Goal: Task Accomplishment & Management: Manage account settings

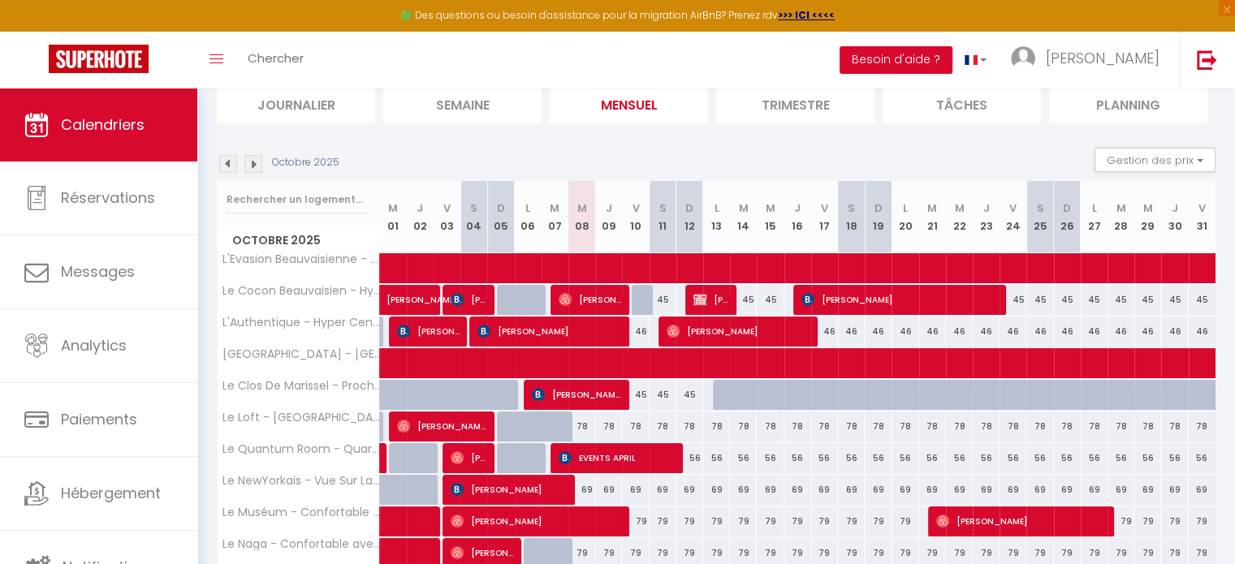
scroll to position [117, 0]
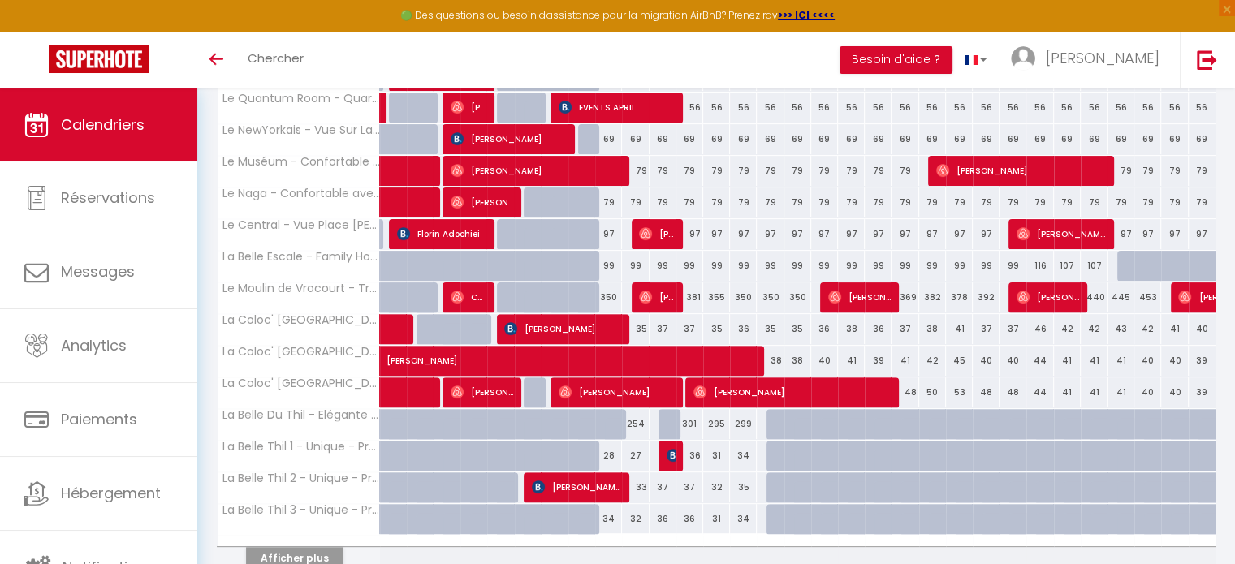
scroll to position [541, 0]
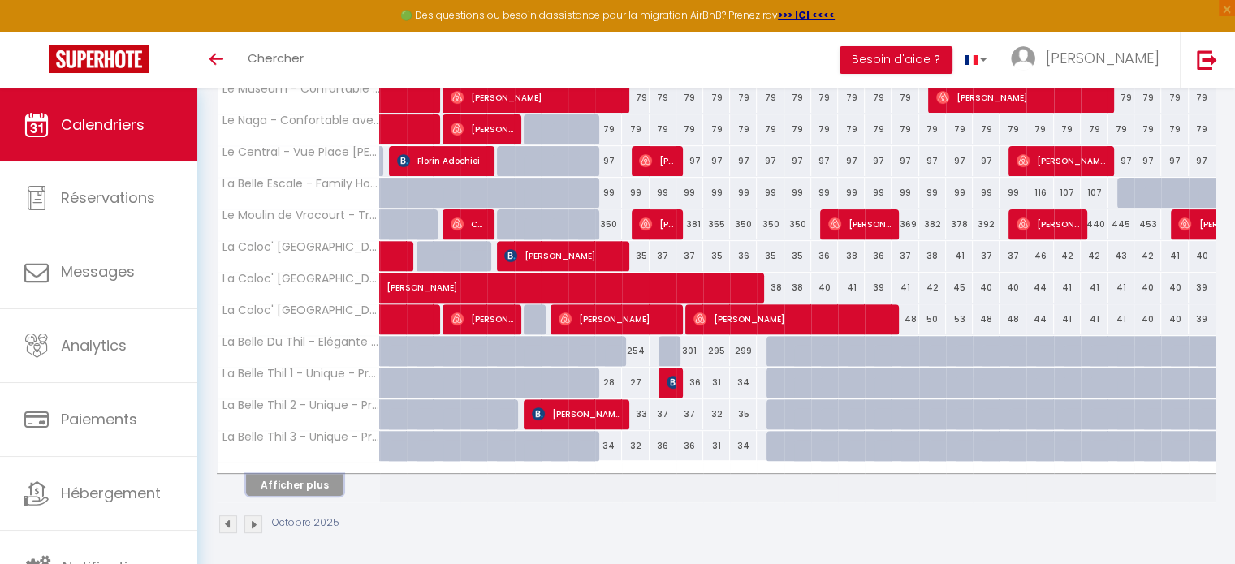
click at [305, 480] on button "Afficher plus" at bounding box center [294, 485] width 97 height 22
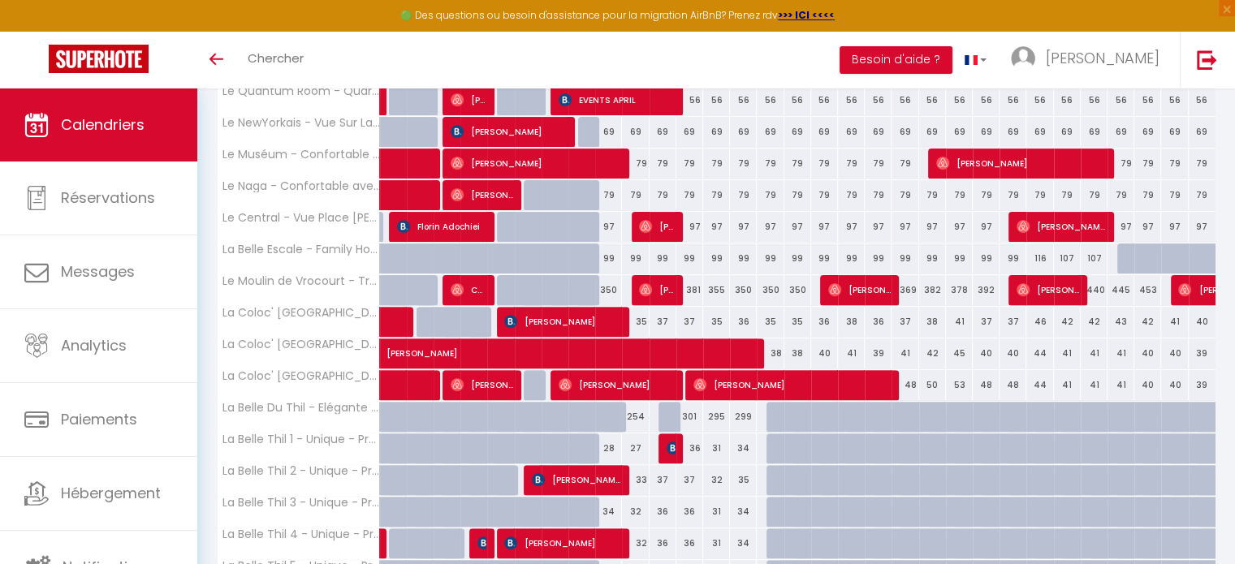
scroll to position [474, 0]
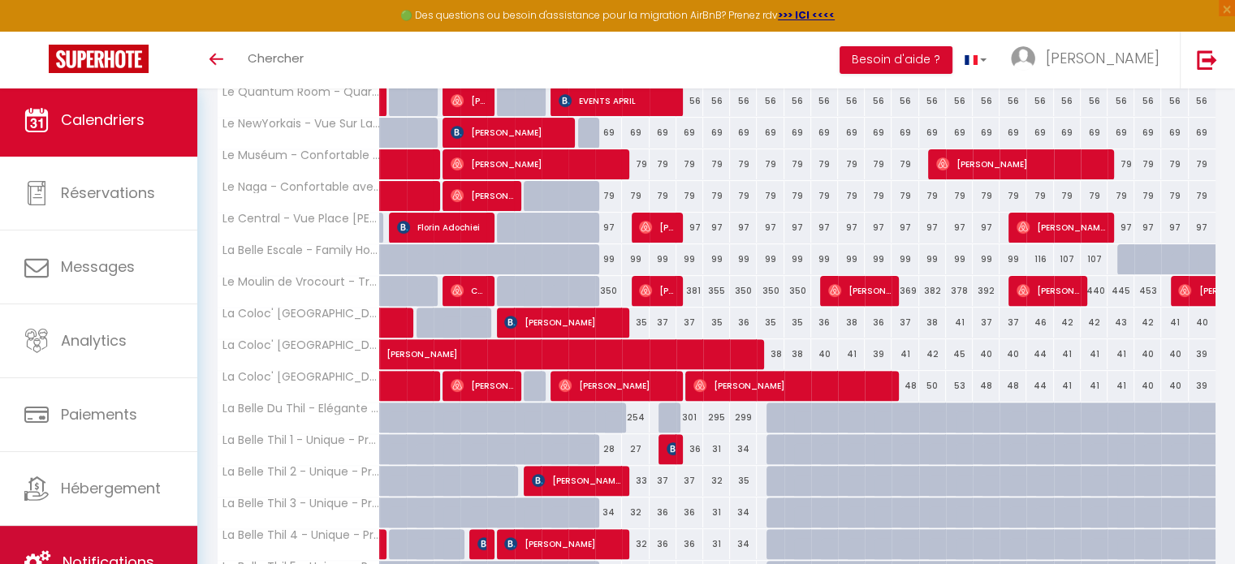
click at [110, 531] on link "Notifications" at bounding box center [98, 562] width 197 height 73
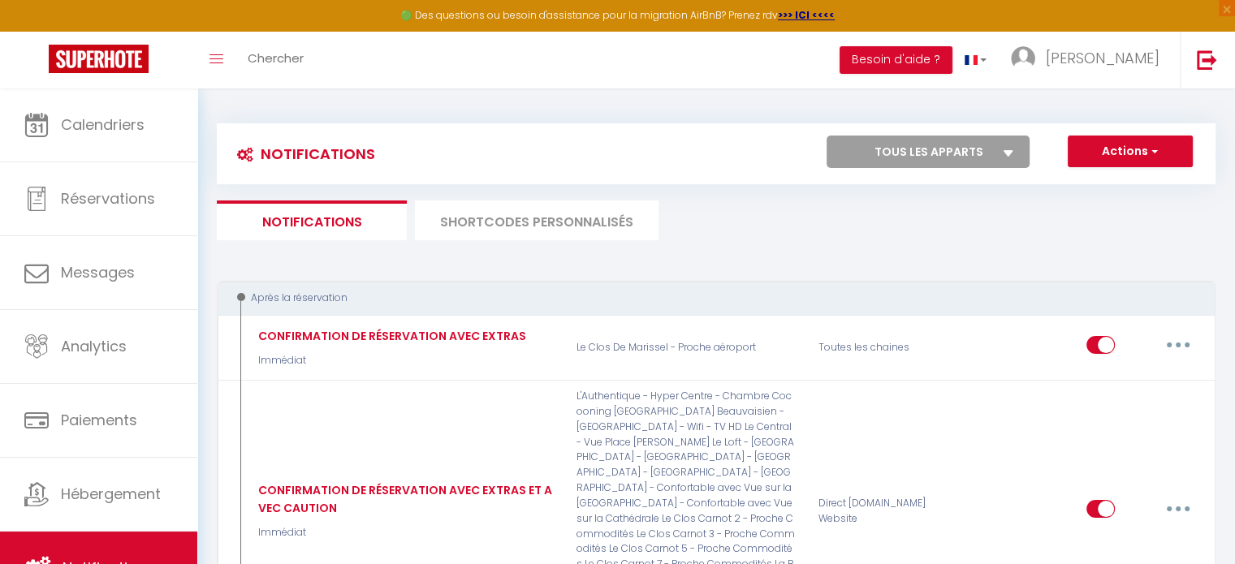
drag, startPoint x: 524, startPoint y: 248, endPoint x: 572, endPoint y: 212, distance: 59.8
click at [572, 212] on li "SHORTCODES PERSONNALISÉS" at bounding box center [537, 221] width 244 height 40
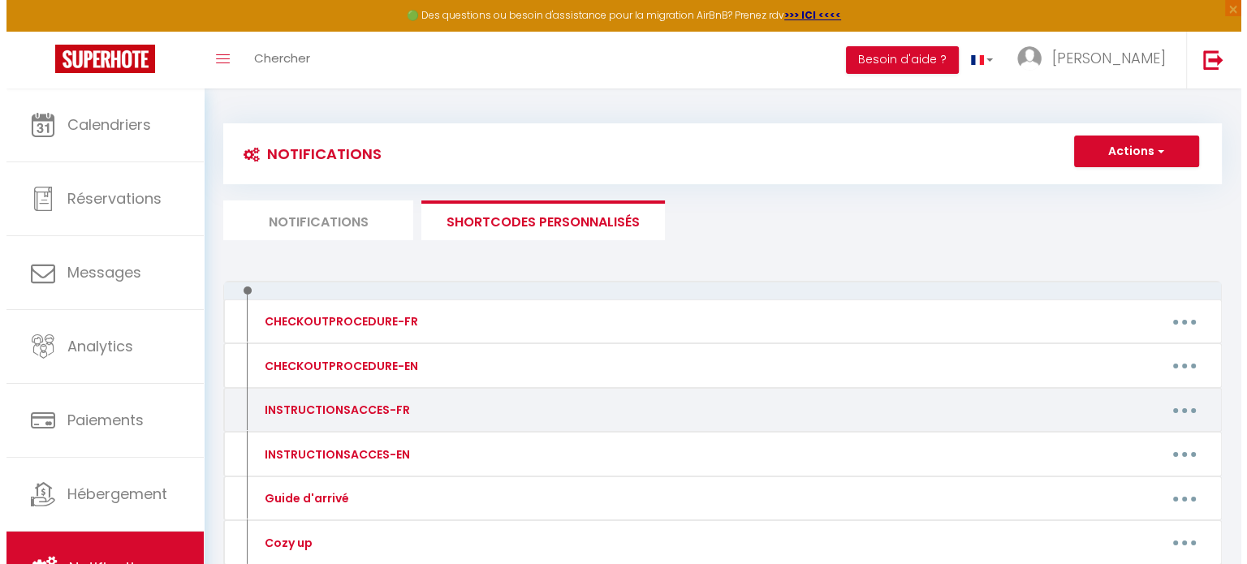
scroll to position [313, 0]
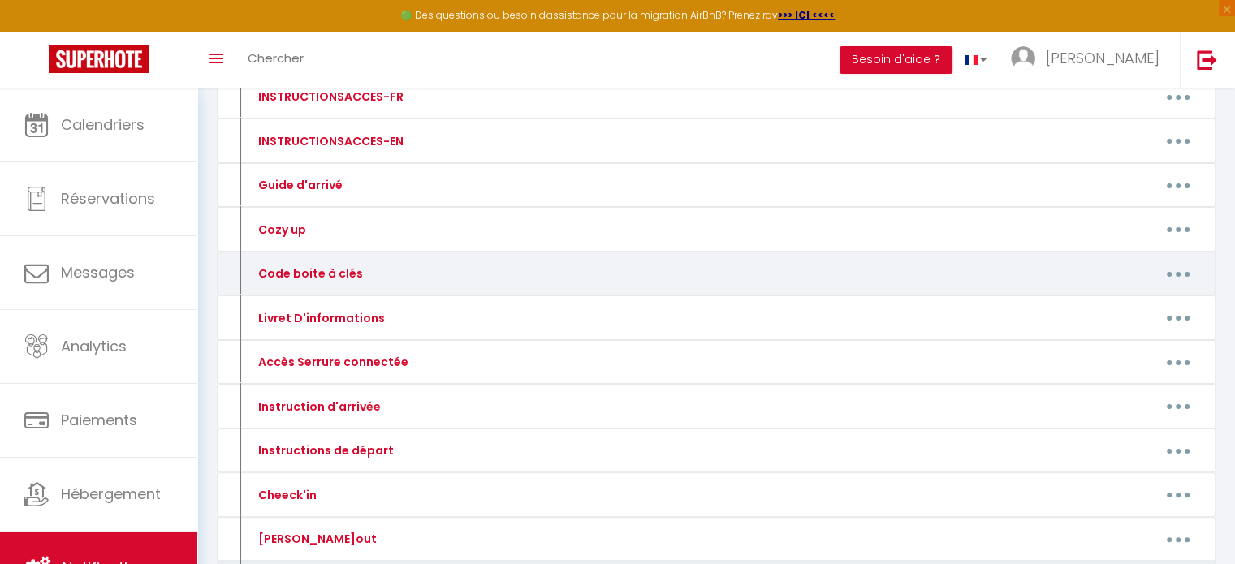
click at [1176, 272] on icon "button" at bounding box center [1178, 274] width 5 height 5
click at [1096, 301] on link "Editer" at bounding box center [1136, 311] width 120 height 28
type input "Code boite à clés"
type textarea "Code Boite à Clés"
type textarea "0928"
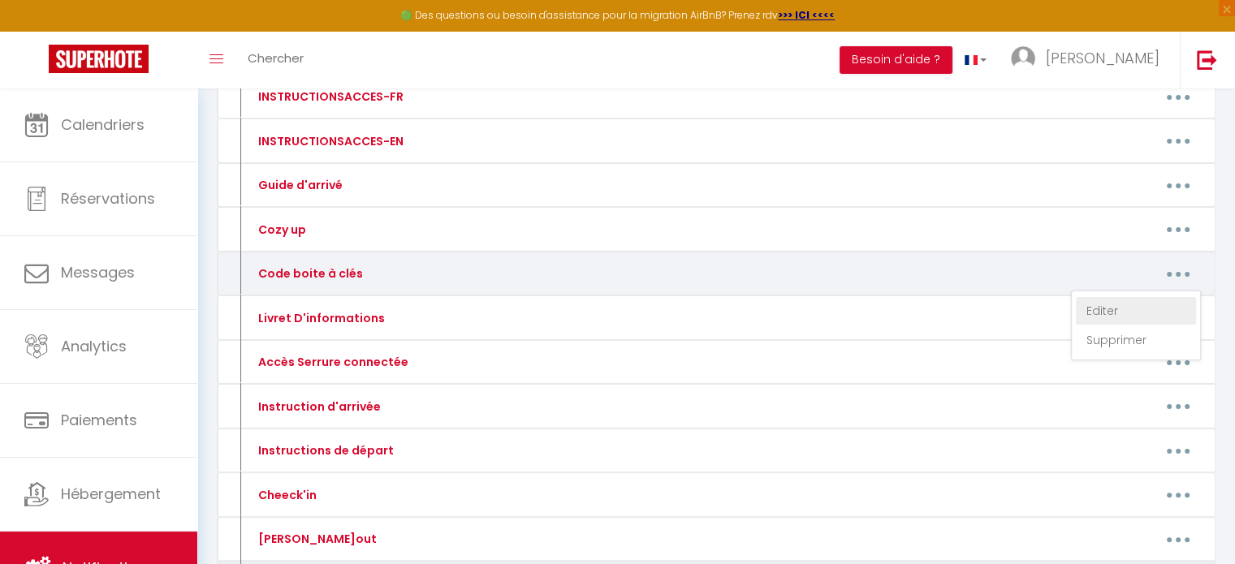
type textarea "0928"
type textarea "2501"
type textarea "Remise de clés en main propre"
type textarea "1308"
type textarea "Digicode: 0108 boite à clés: 3010"
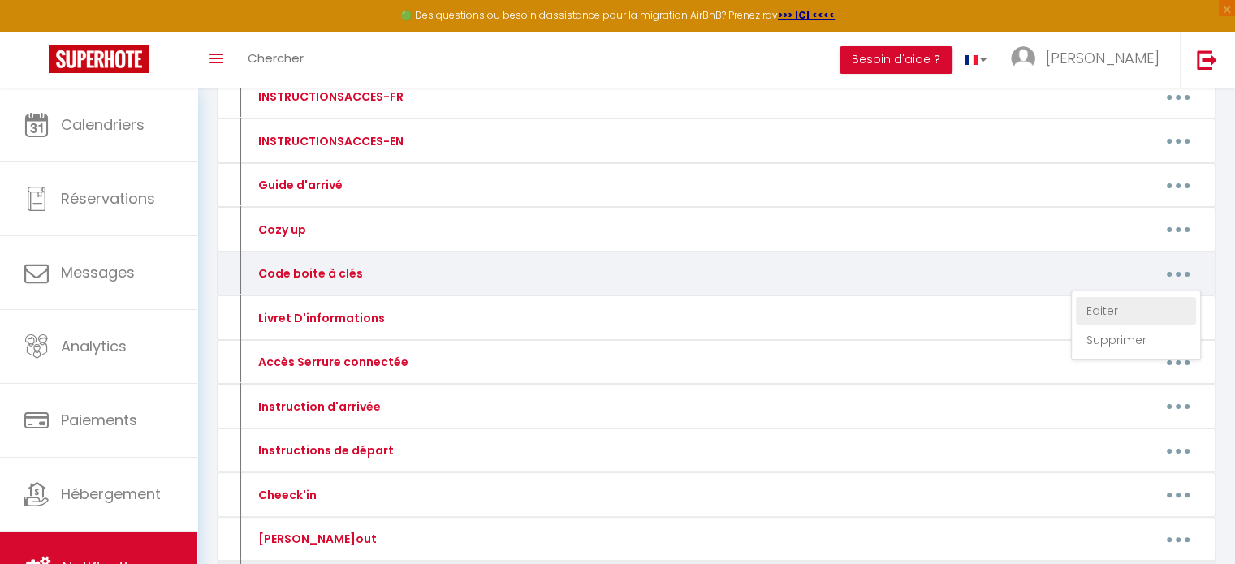
type textarea "1110"
type textarea "9707"
type textarea "7248"
type textarea "Serrure: 290425"
type textarea "Boite à clés portail : 8384 Boite à clés 1er étage : 3310"
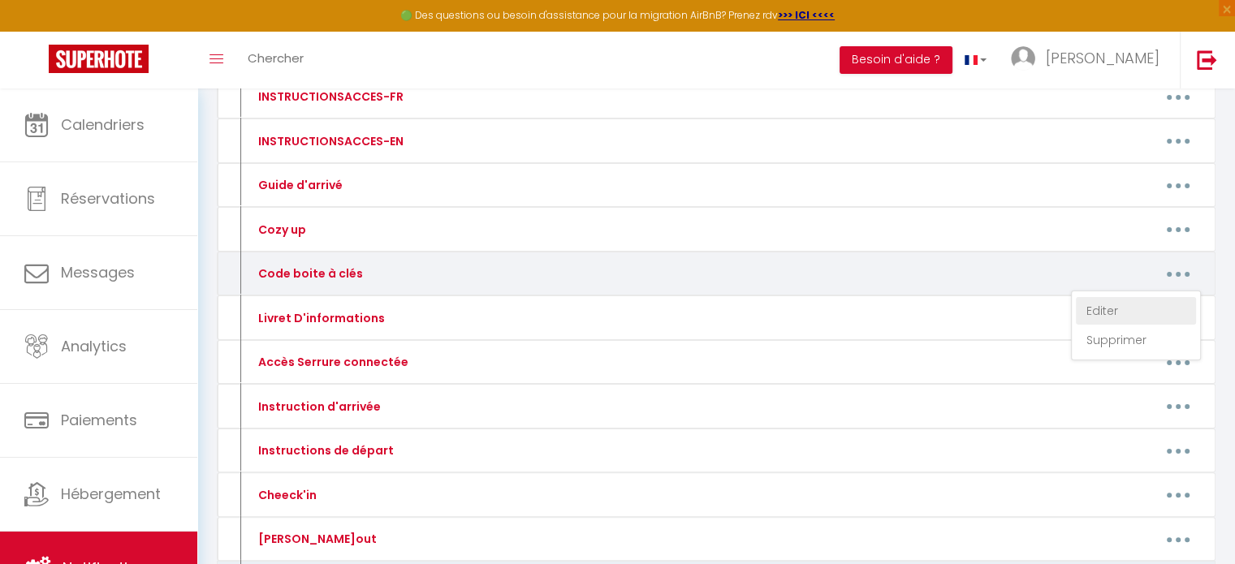
type textarea "2573"
type textarea "2909"
type textarea "Boite 1: 1601"
type textarea "Boite 2: 0805"
type textarea "Boite 3: 2907"
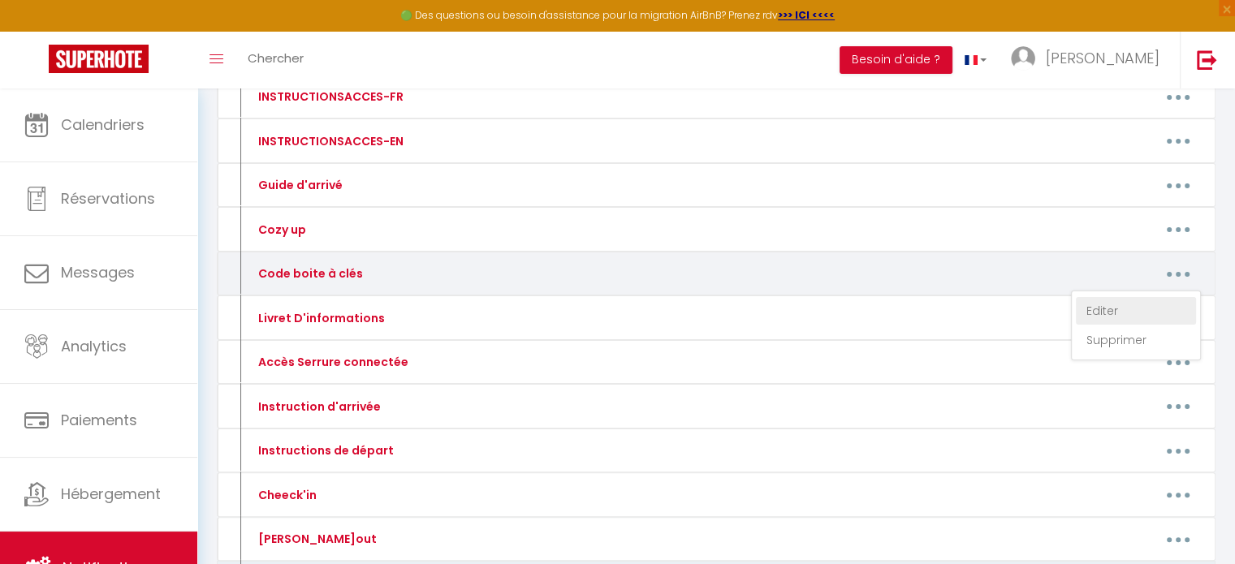
type textarea "8637"
type textarea "Boite 1: 4369"
type textarea "Boite 2: 1430"
type textarea "Boite 3: 9284"
type textarea "Boite 4: 0283"
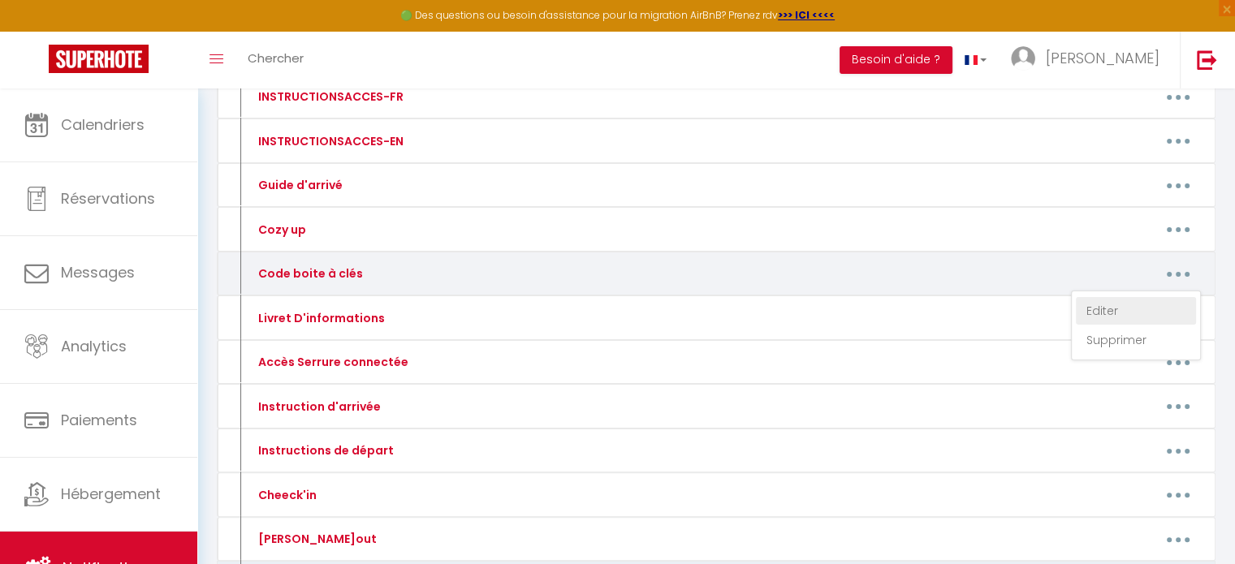
type textarea "Boite 5: 9520"
type textarea "Interphone: 0311A Boite 2 : 0612"
type textarea "Interphone: 0311A Boite 3: 0712"
type textarea "Interphone: 0311A Boite 5: 0812"
type textarea "Interphone: 0311A Boite 7: 0912"
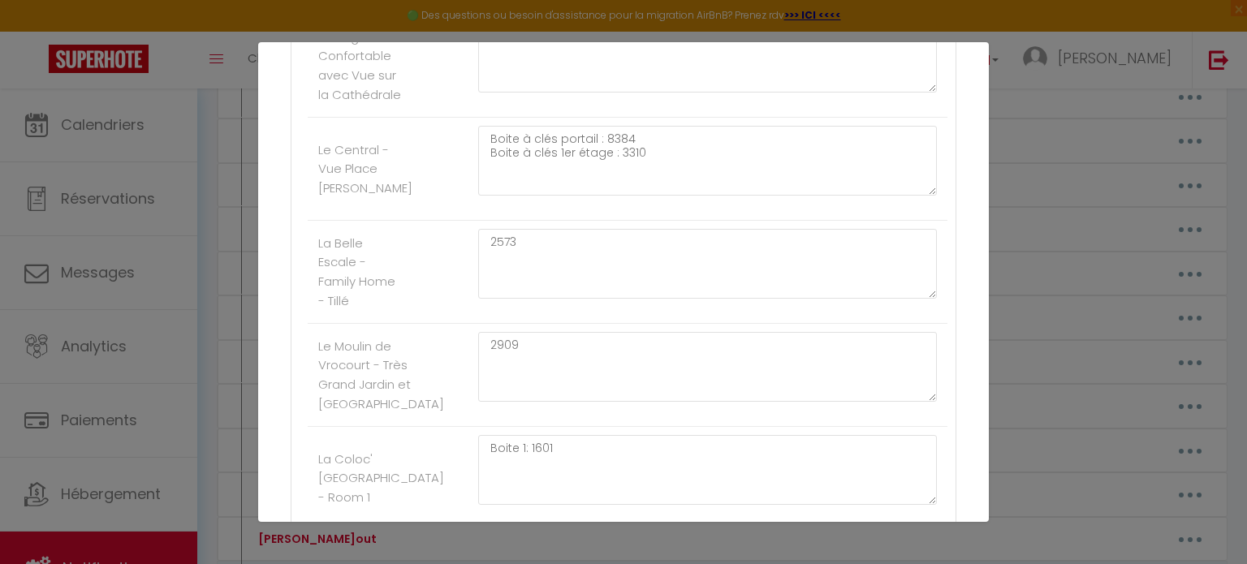
scroll to position [1360, 0]
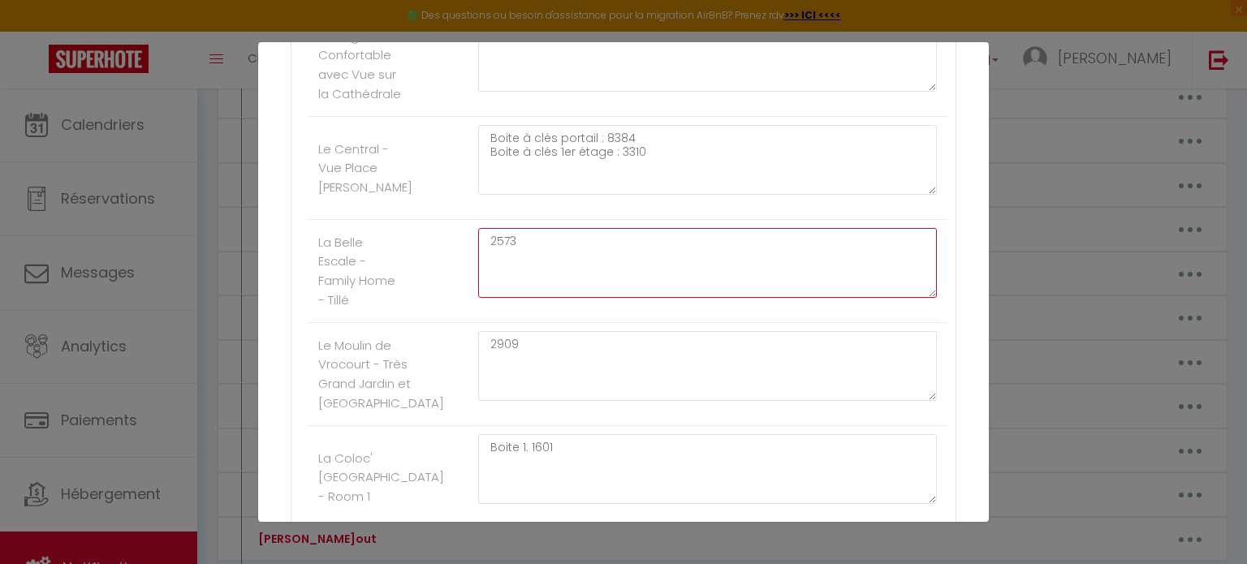
click at [581, 256] on textarea "2573" at bounding box center [707, 263] width 459 height 70
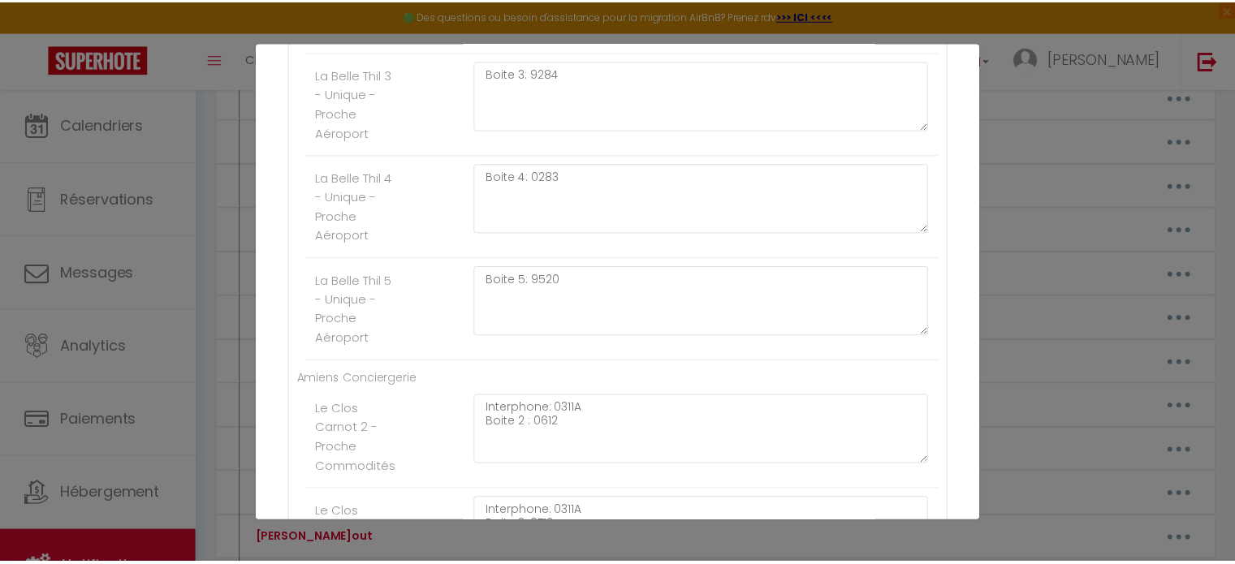
scroll to position [2773, 0]
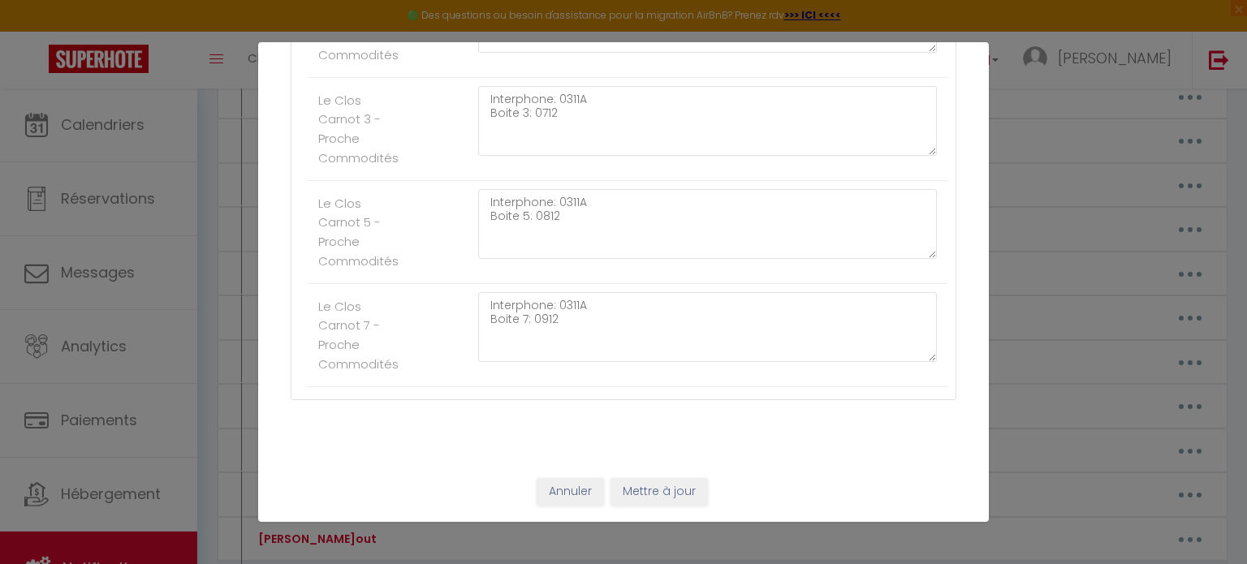
type textarea "1305"
click at [658, 490] on button "Mettre à jour" at bounding box center [659, 492] width 97 height 28
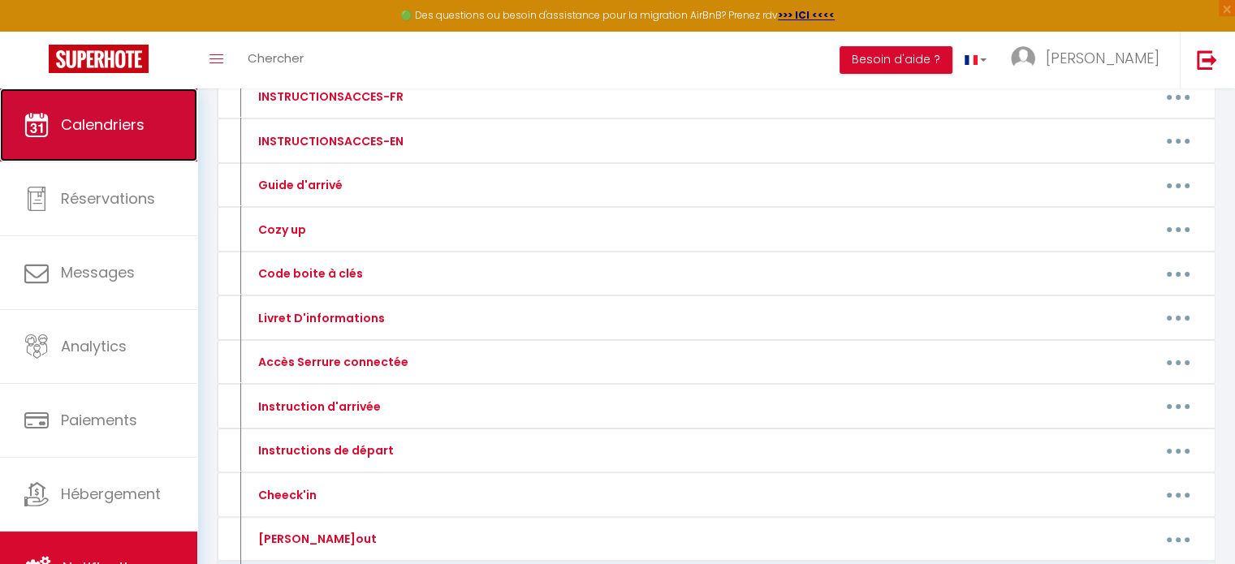
click at [123, 155] on link "Calendriers" at bounding box center [98, 125] width 197 height 73
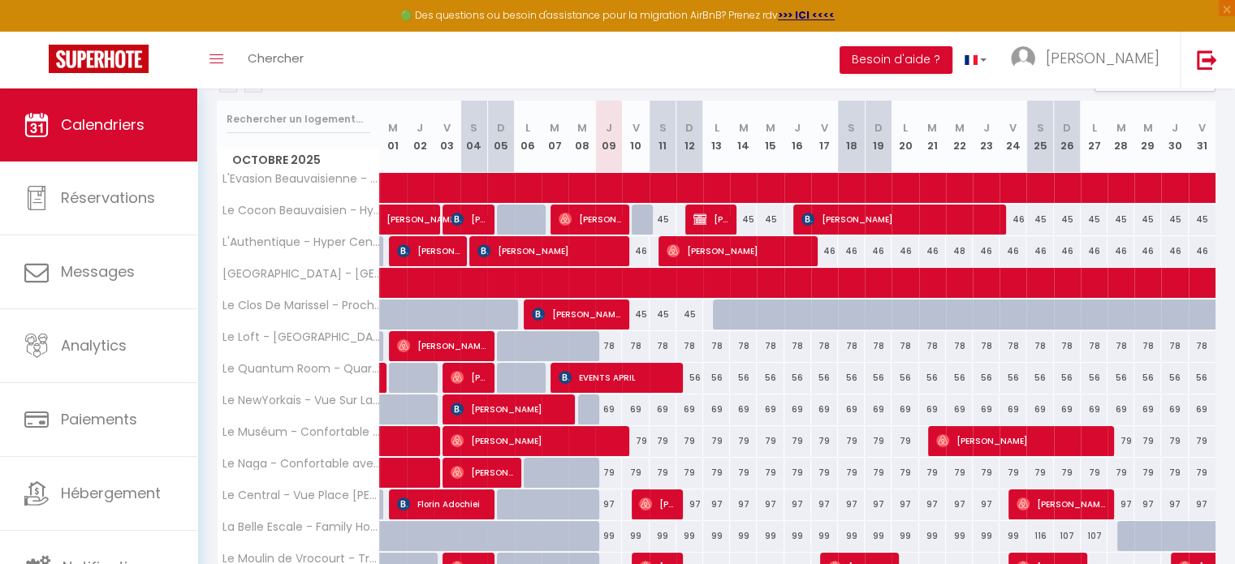
scroll to position [207, 0]
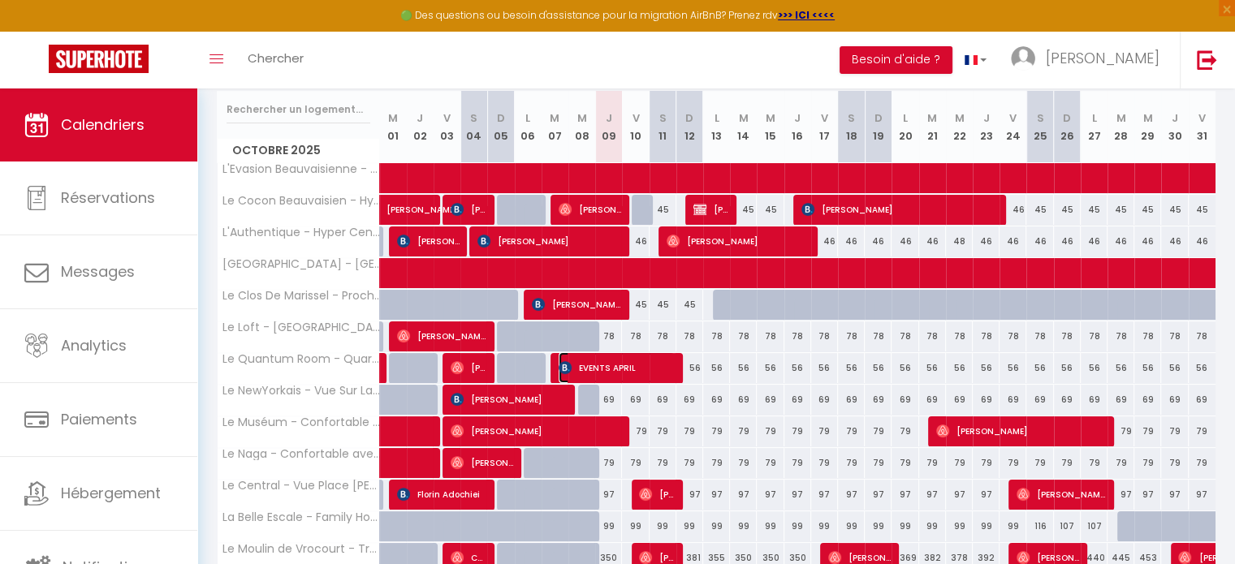
click at [613, 363] on span "EVENTS APRIL" at bounding box center [617, 367] width 116 height 31
select select "OK"
select select "0"
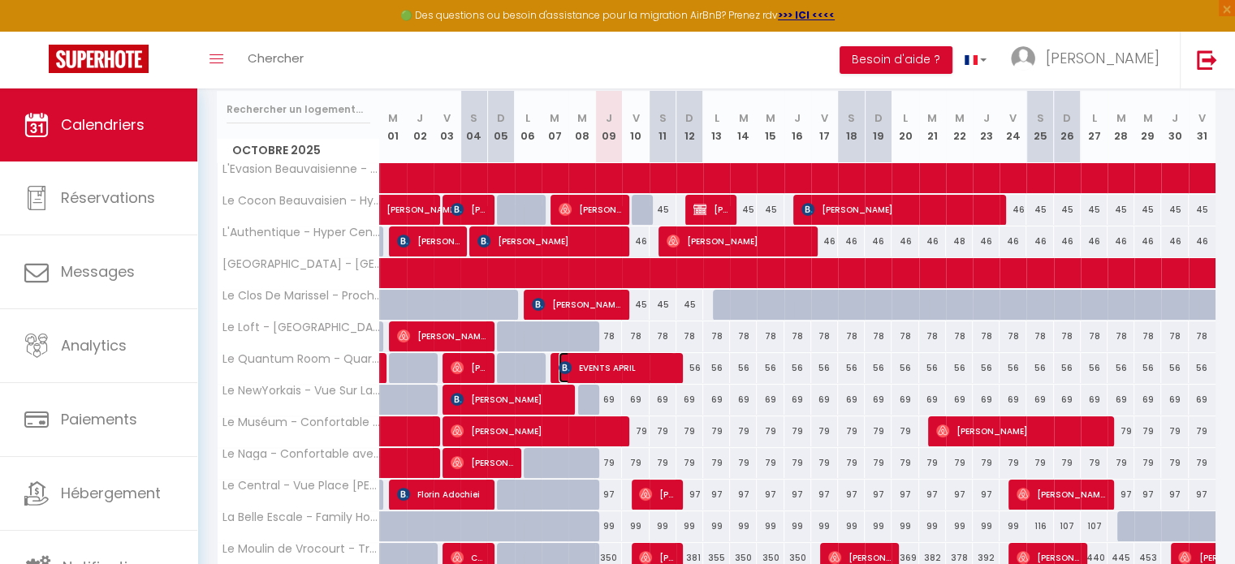
select select "1"
select select
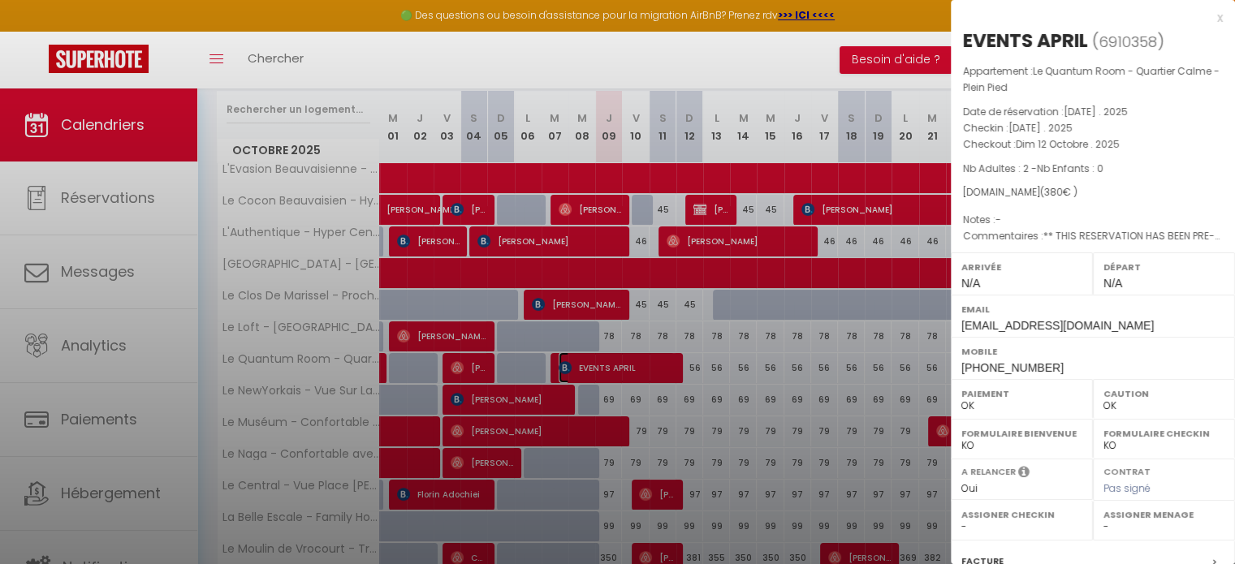
select select "45906"
select select "47257"
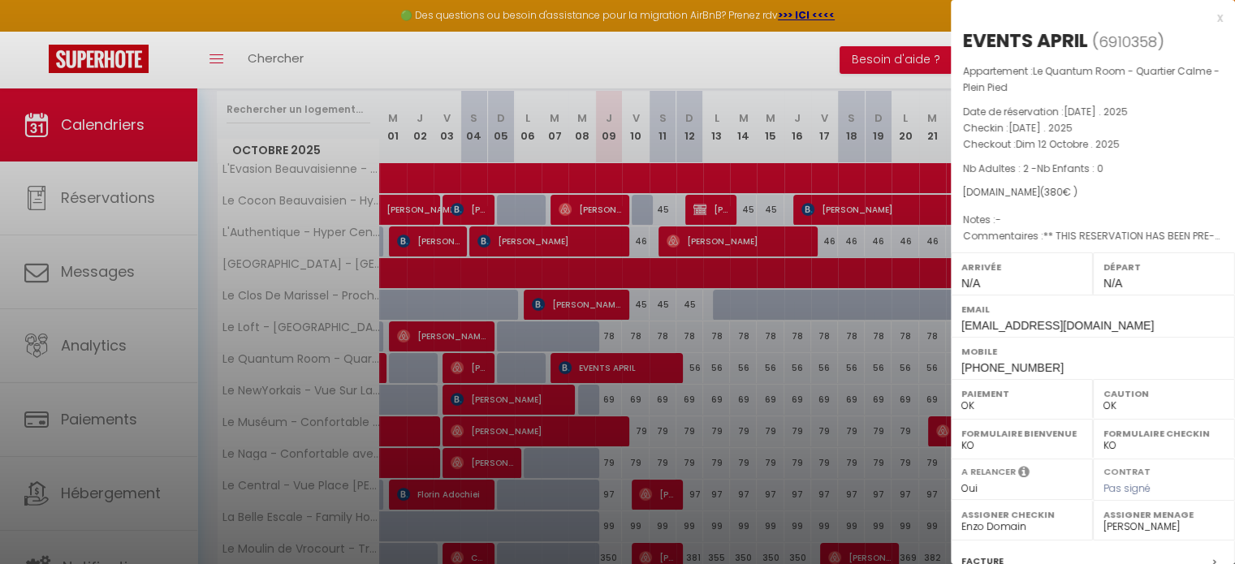
click at [702, 309] on div at bounding box center [617, 282] width 1235 height 564
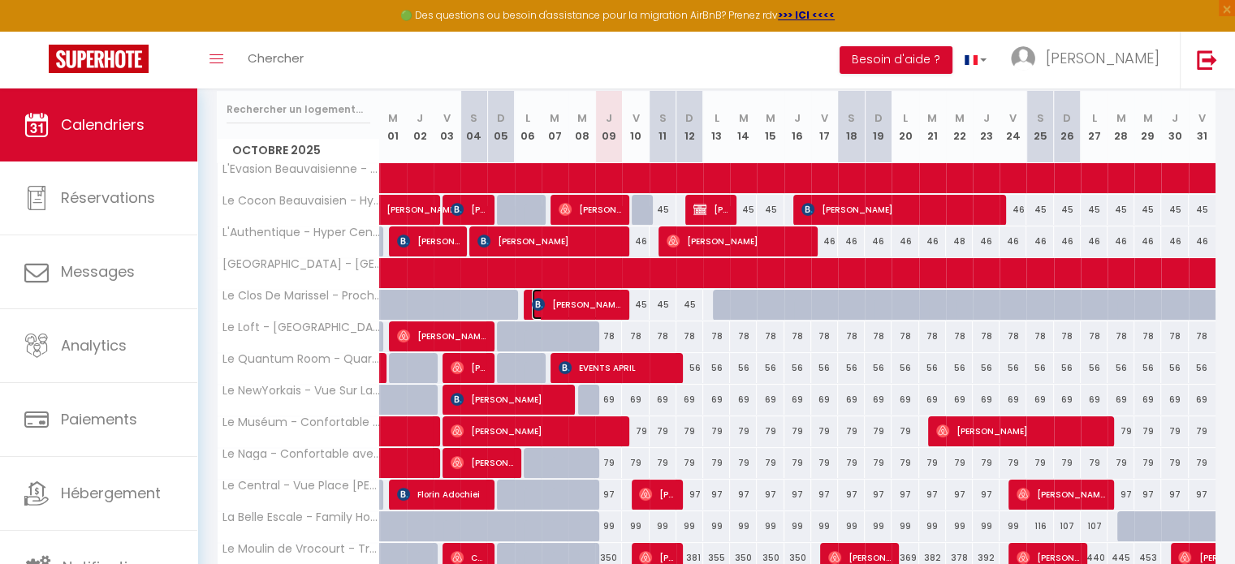
click at [594, 310] on span "[PERSON_NAME]" at bounding box center [576, 304] width 89 height 31
select select
select select "32861"
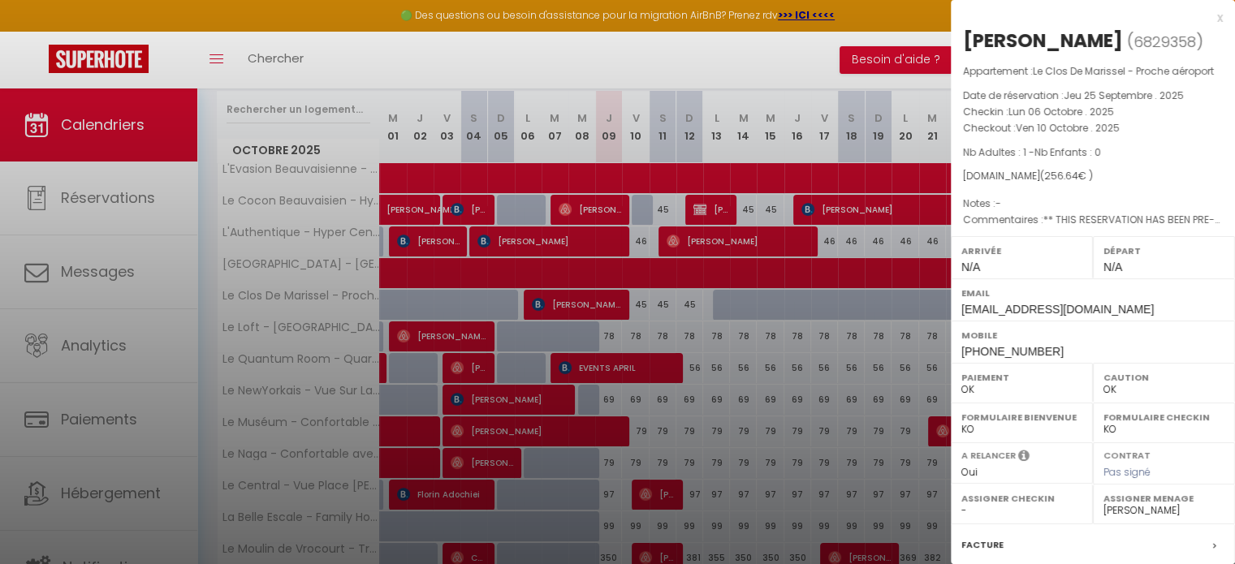
click at [707, 345] on div at bounding box center [617, 282] width 1235 height 564
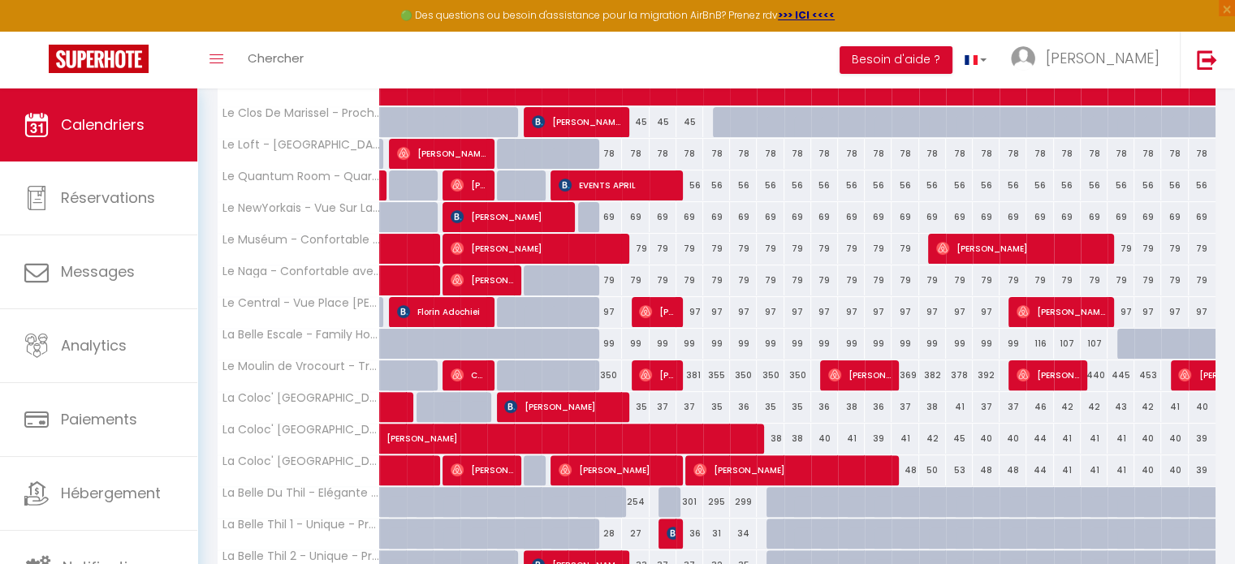
scroll to position [401, 0]
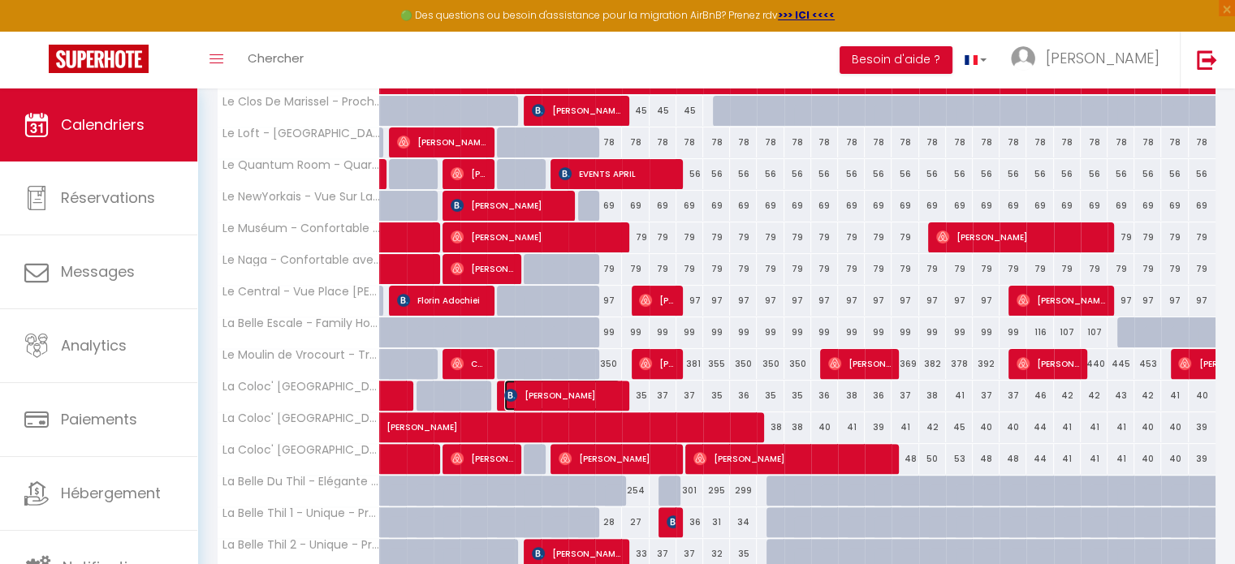
click at [572, 385] on span "[PERSON_NAME]" at bounding box center [562, 395] width 116 height 31
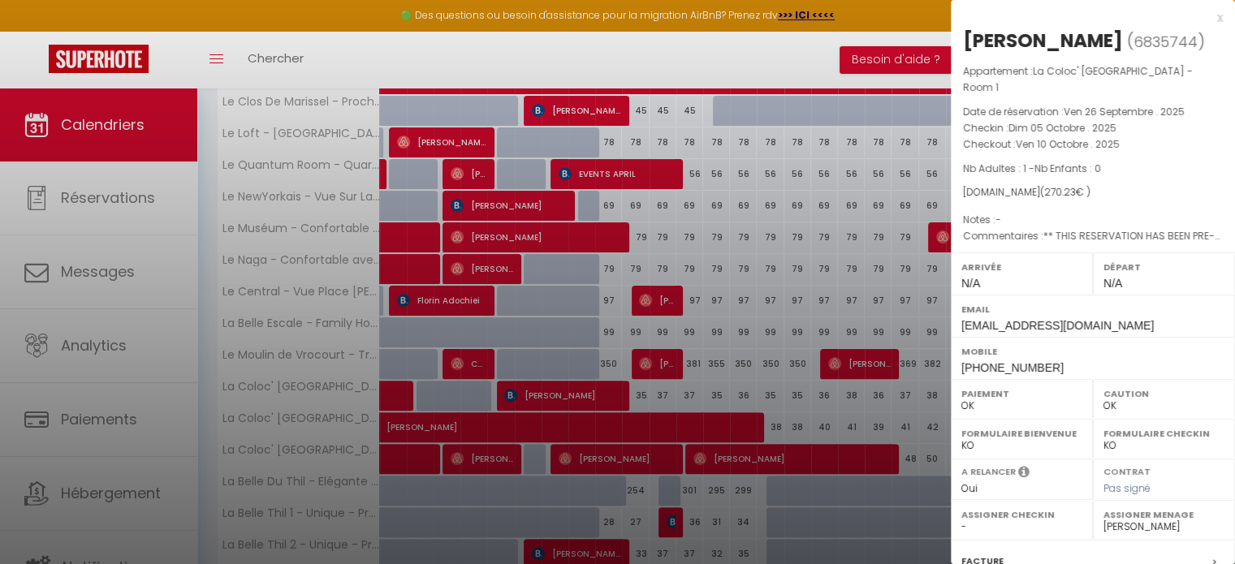
click at [677, 357] on div at bounding box center [617, 282] width 1235 height 564
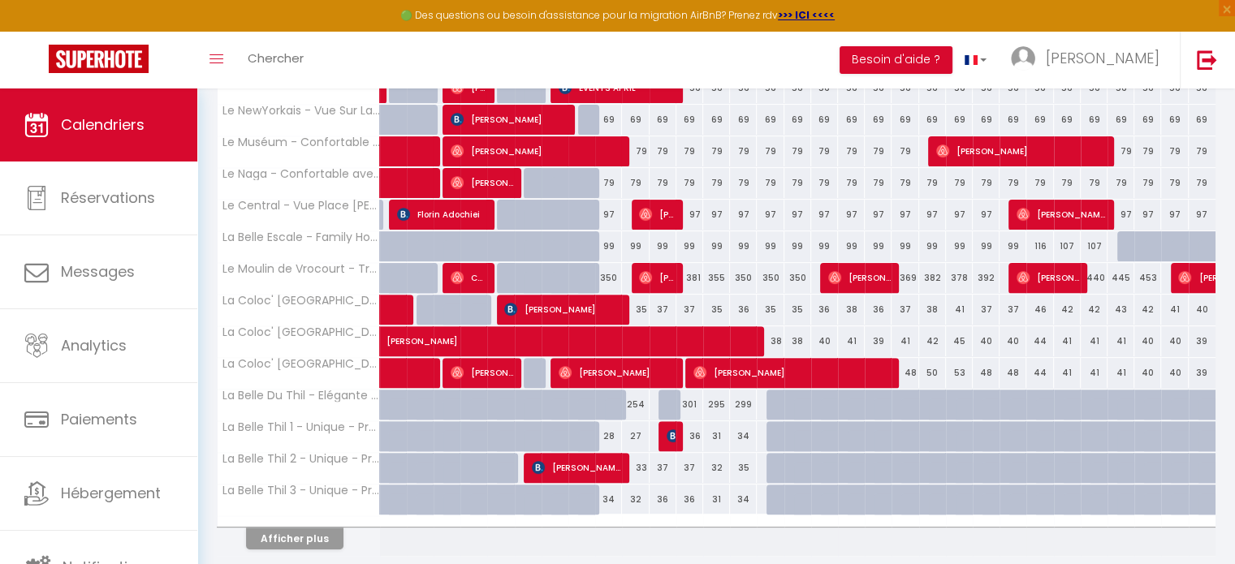
scroll to position [541, 0]
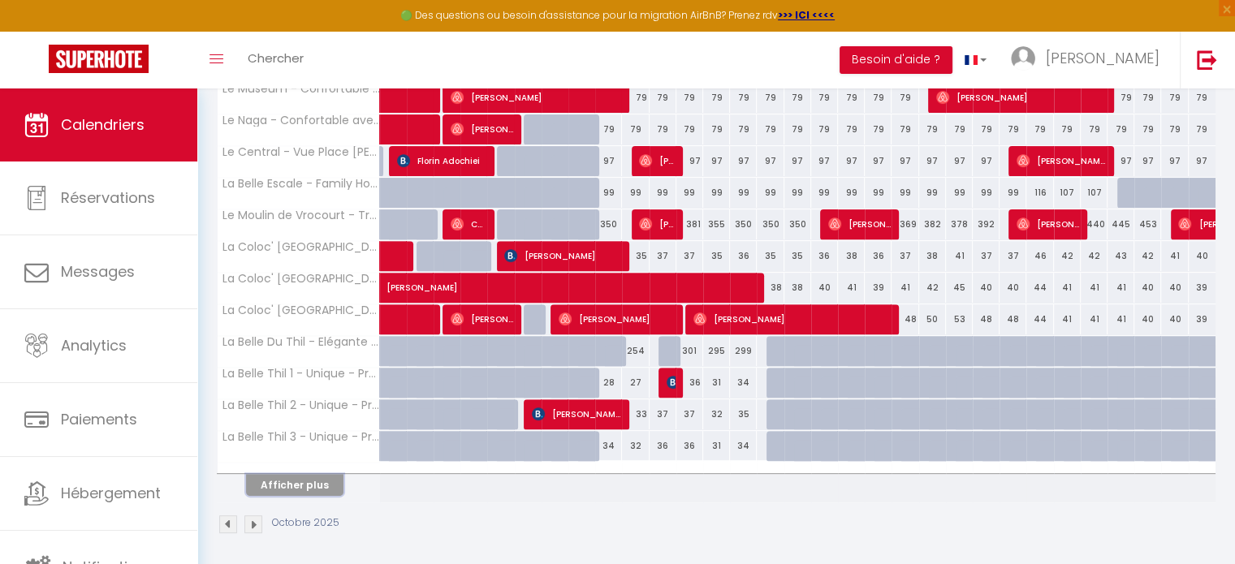
click at [313, 482] on button "Afficher plus" at bounding box center [294, 485] width 97 height 22
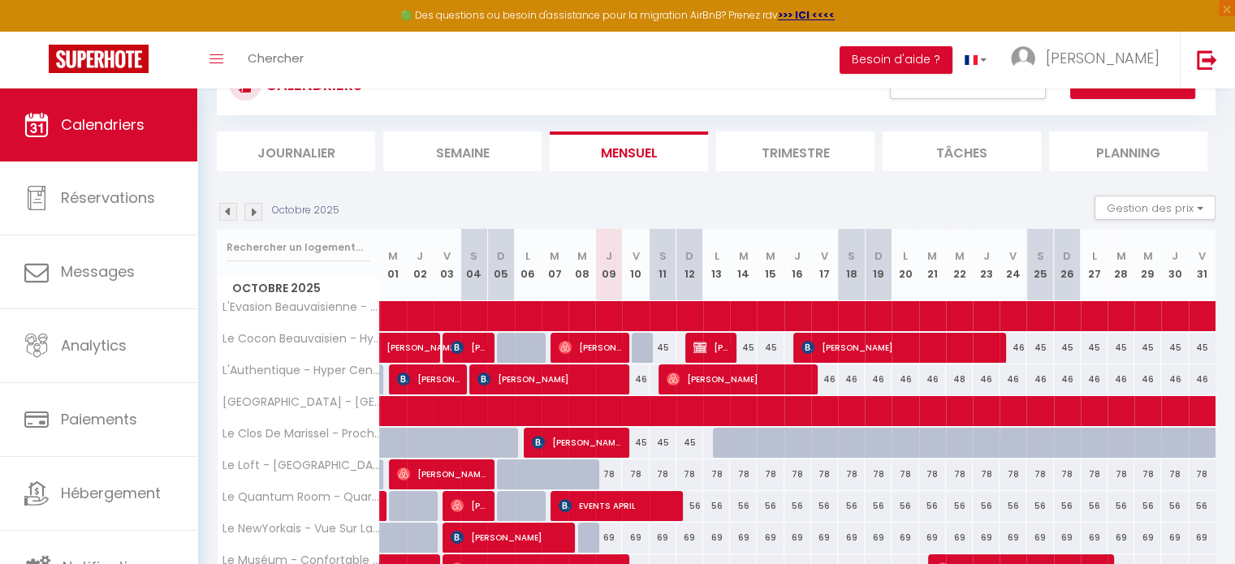
scroll to position [0, 0]
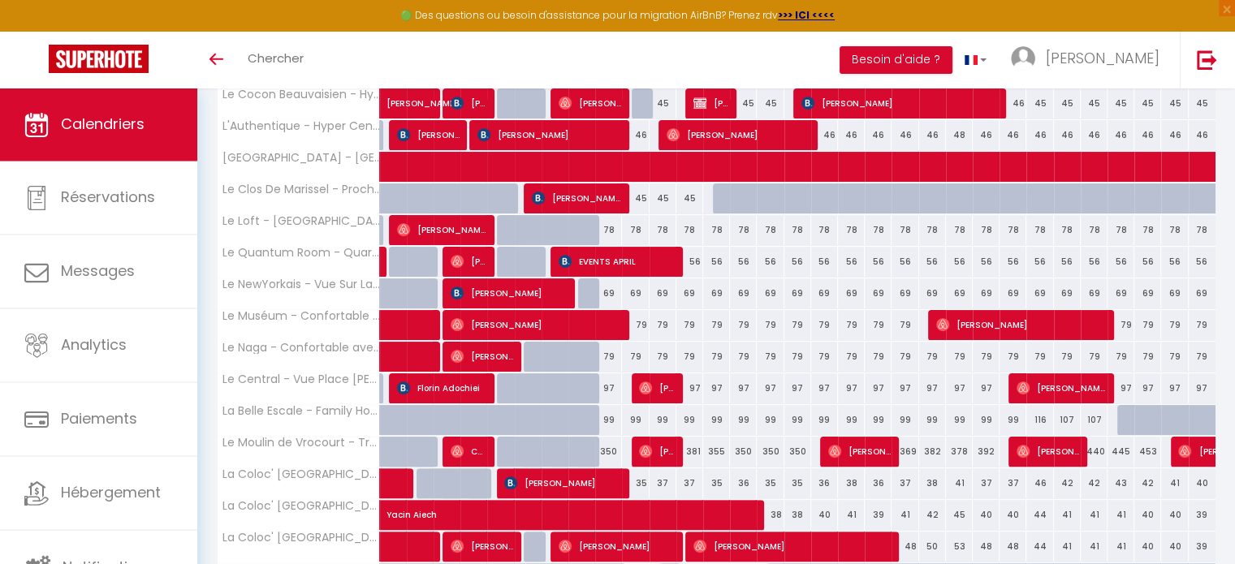
scroll to position [541, 0]
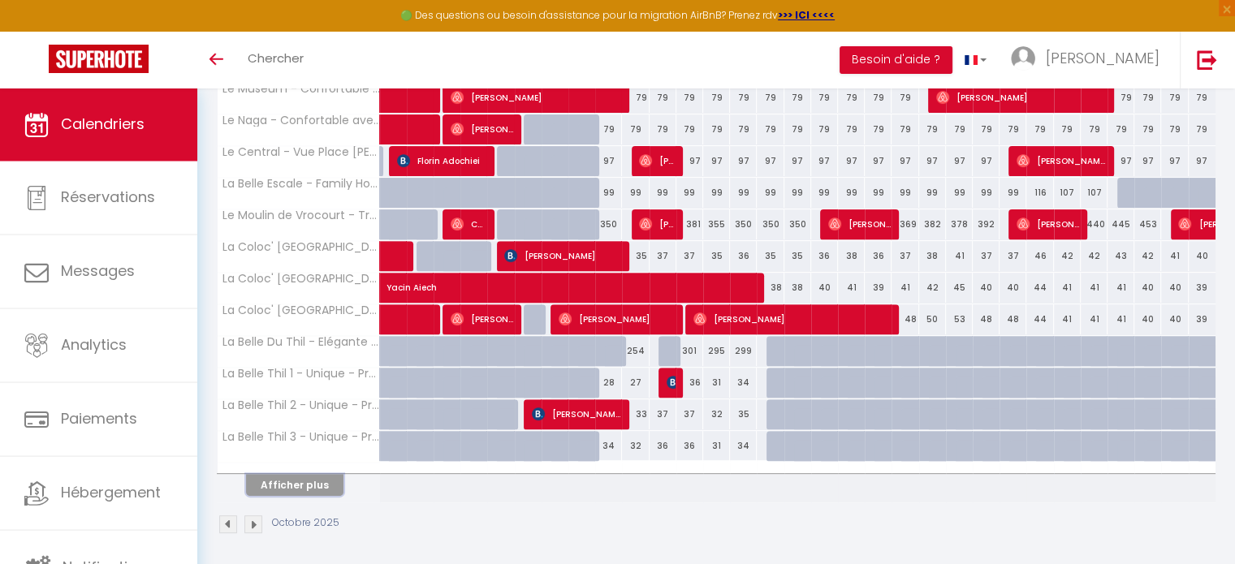
click at [299, 476] on button "Afficher plus" at bounding box center [294, 485] width 97 height 22
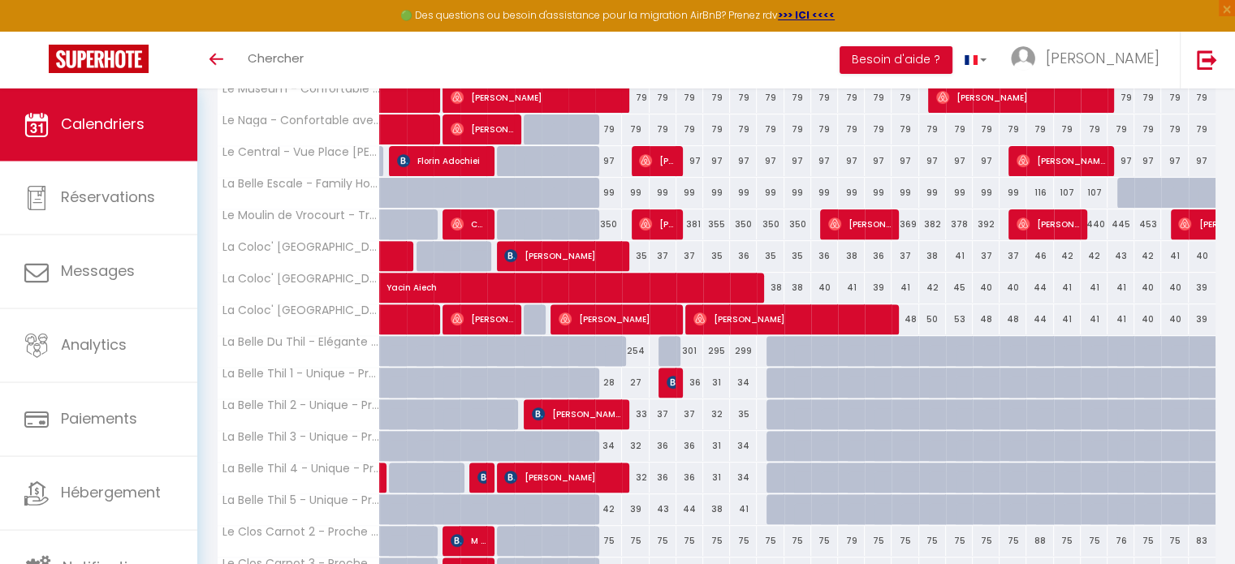
scroll to position [691, 0]
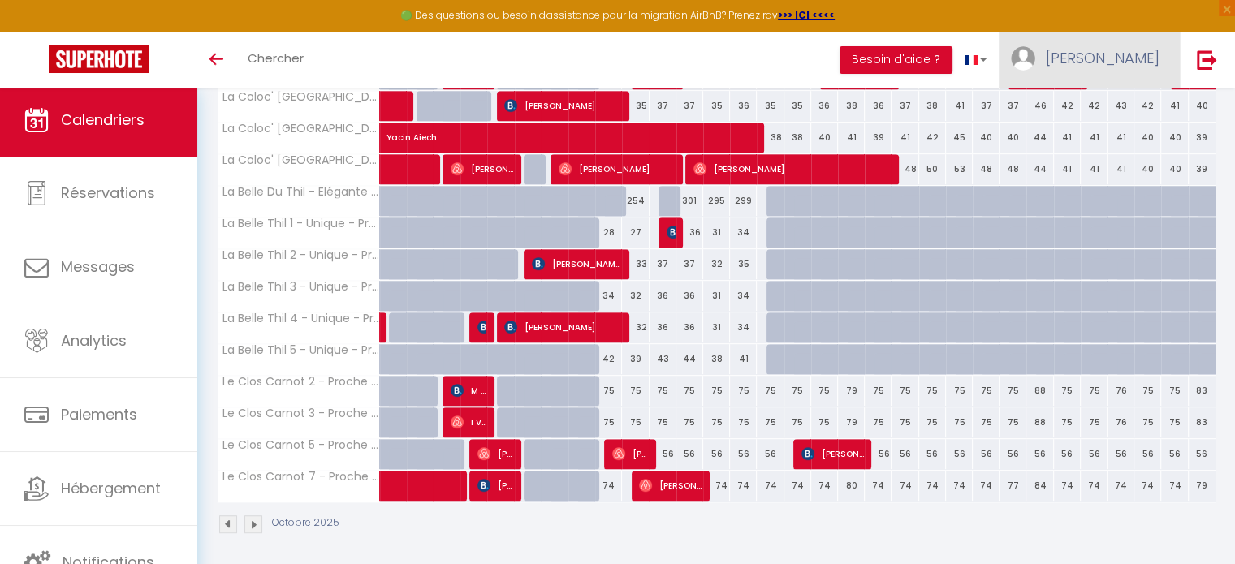
click at [1109, 51] on span "[PERSON_NAME]" at bounding box center [1103, 58] width 114 height 20
click at [1100, 119] on link "Paramètres" at bounding box center [1115, 113] width 120 height 28
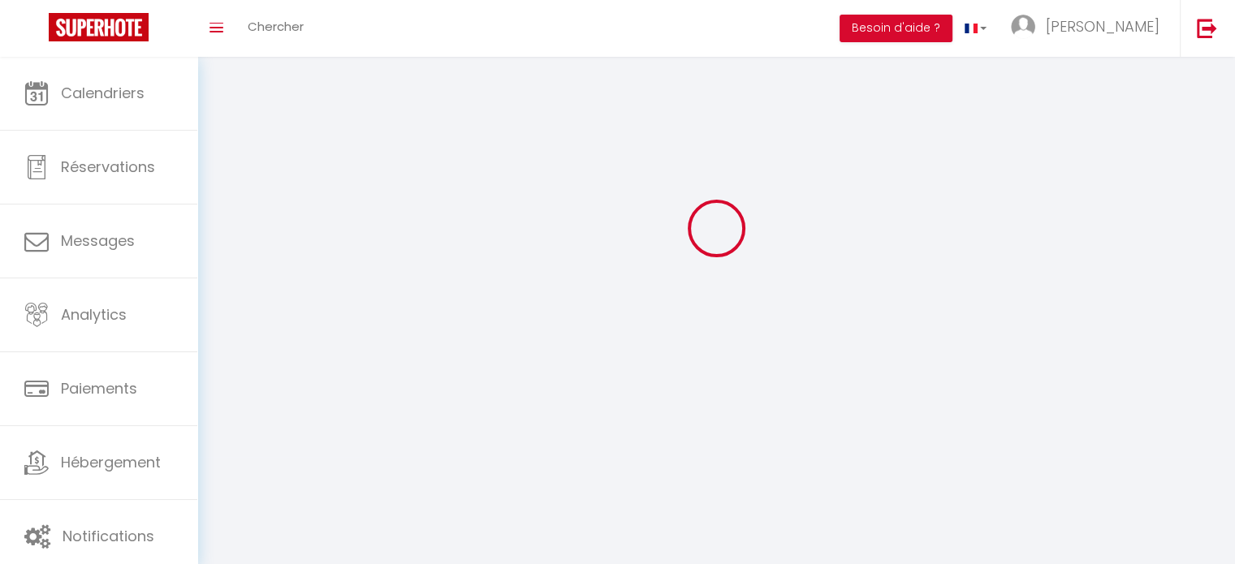
type input "[PERSON_NAME]"
type input "Deroy"
type input "0669442238"
type input "1 rue henri taurel"
type input "60420"
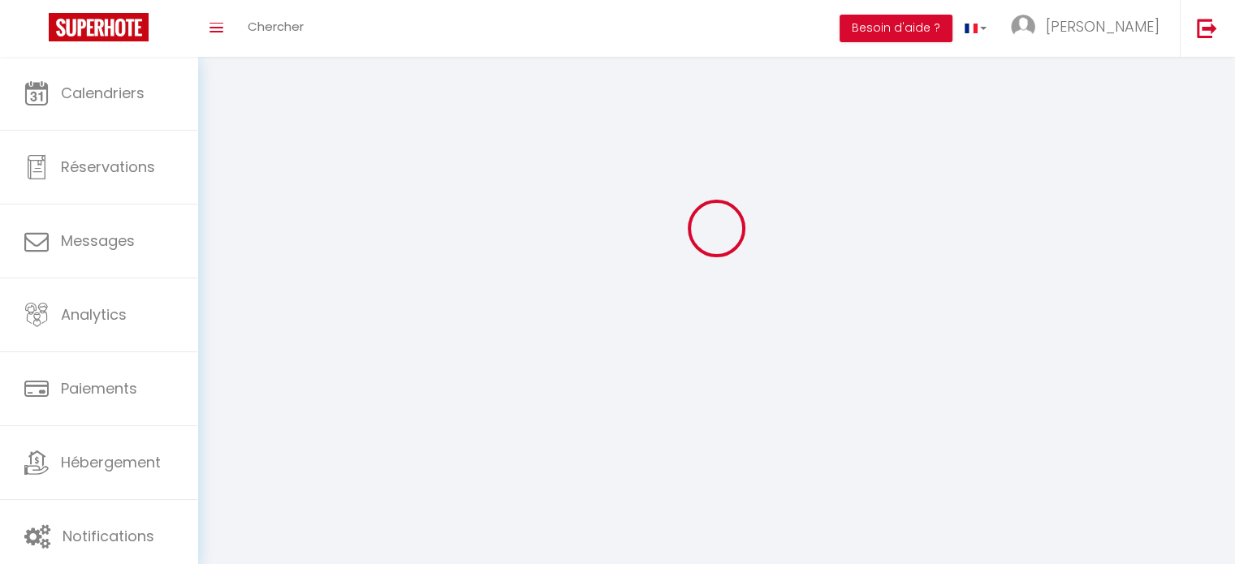
type input "maignelay montigny"
type input "vYzc3FvkWjGvrS6MCiMt0opUt"
type input "mNRQyieXPQ7FAD6ijBC6iGFrC"
select select "28"
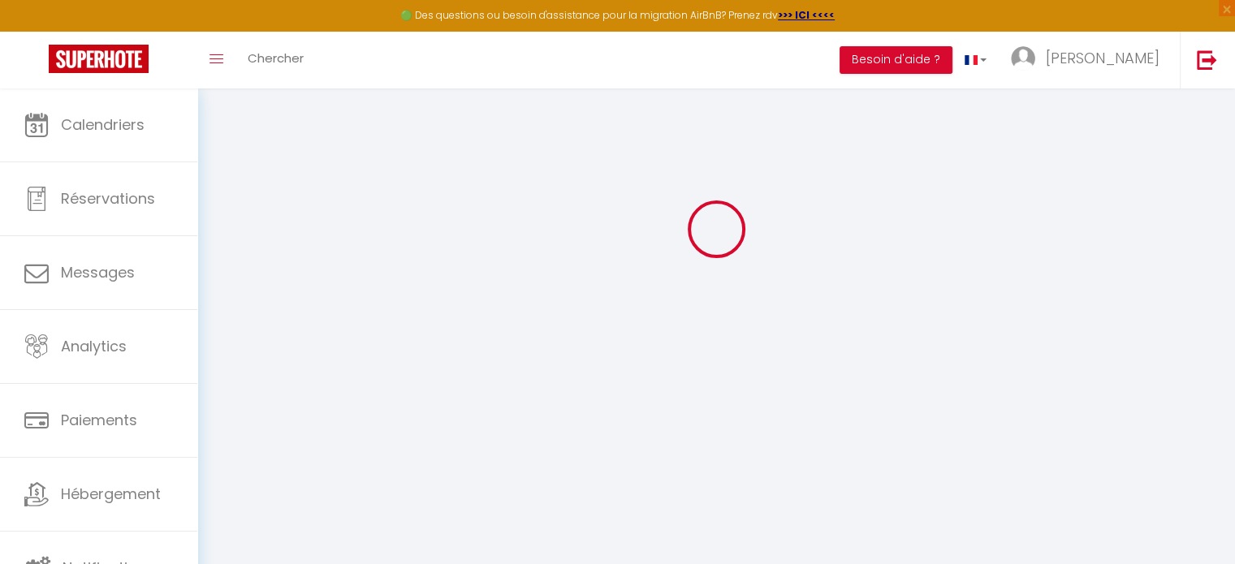
type input "vYzc3FvkWjGvrS6MCiMt0opUt"
type input "mNRQyieXPQ7FAD6ijBC6iGFrC"
type input "https://app.superhote.com/#/get-available-rentals/mNRQyieXPQ7FAD6ijBC6iGFrC"
select select "fr"
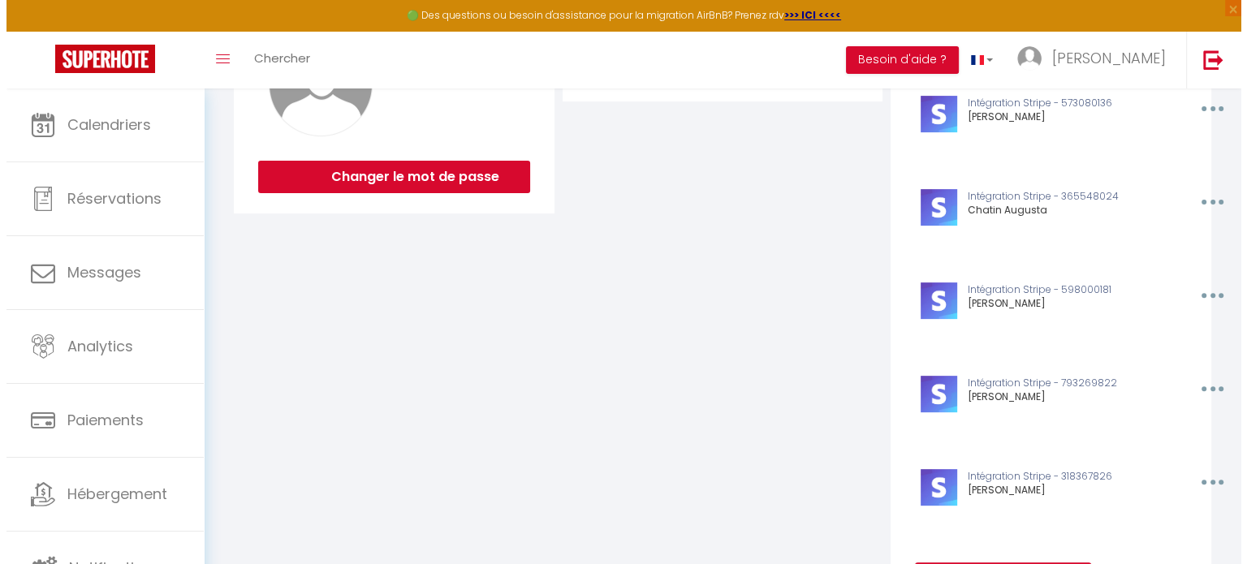
scroll to position [606, 0]
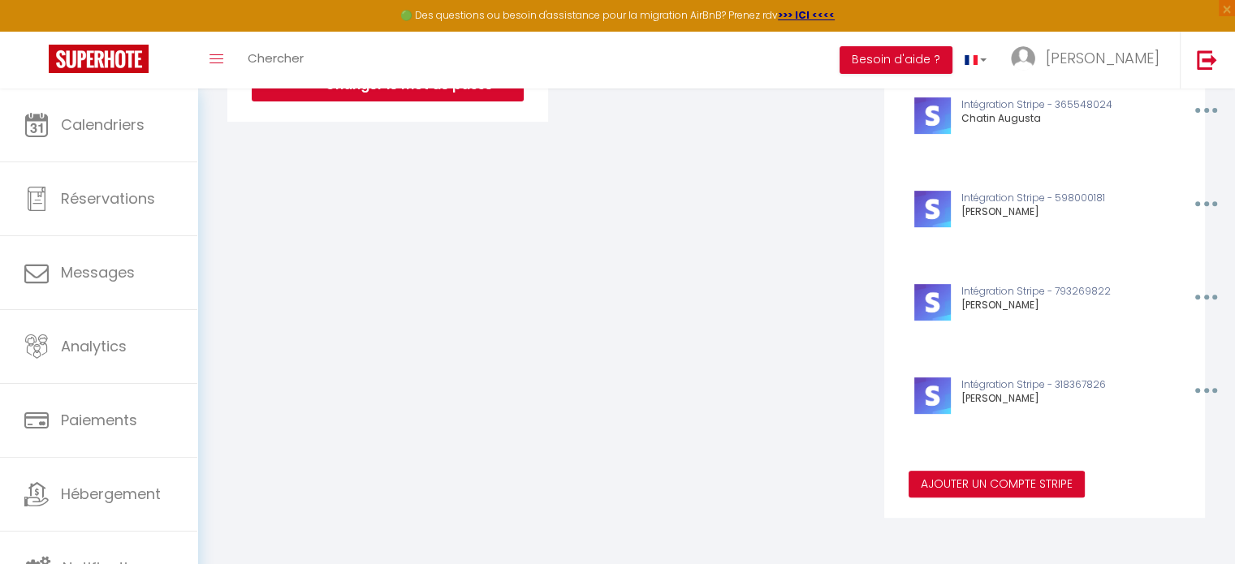
click at [947, 483] on button "Ajouter un compte Stripe" at bounding box center [997, 485] width 176 height 28
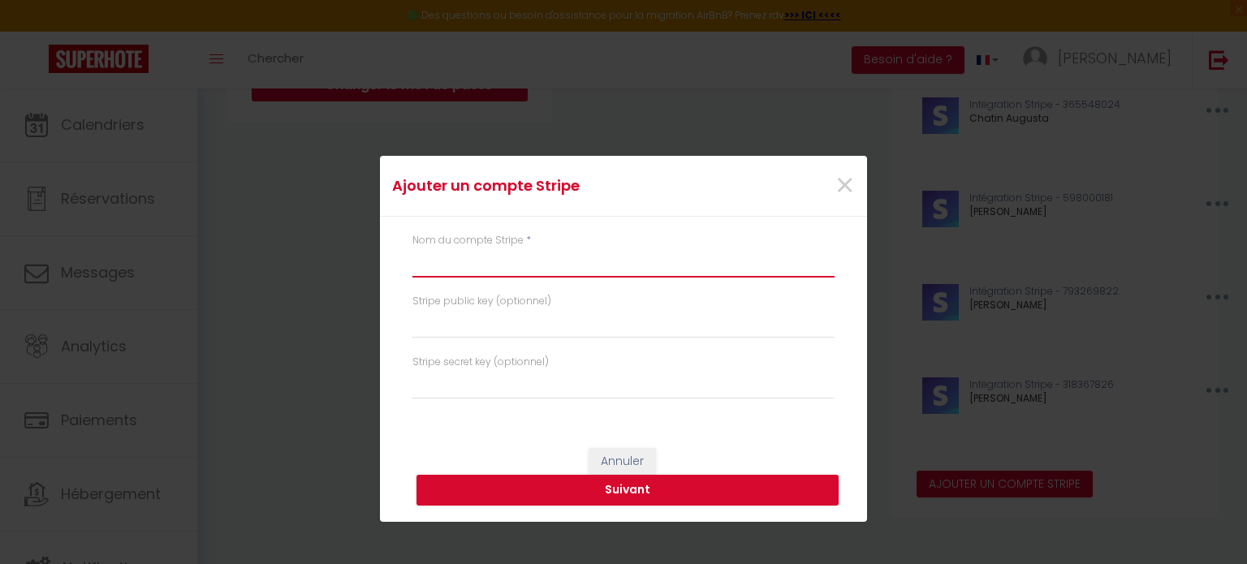
click at [438, 266] on input "text" at bounding box center [624, 263] width 422 height 29
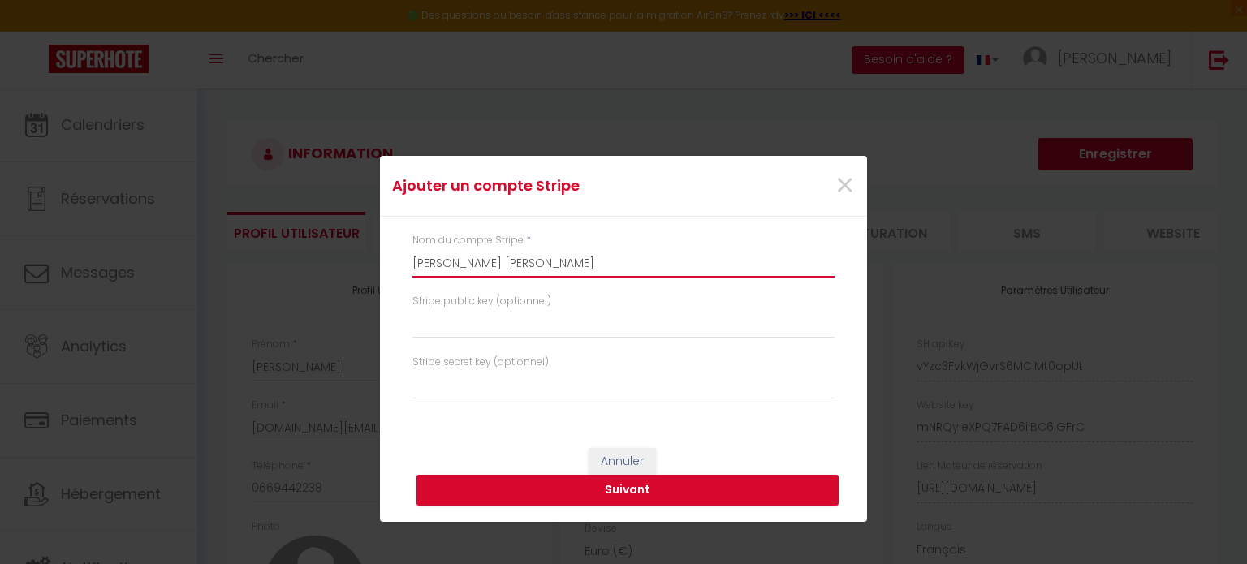
type input "Mélanie Marie"
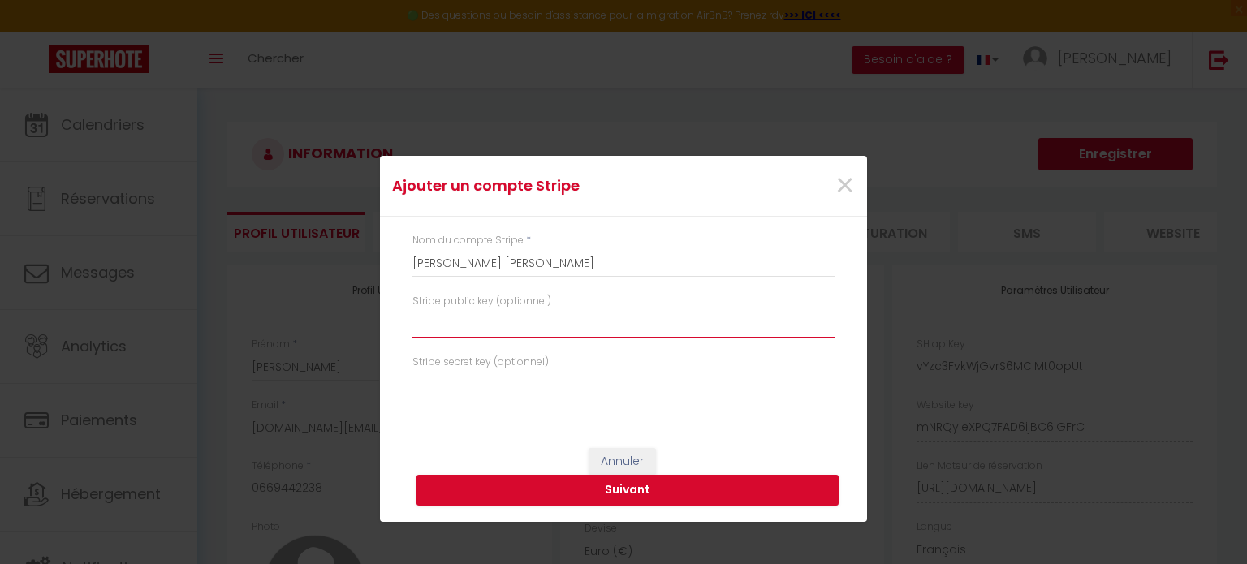
click at [491, 333] on input "text" at bounding box center [624, 323] width 422 height 29
paste input "pk_live_51SGEAm0KyGAsTqOp46QATRZDqBBL9U8fmdjAQyW4pHdrCafAy6AkK6zOSPgkodprZRkJI1…"
type input "pk_live_51SGEAm0KyGAsTqOp46QATRZDqBBL9U8fmdjAQyW4pHdrCafAy6AkK6zOSPgkodprZRkJI1…"
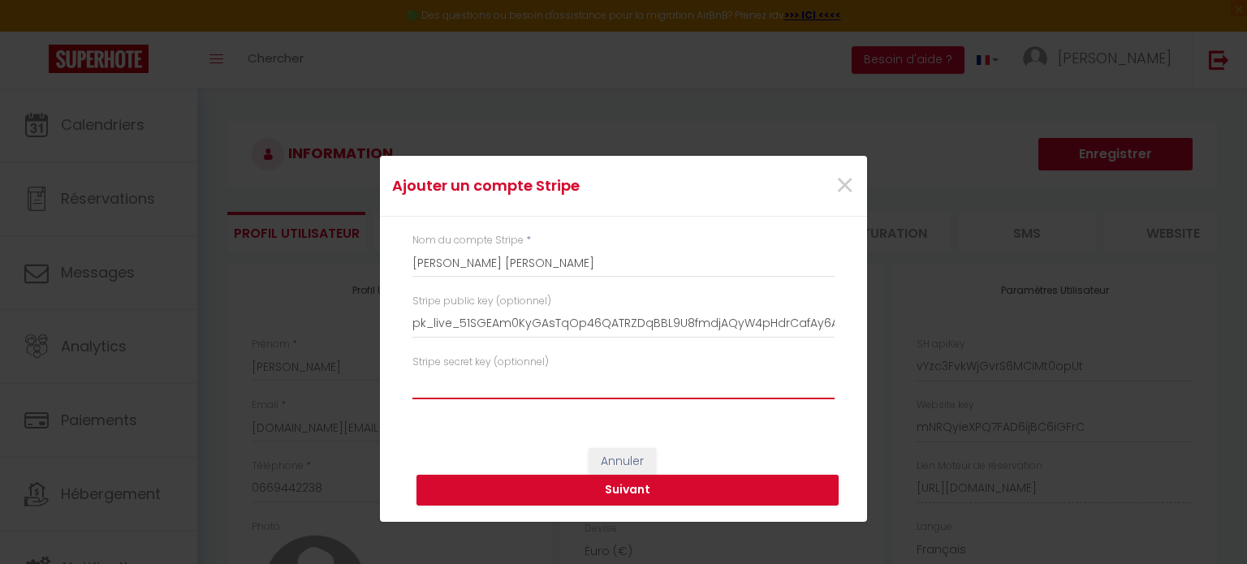
click at [606, 387] on input "text" at bounding box center [624, 384] width 422 height 29
paste input "sk_live_51SGEAm0KyGAsTqOp59rGp2UOLUnAJ3vHJAKnEVe0fz18wMVr3NnQMmtDBdtTaiGypQGEzQ…"
type input "sk_live_51SGEAm0KyGAsTqOp59rGp2UOLUnAJ3vHJAKnEVe0fz18wMVr3NnQMmtDBdtTaiGypQGEzQ…"
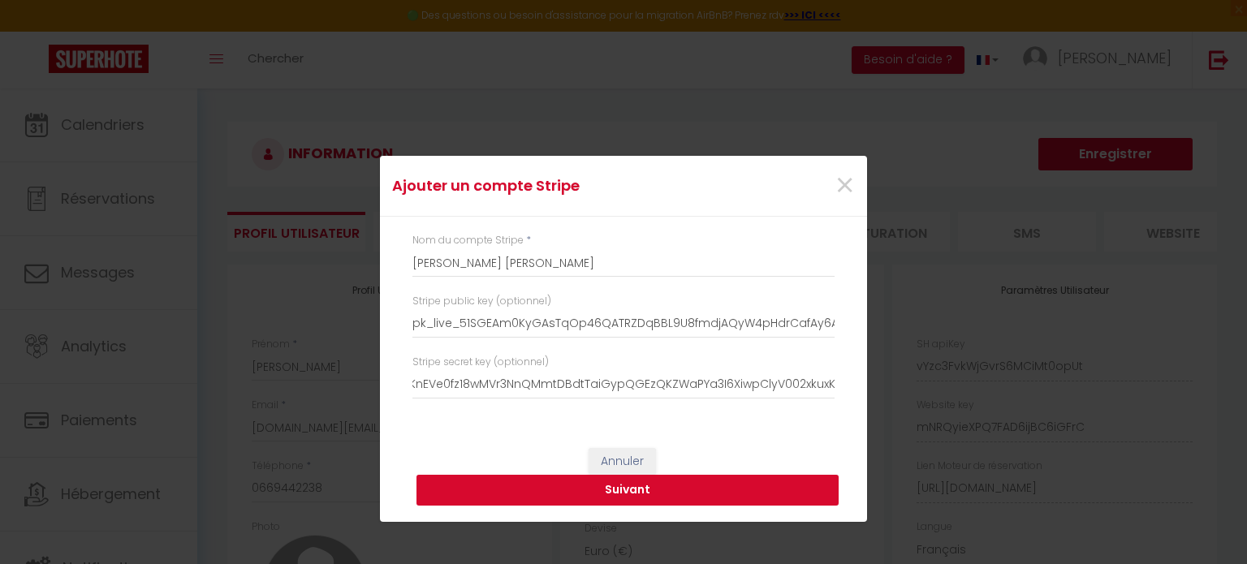
click at [642, 499] on button "Suivant" at bounding box center [628, 490] width 422 height 31
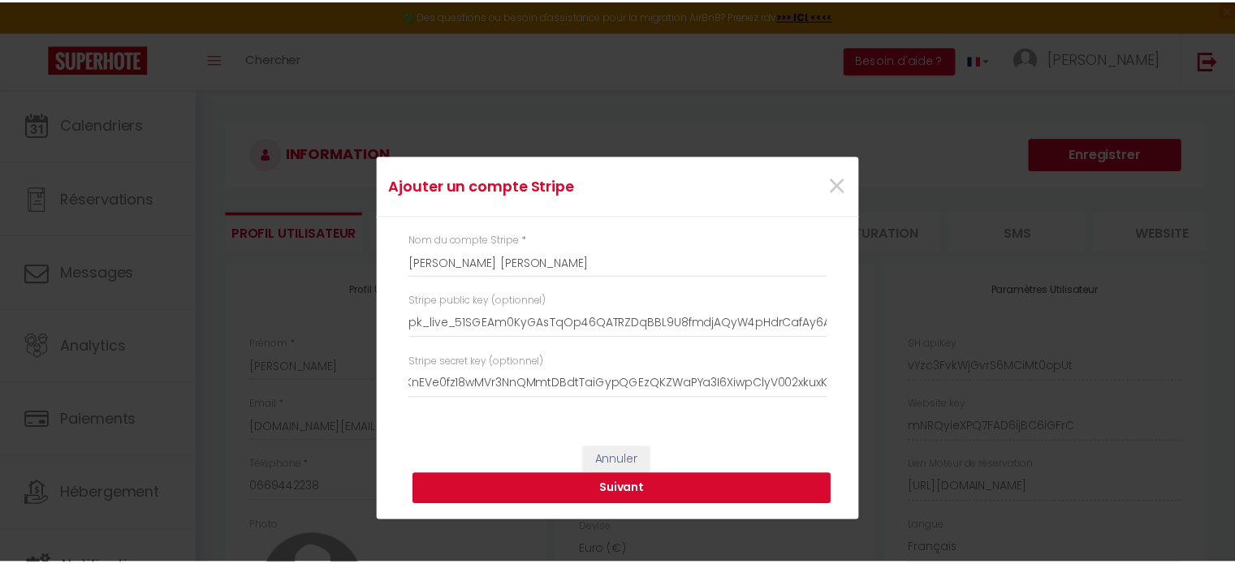
scroll to position [0, 0]
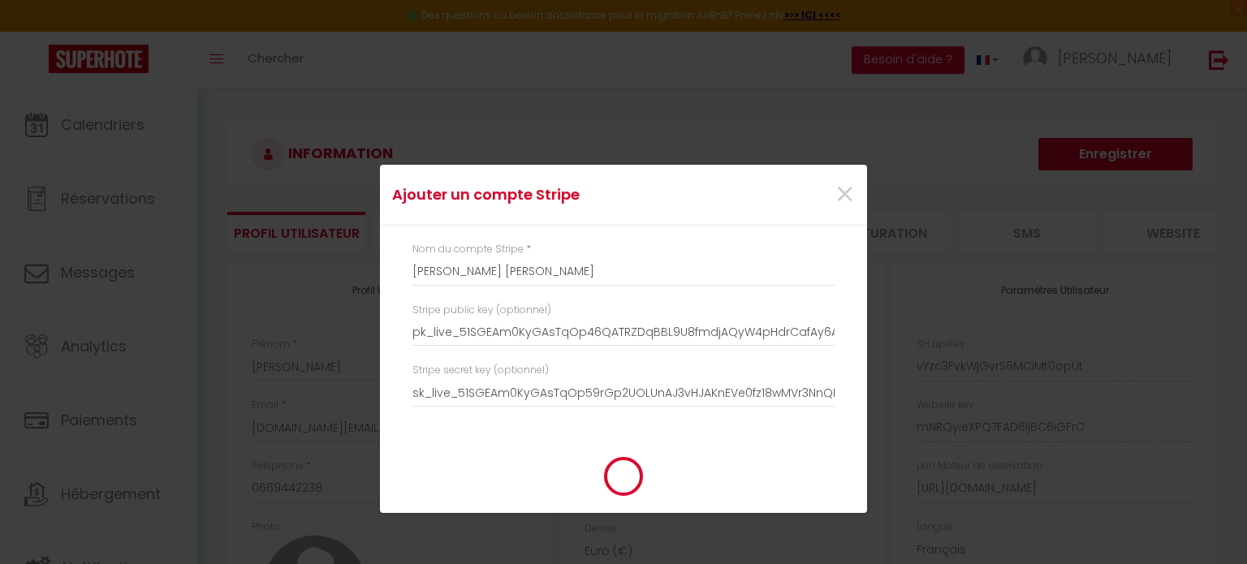
type input "Mélanie Marie"
type input "pk_live_51SGEAm0KyGAsTqOp46QATRZDqBBL9U8fmdjAQyW4pHdrCafAy6AkK6zOSPgkodprZRkJI1…"
type input "sk_live_51SGEAm0KyGAsTqOp59rGp2UOLUnAJ3vHJAKnEVe0fz18wMVr3NnQMmtDBdtTaiGypQGEzQ…"
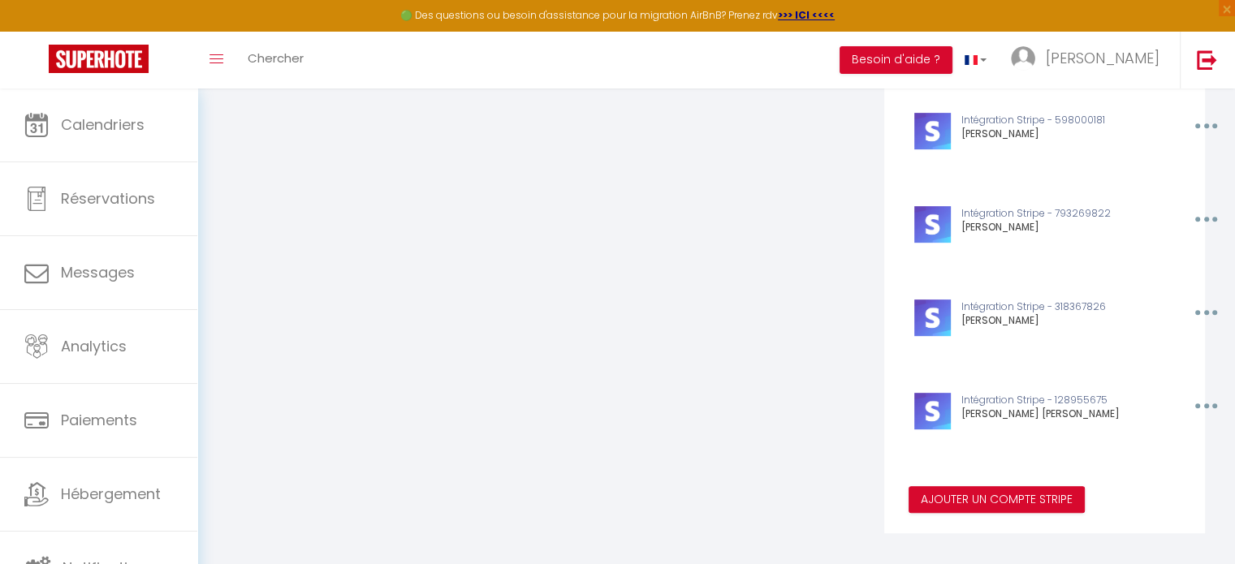
scroll to position [674, 0]
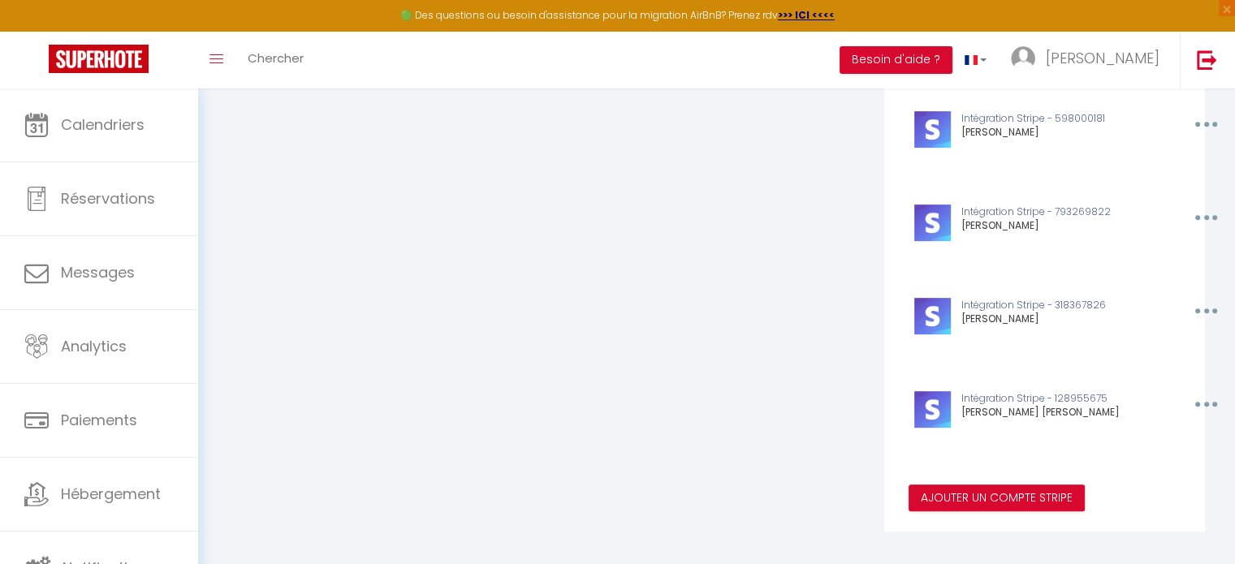
click at [79, 495] on div "Ajouter un compte Stripe × Nom du compte Stripe * Mélanie Marie Stripe public k…" at bounding box center [617, 282] width 1235 height 564
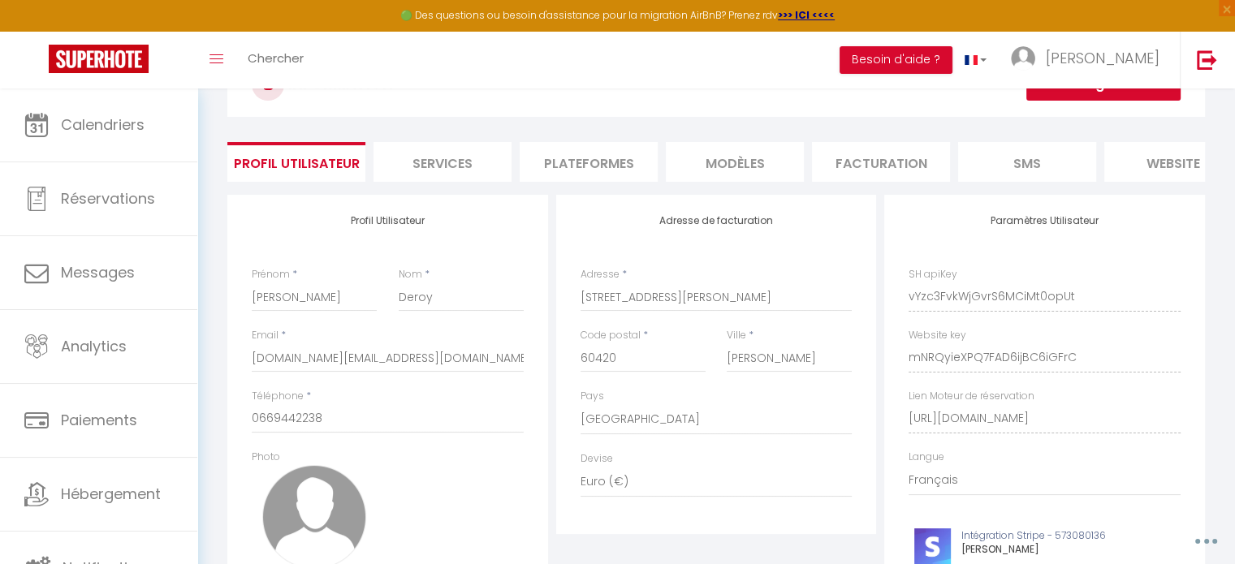
scroll to position [0, 0]
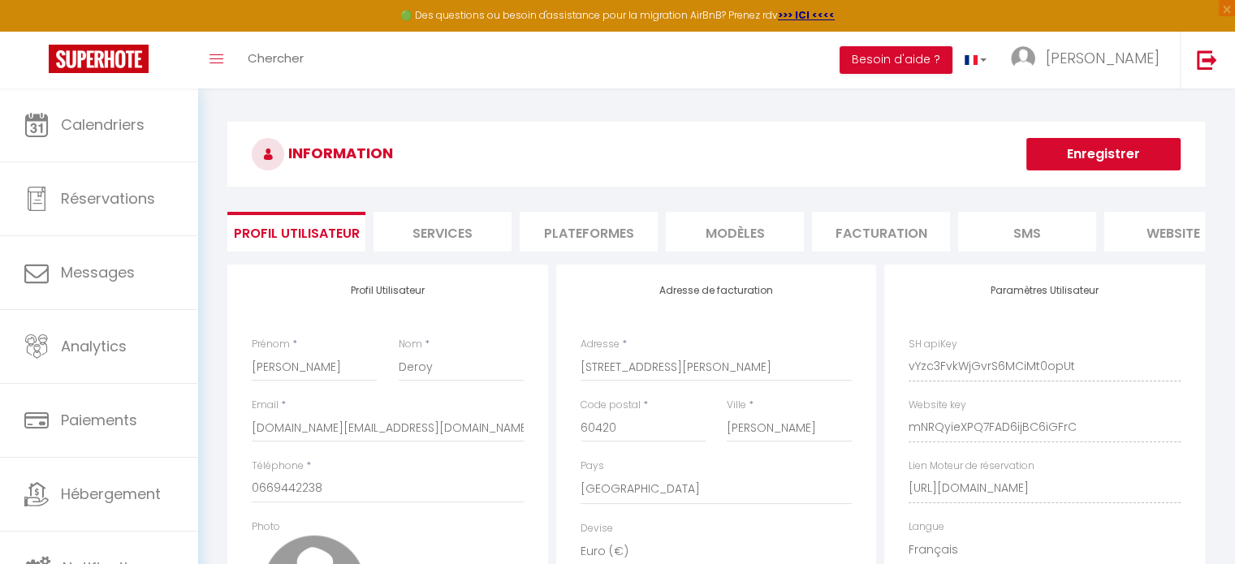
click at [1093, 157] on button "Enregistrer" at bounding box center [1104, 154] width 154 height 32
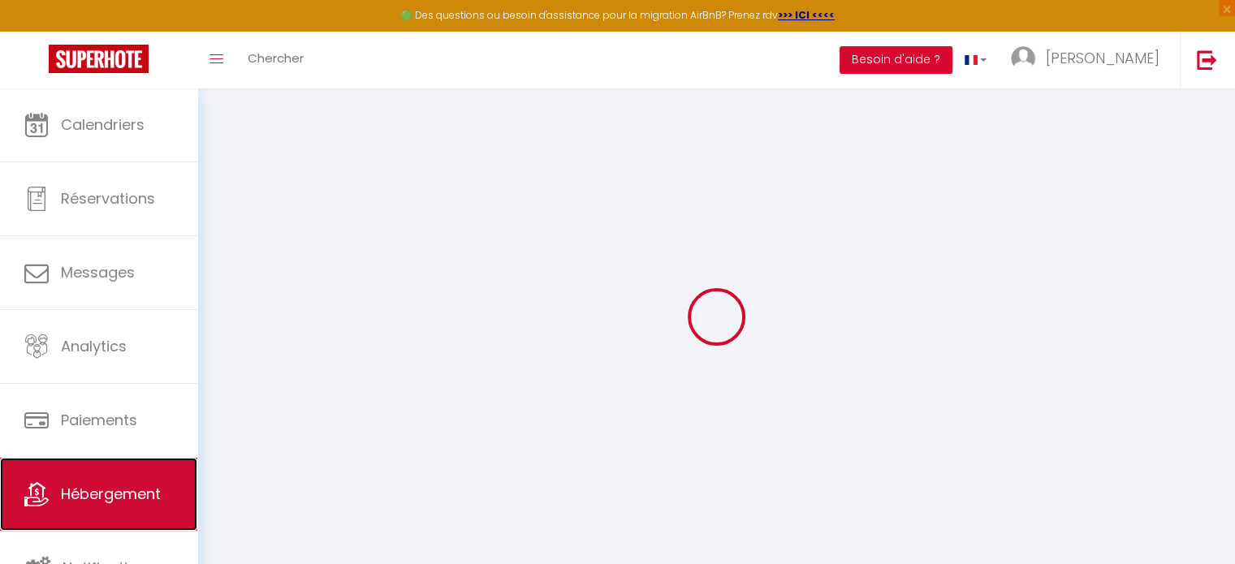
click at [136, 504] on link "Hébergement" at bounding box center [98, 494] width 197 height 73
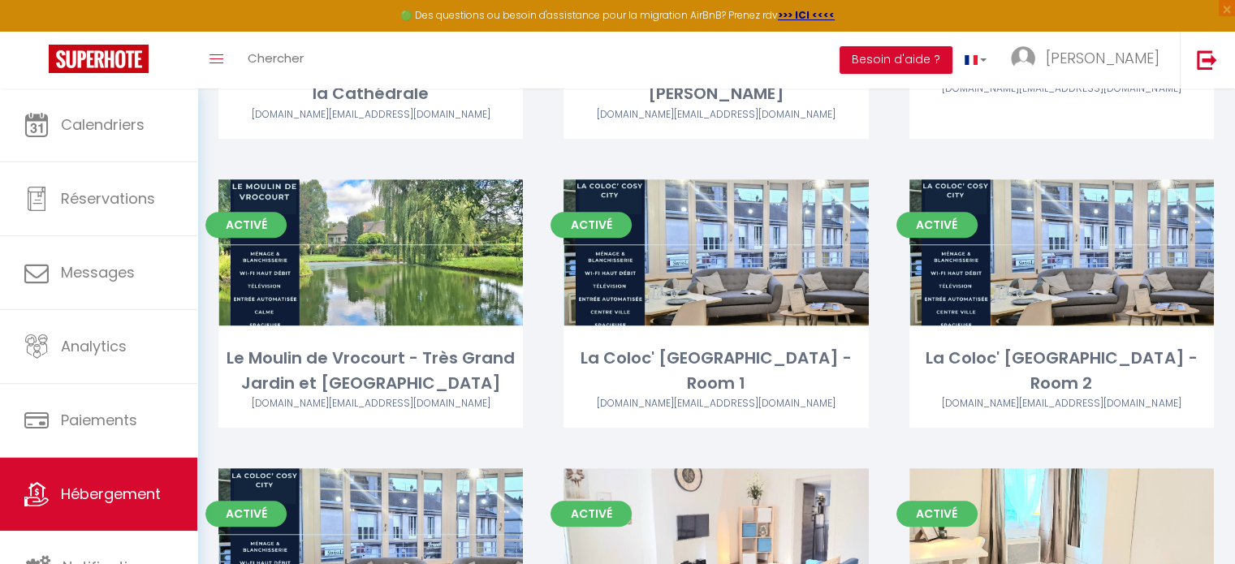
scroll to position [1189, 0]
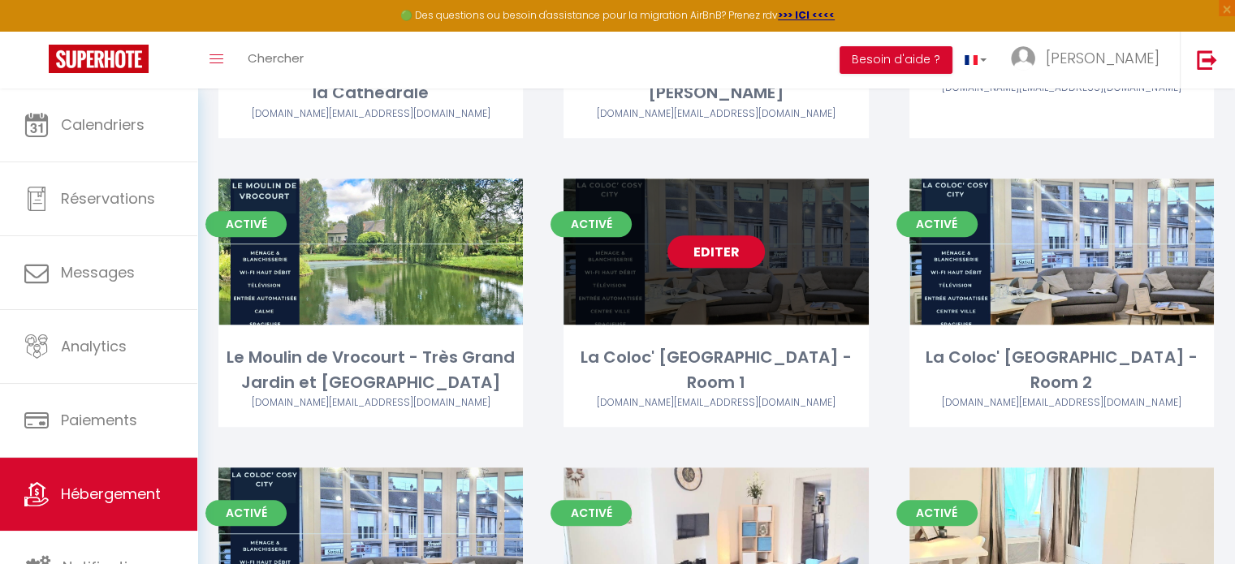
click at [715, 253] on link "Editer" at bounding box center [716, 252] width 97 height 32
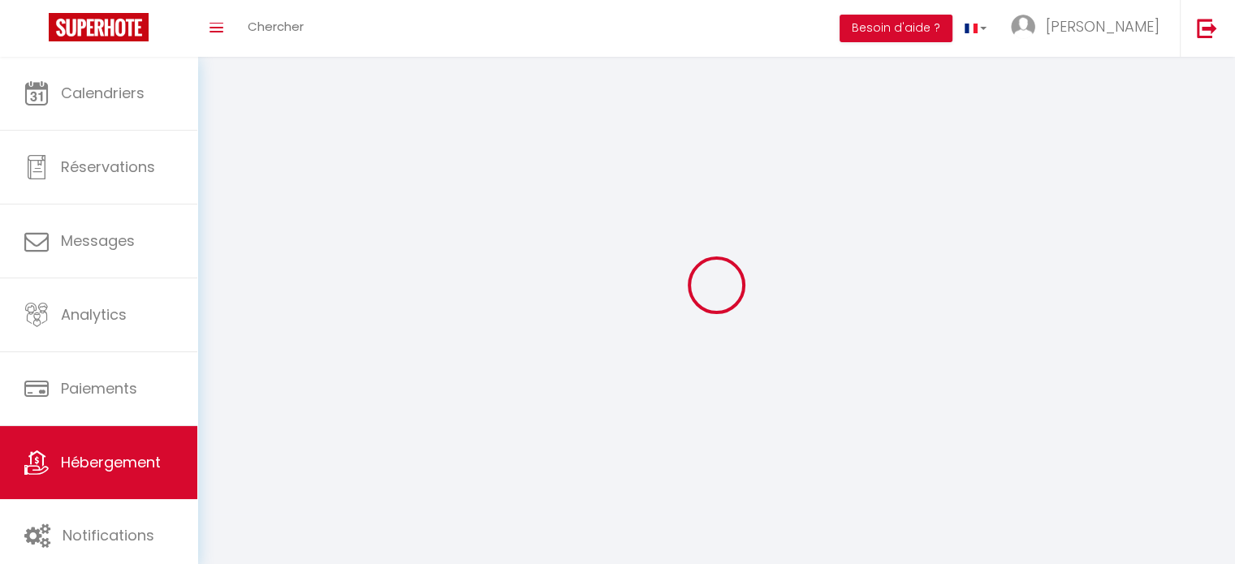
select select "1"
select select
select select "28"
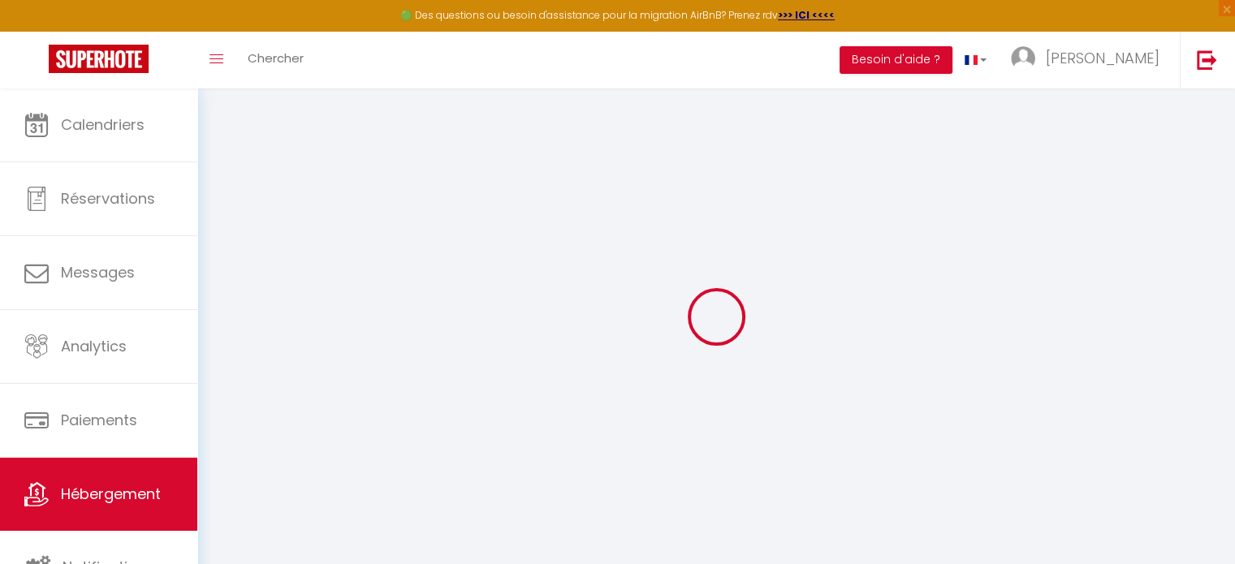
select select
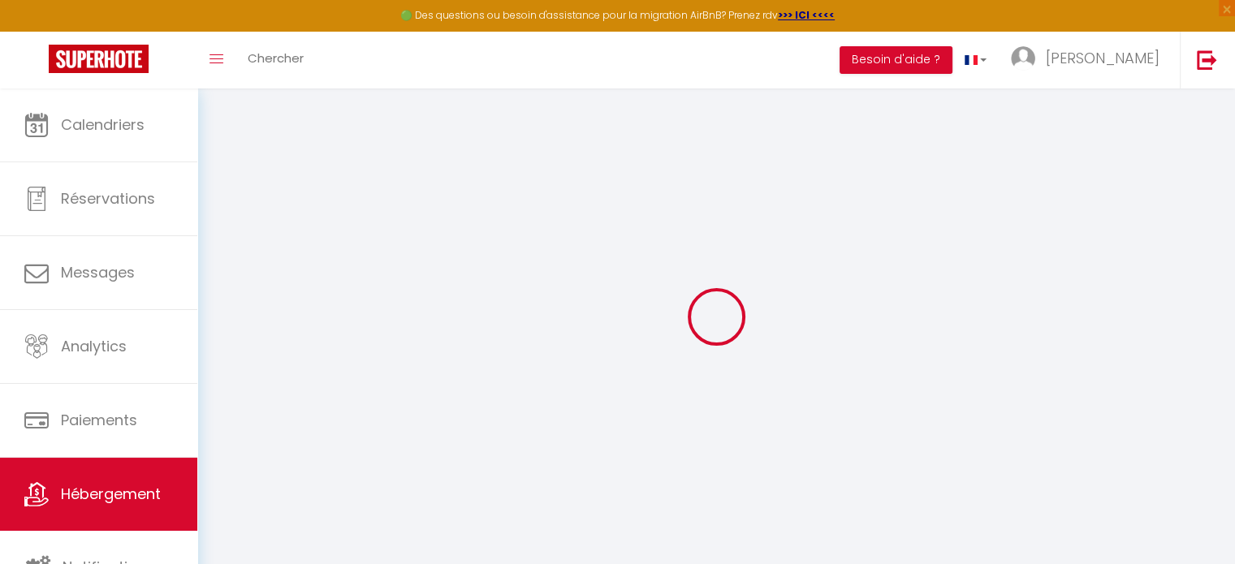
select select
checkbox input "false"
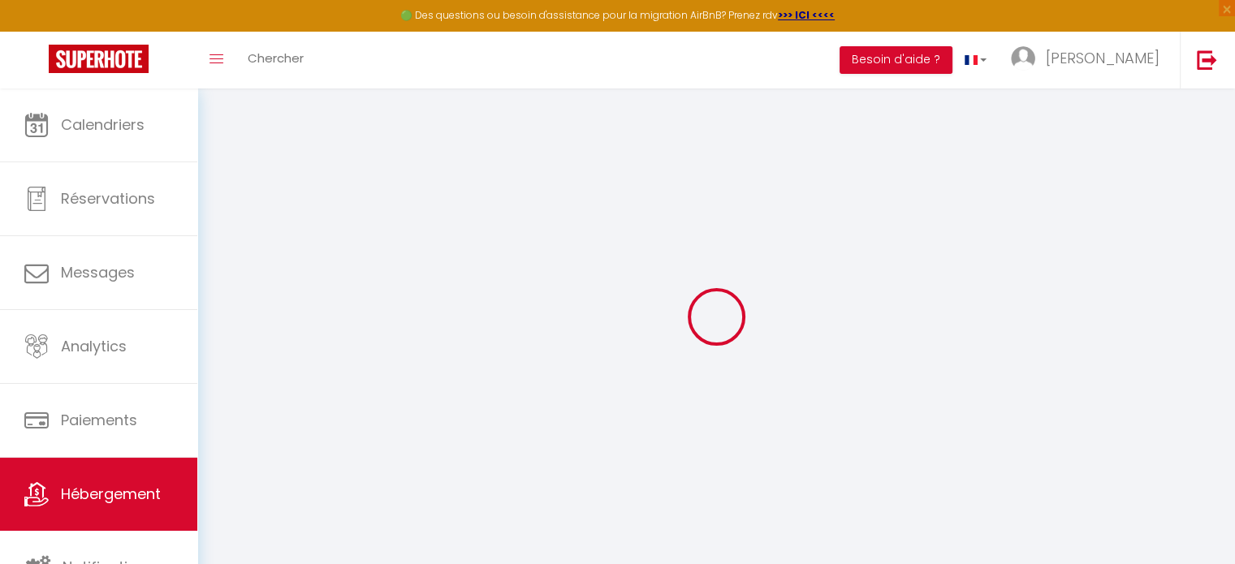
select select
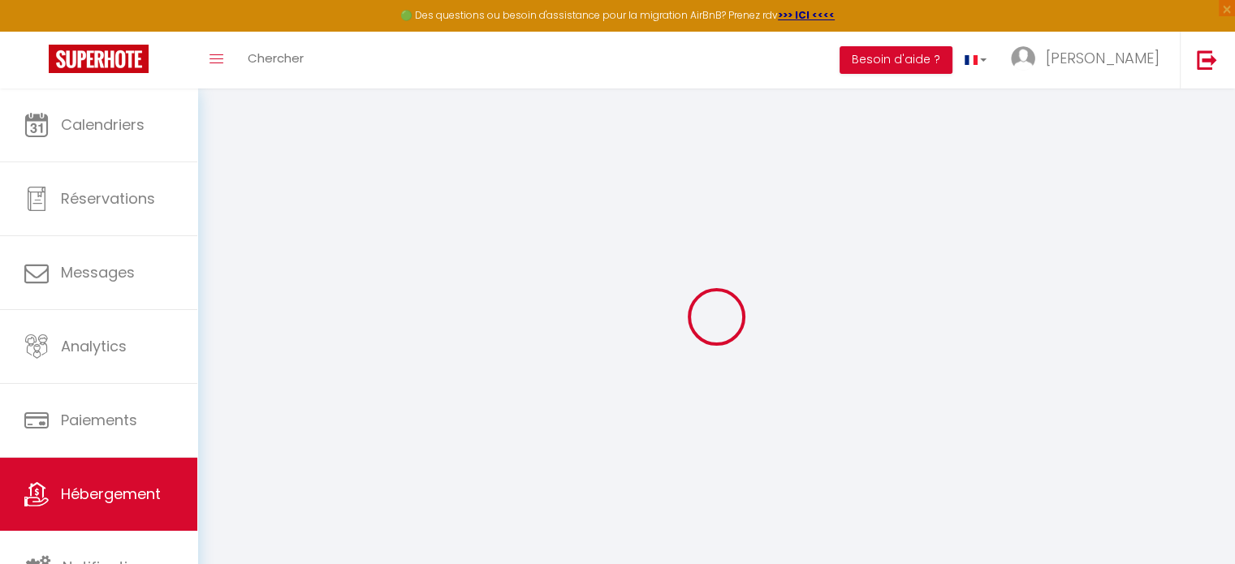
select select
checkbox input "false"
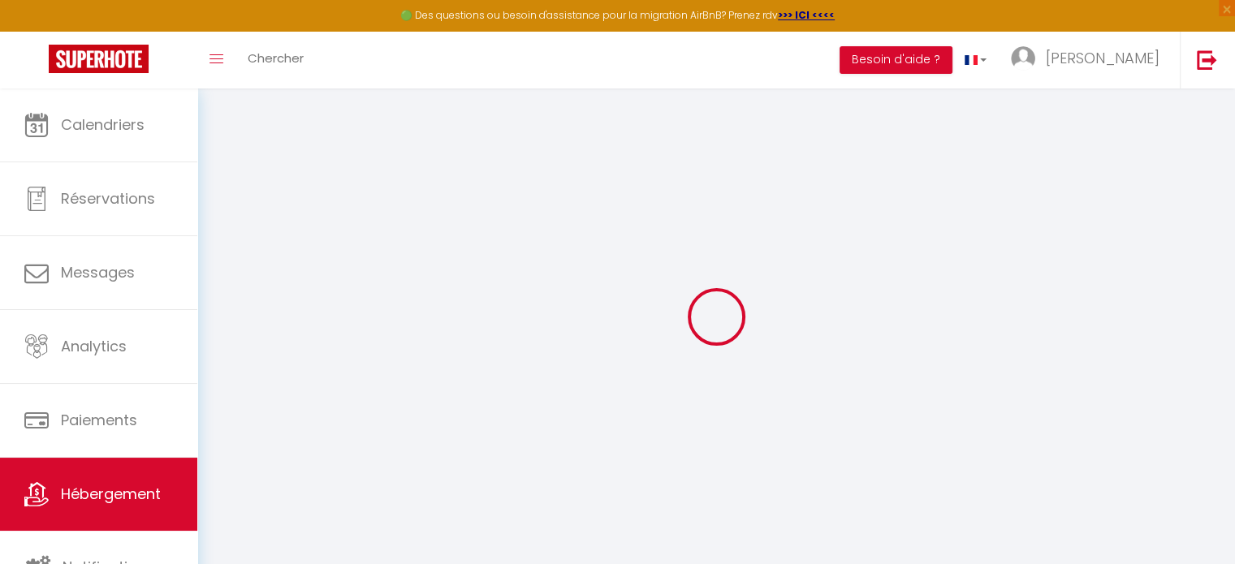
checkbox input "false"
select select
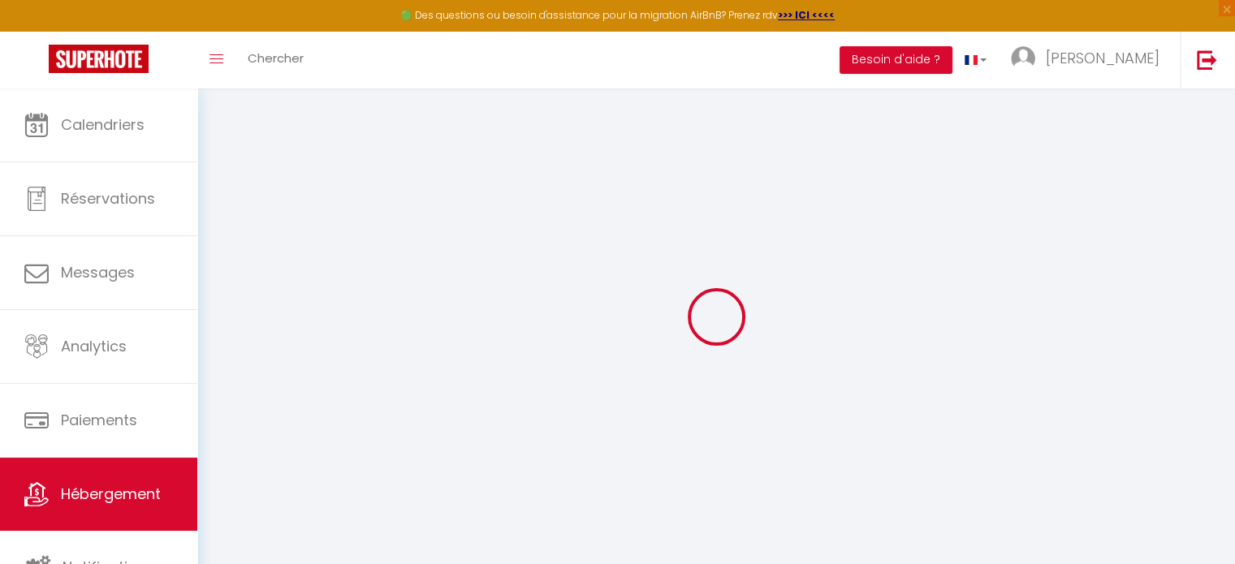
select select
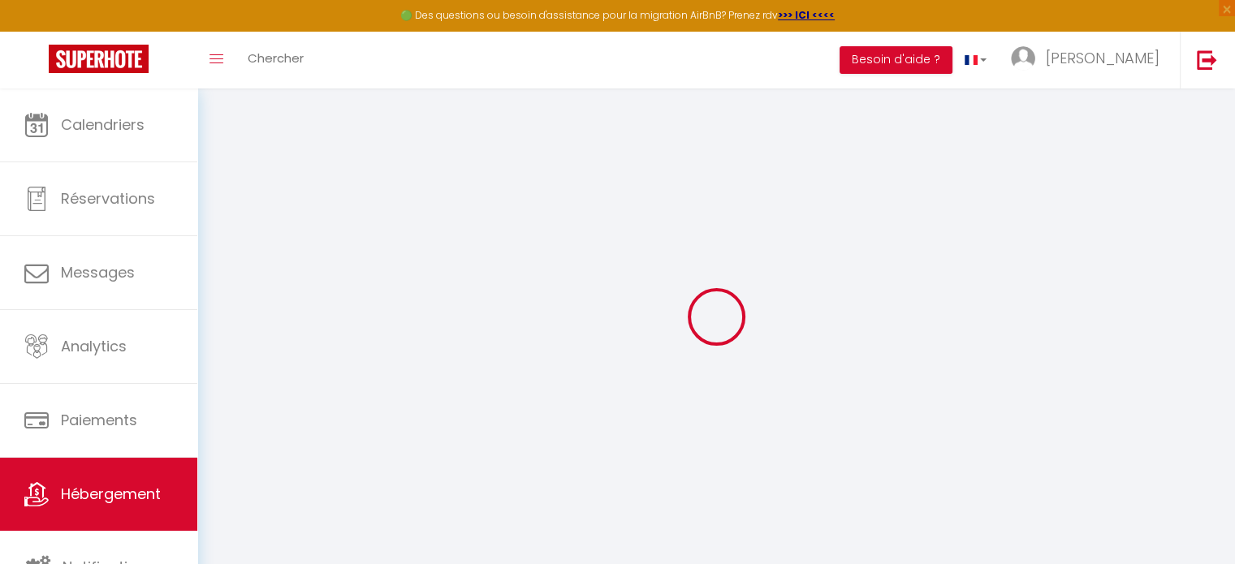
checkbox input "false"
select select
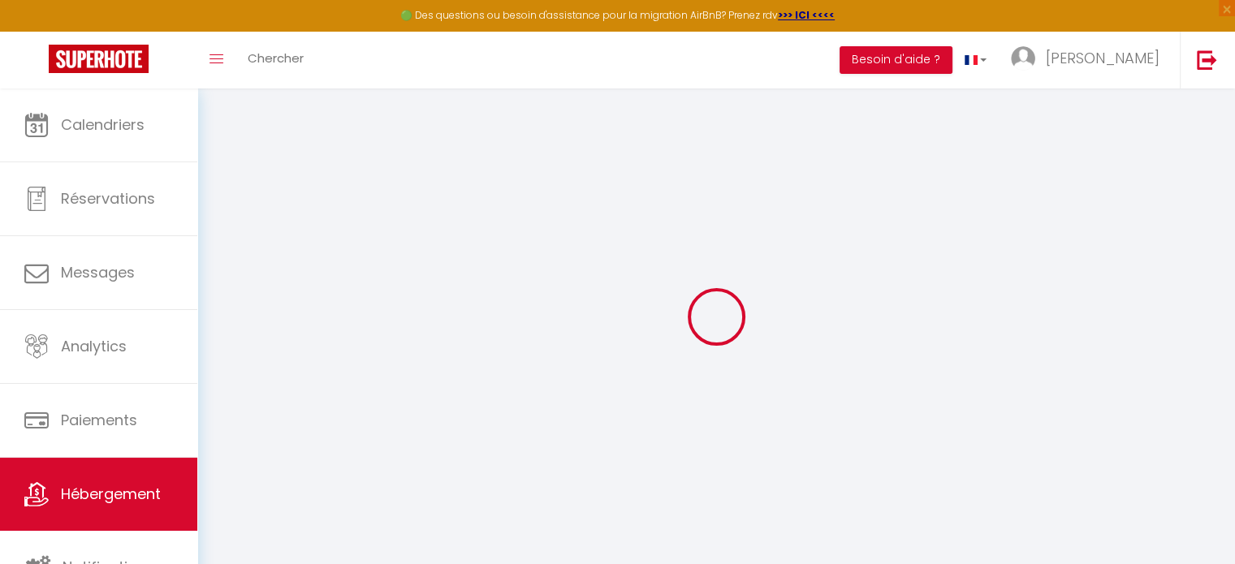
select select
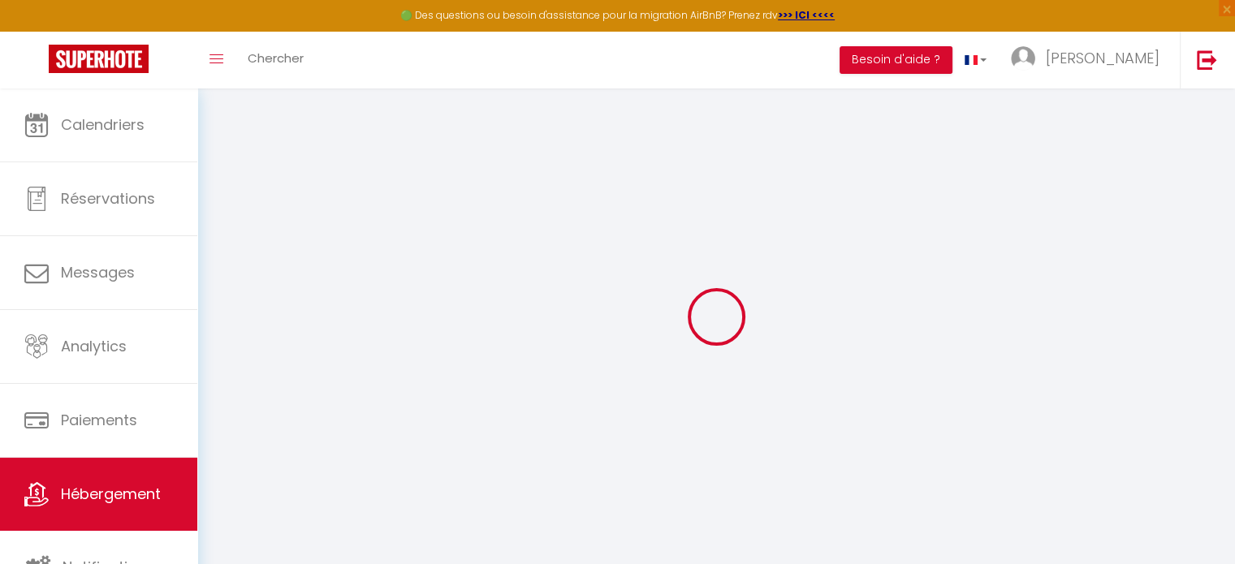
select select
checkbox input "false"
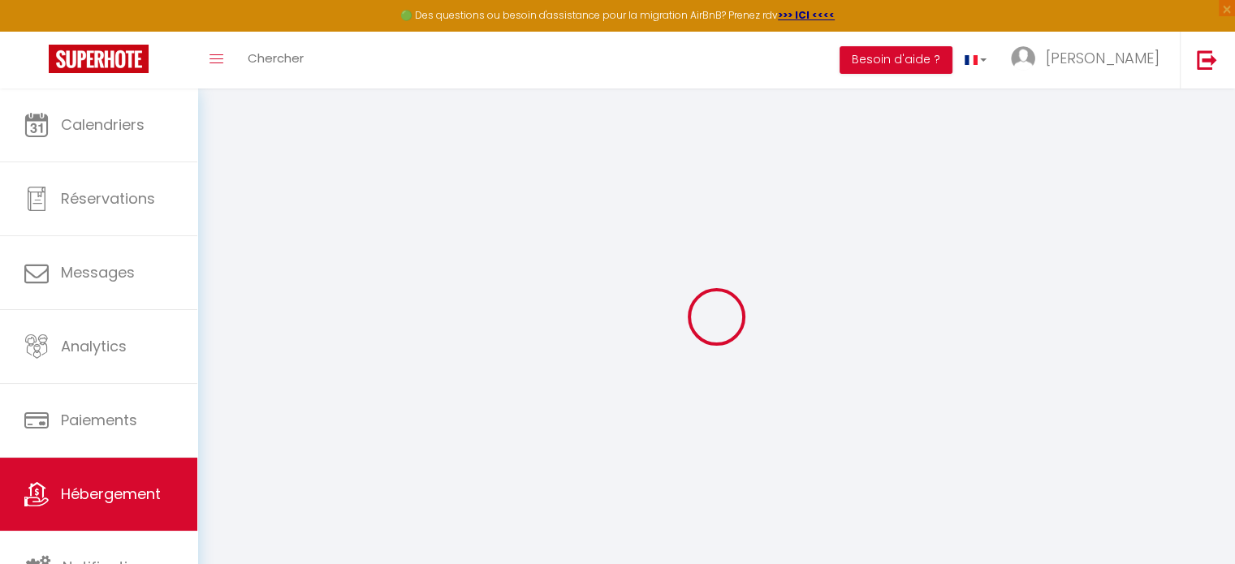
checkbox input "false"
select select
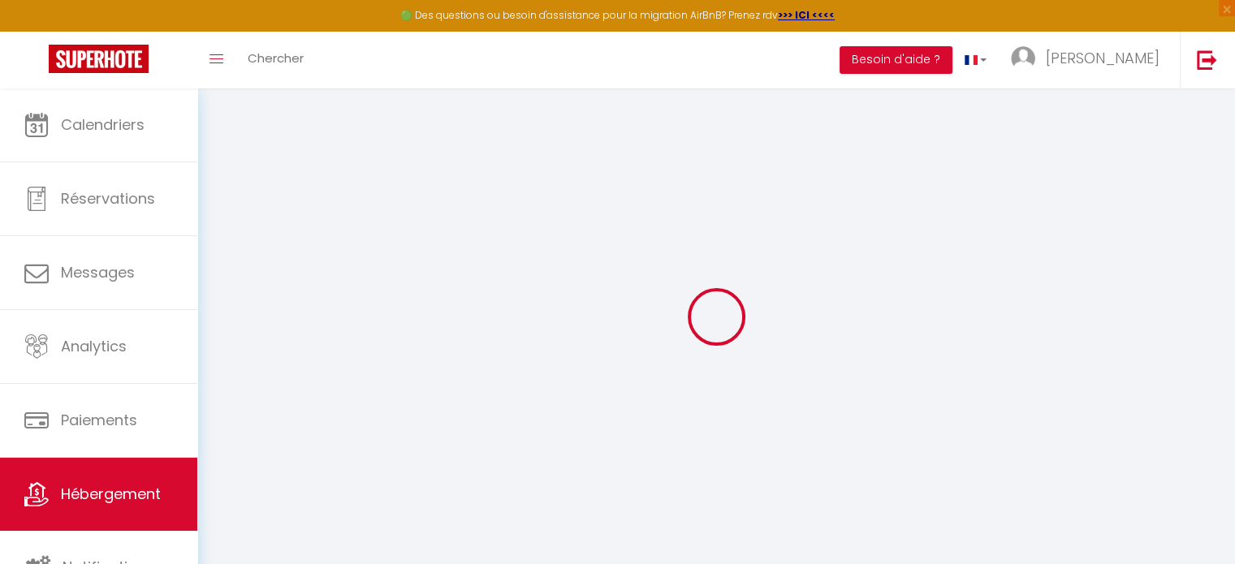
select select
checkbox input "false"
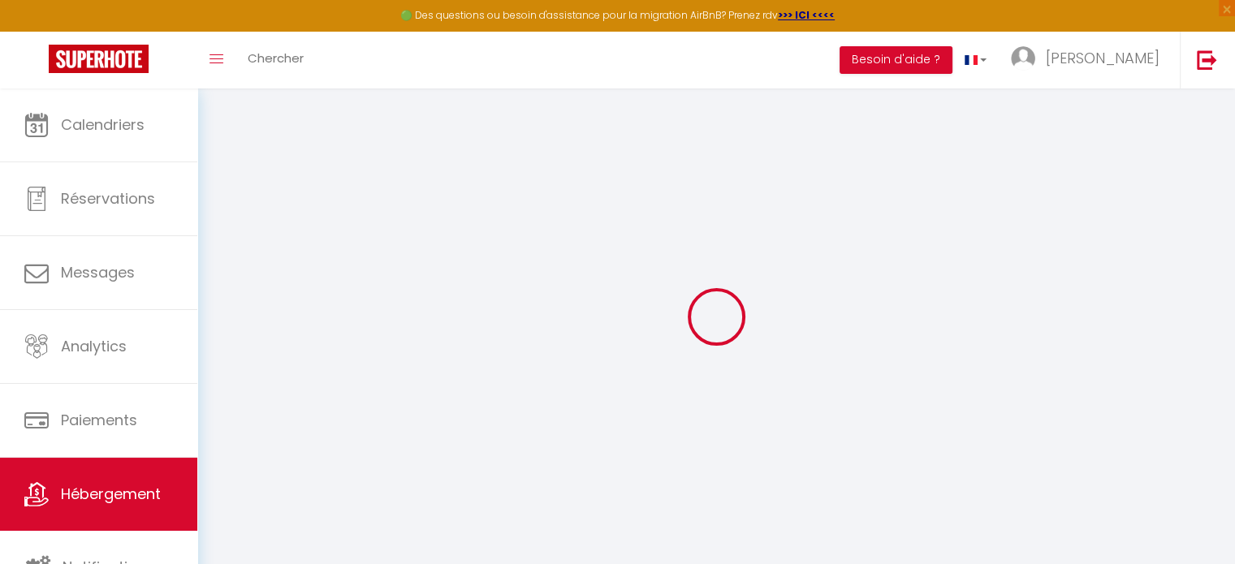
checkbox input "false"
select select
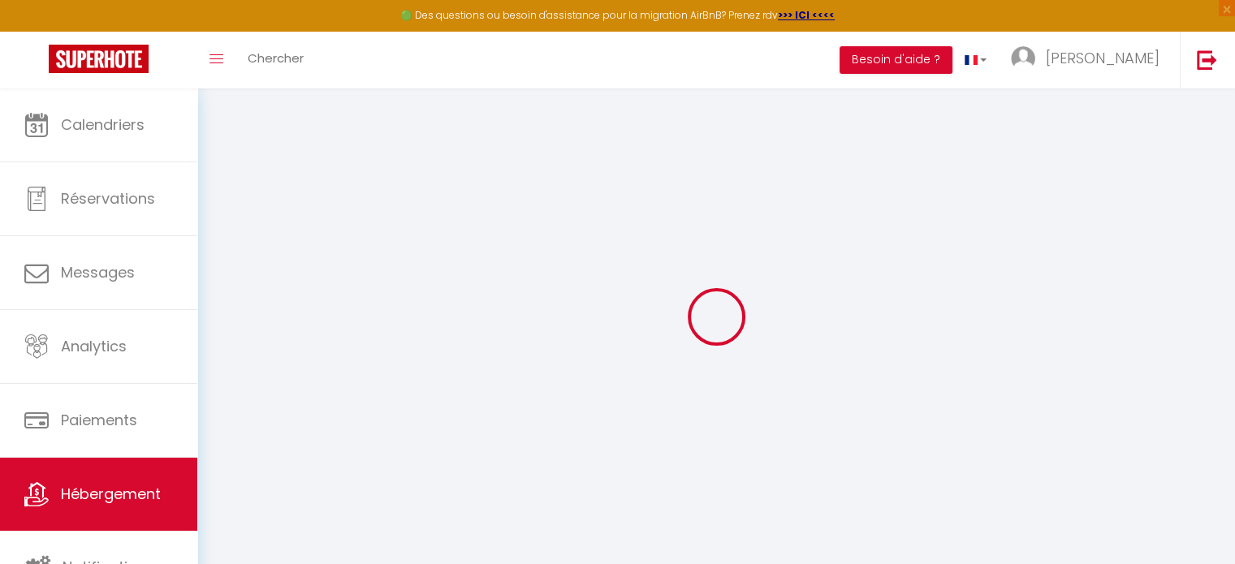
select select
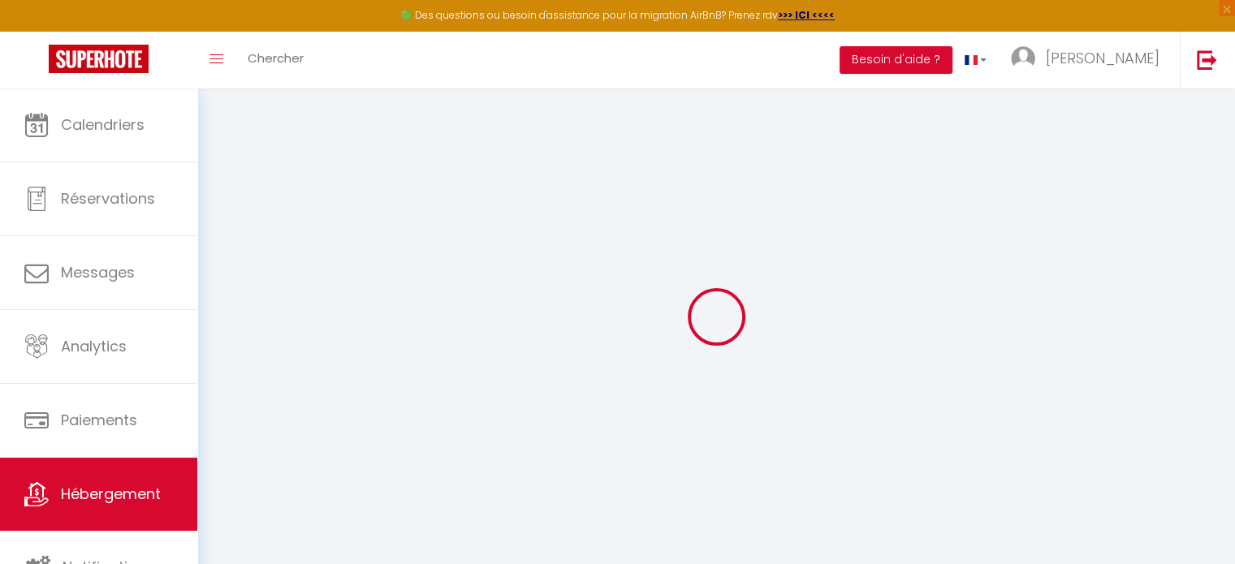
select select
checkbox input "false"
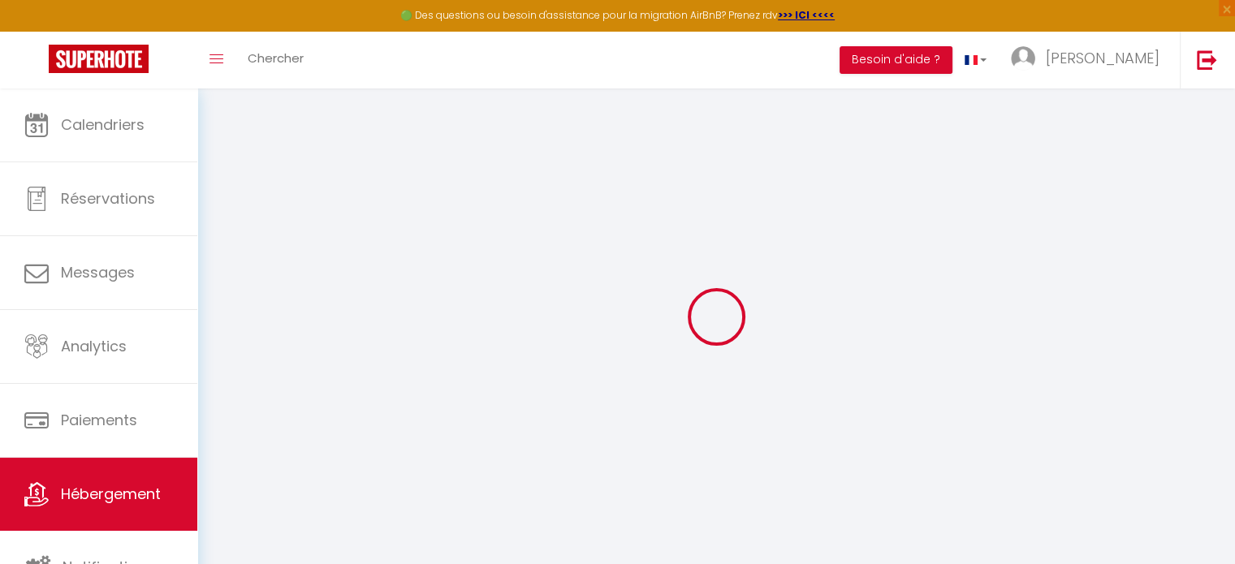
select select
type input "La Coloc' [GEOGRAPHIC_DATA] - Room 1"
type input "Mélanie"
type input "Marie"
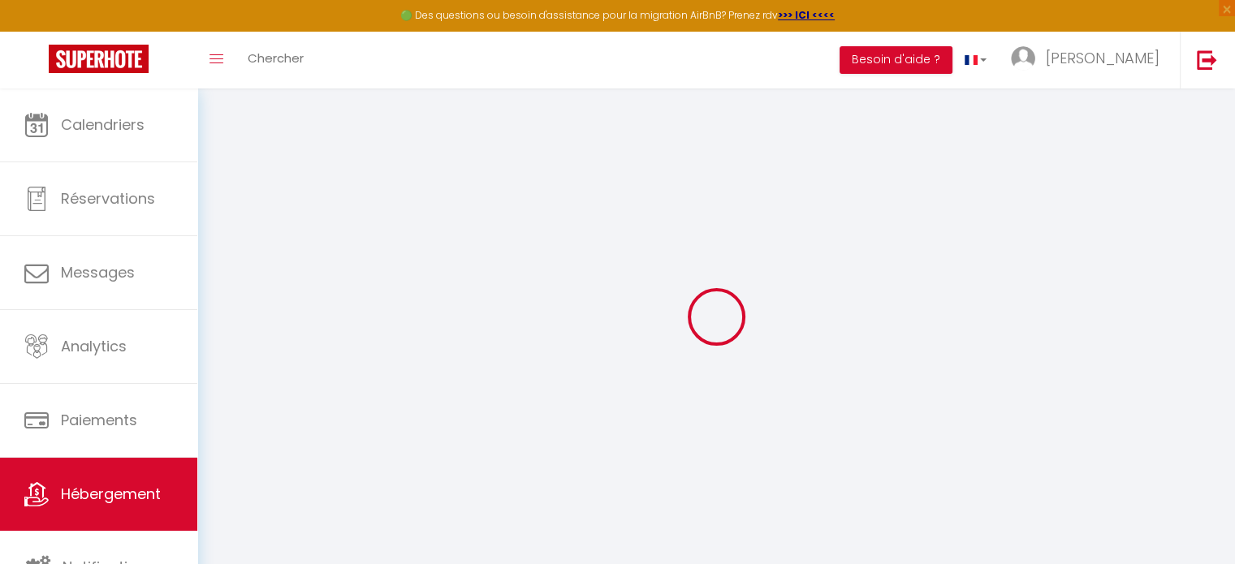
type input "2 rue denis simon"
type input "60000"
type input "Beauvais"
select select "2"
type input "40"
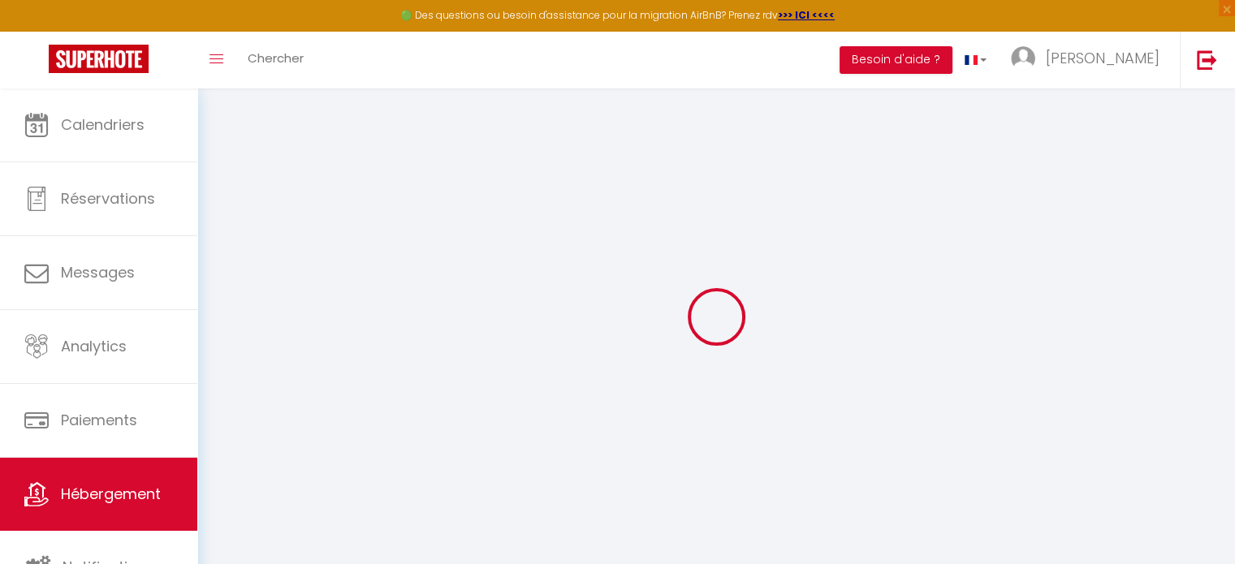
type input "35"
type input "250"
select select
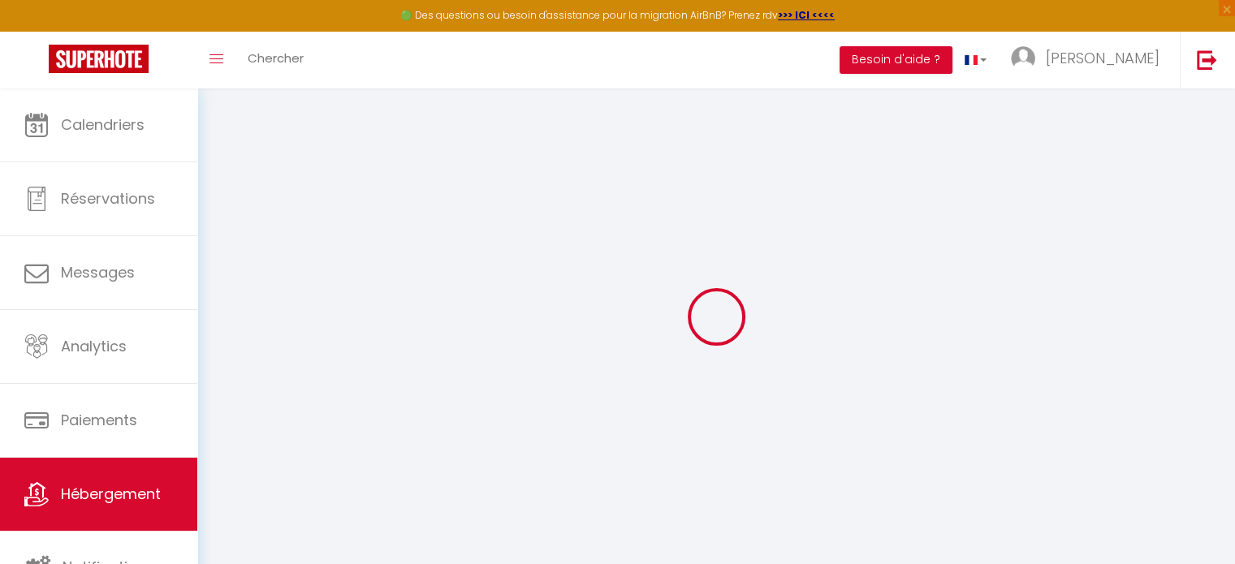
select select
type input "2 rue denis simon"
type input "60000"
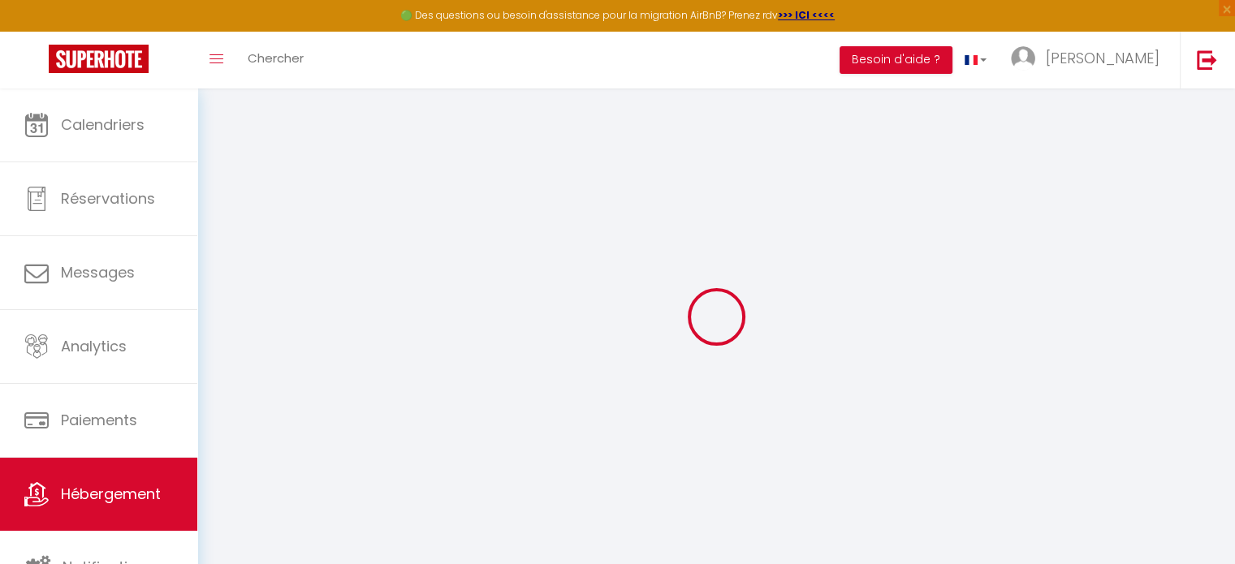
type input "Beauvais"
type input "[DOMAIN_NAME][EMAIL_ADDRESS][DOMAIN_NAME]"
select select
checkbox input "false"
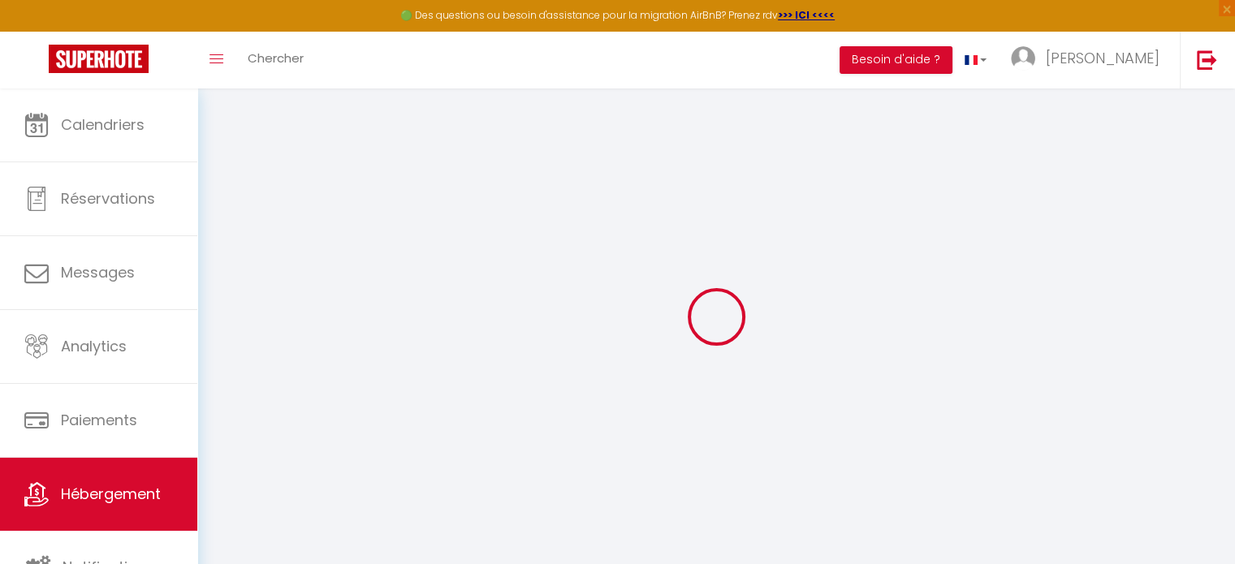
checkbox input "false"
type input "0"
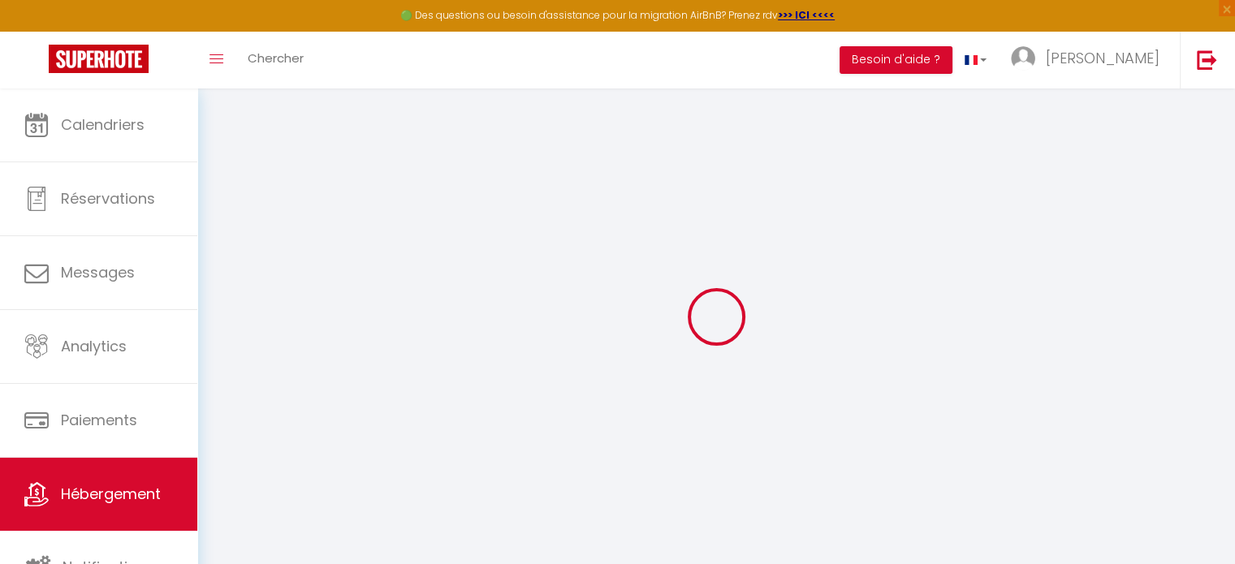
type input "0"
select select "32861"
select select
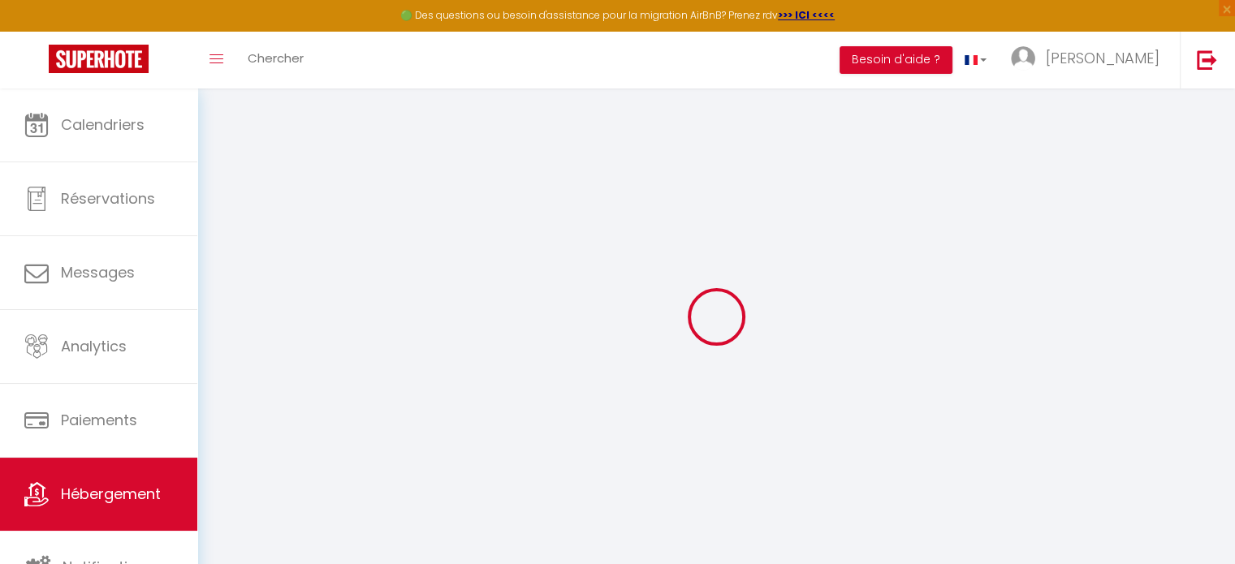
select select
checkbox input "false"
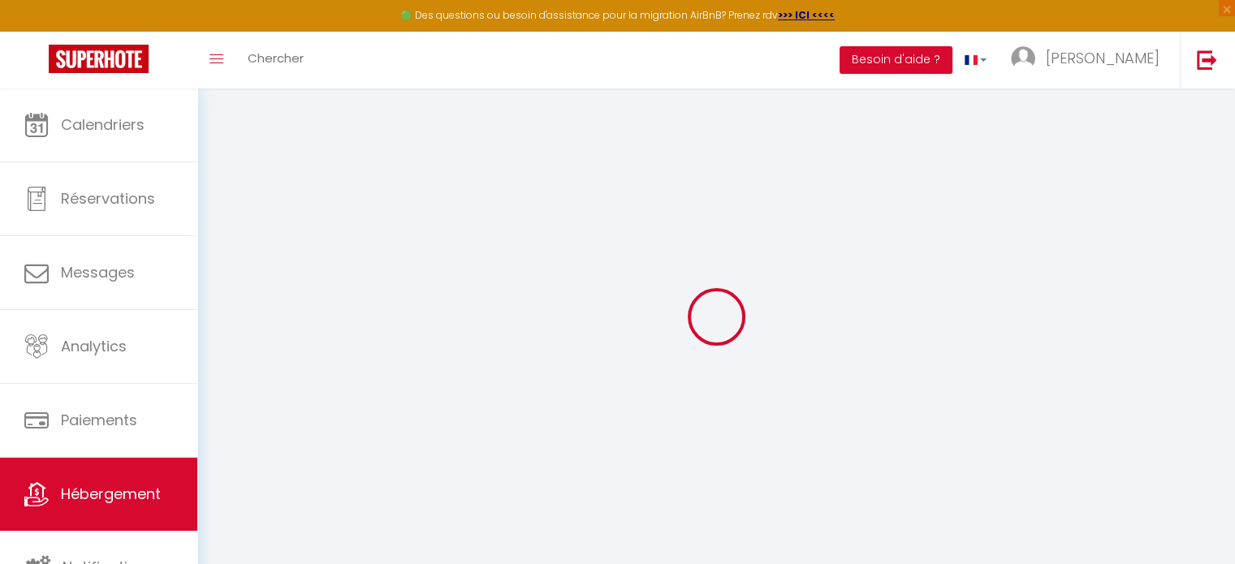
checkbox input "false"
select select
checkbox input "false"
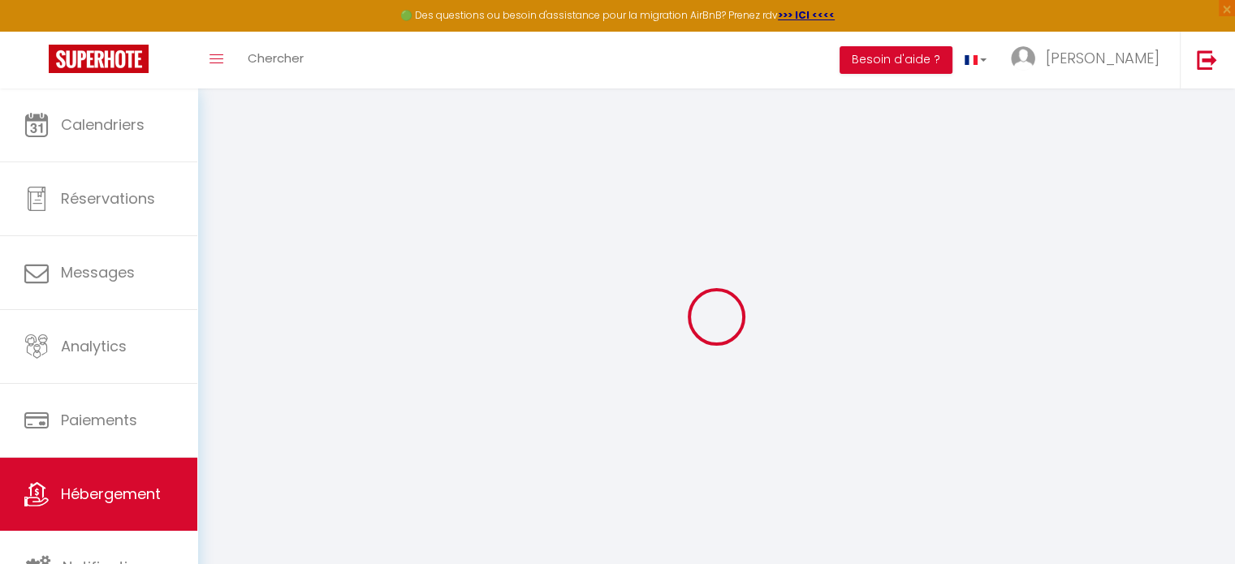
checkbox input "false"
select select "16:00"
select select
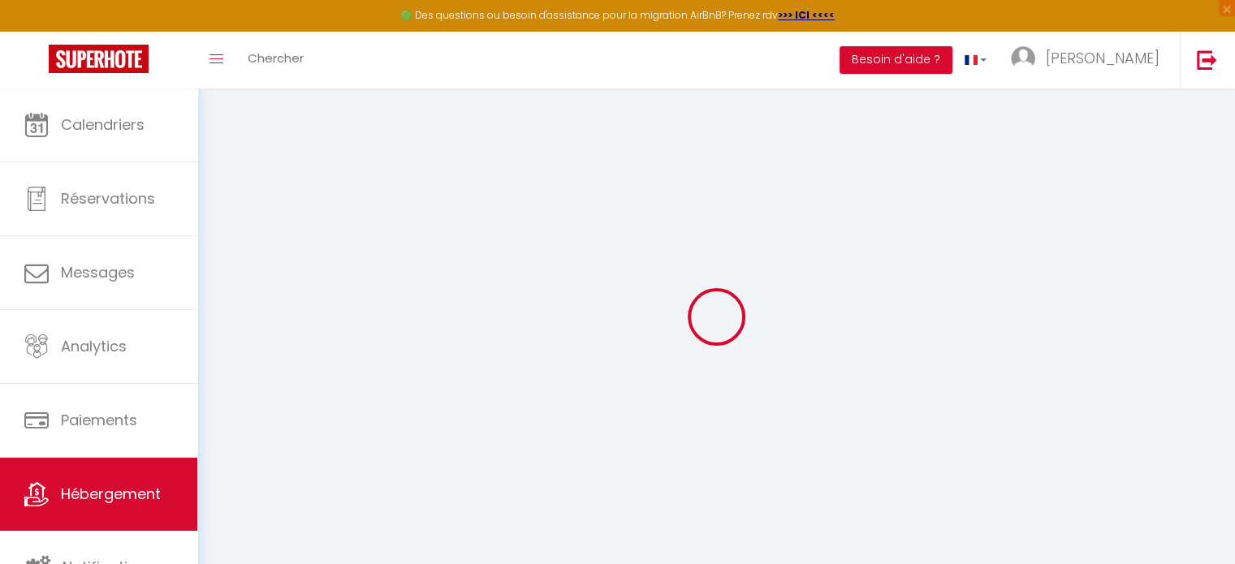
select select "11:00"
select select "30"
select select "120"
select select "21:00"
select select
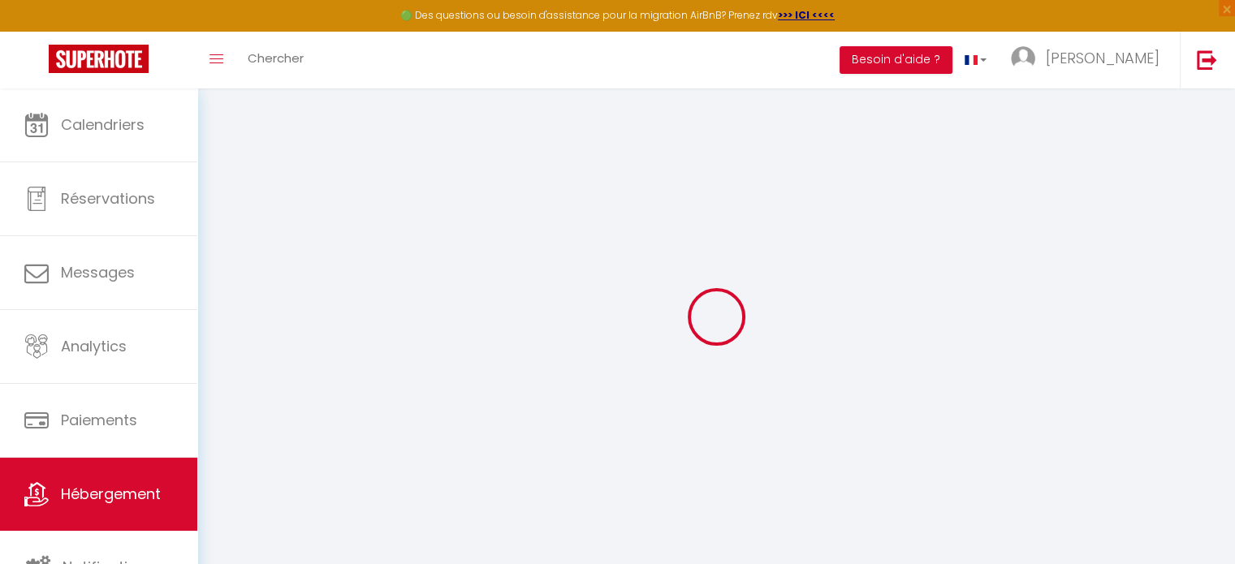
select select
checkbox input "false"
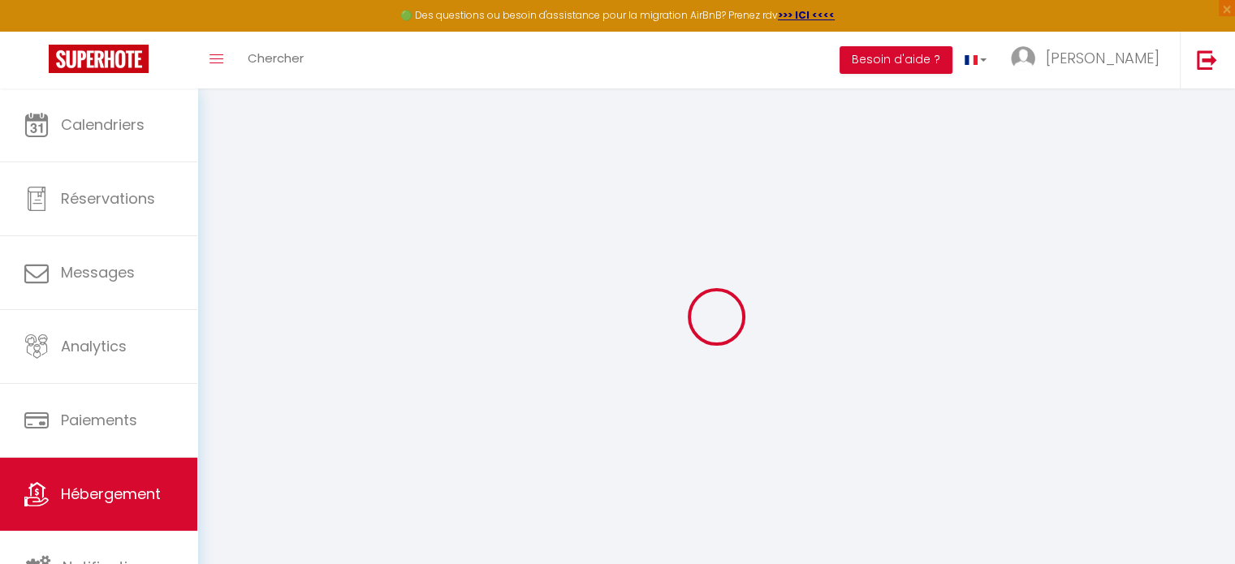
select select
checkbox input "false"
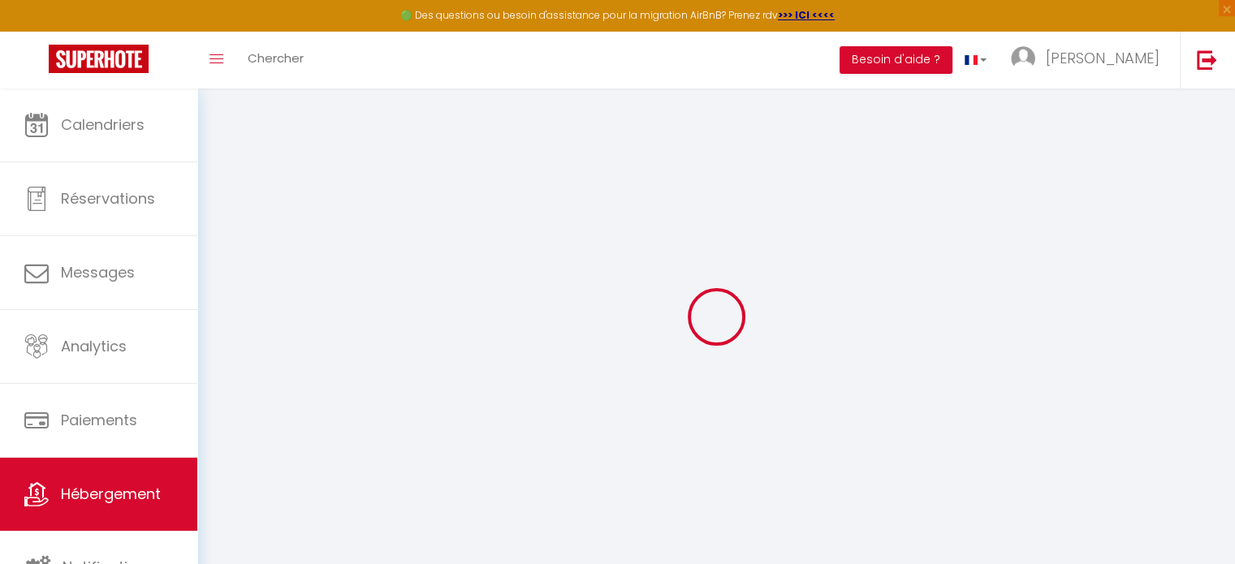
checkbox input "false"
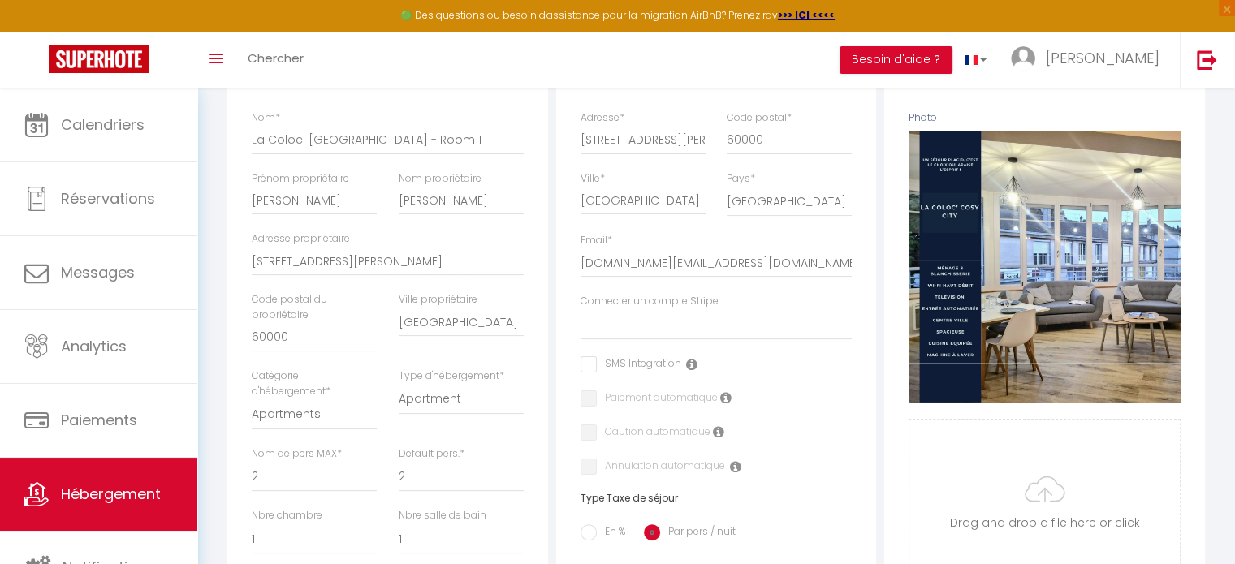
scroll to position [258, 0]
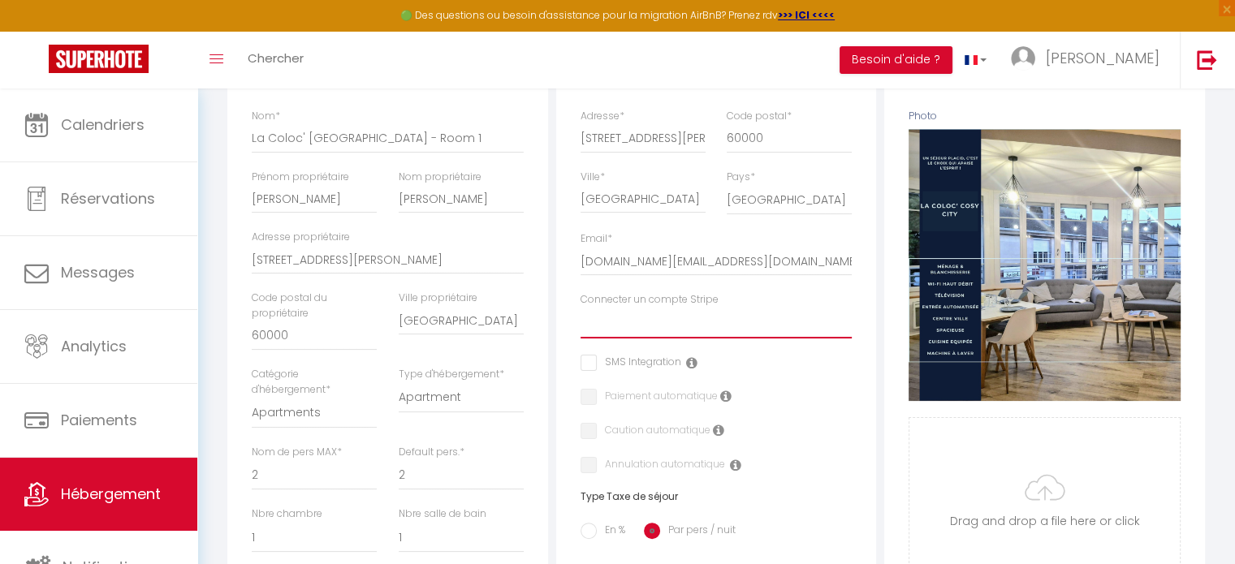
click at [669, 327] on select "Pauline-placid Chatin Augusta Thierry Yoan Sauval Kevin Gendrop Alexis Mélanie …" at bounding box center [717, 323] width 272 height 31
select select "16248"
click at [581, 319] on select "Pauline-placid Chatin Augusta Thierry Yoan Sauval Kevin Gendrop Alexis Mélanie …" at bounding box center [717, 323] width 272 height 31
select select
checkbox input "false"
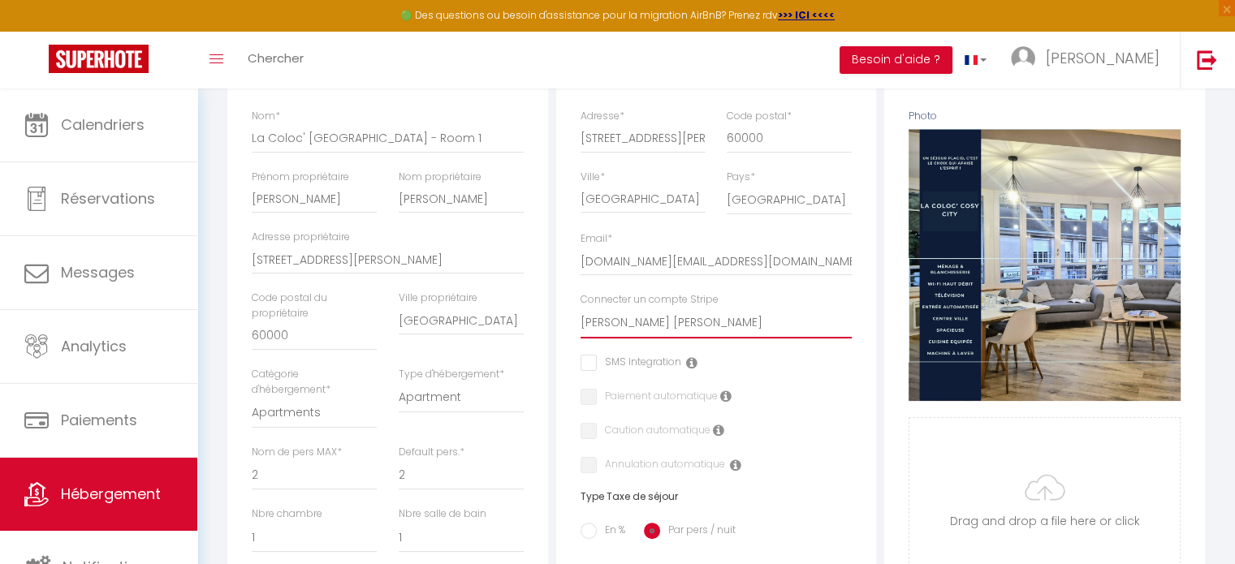
checkbox input "false"
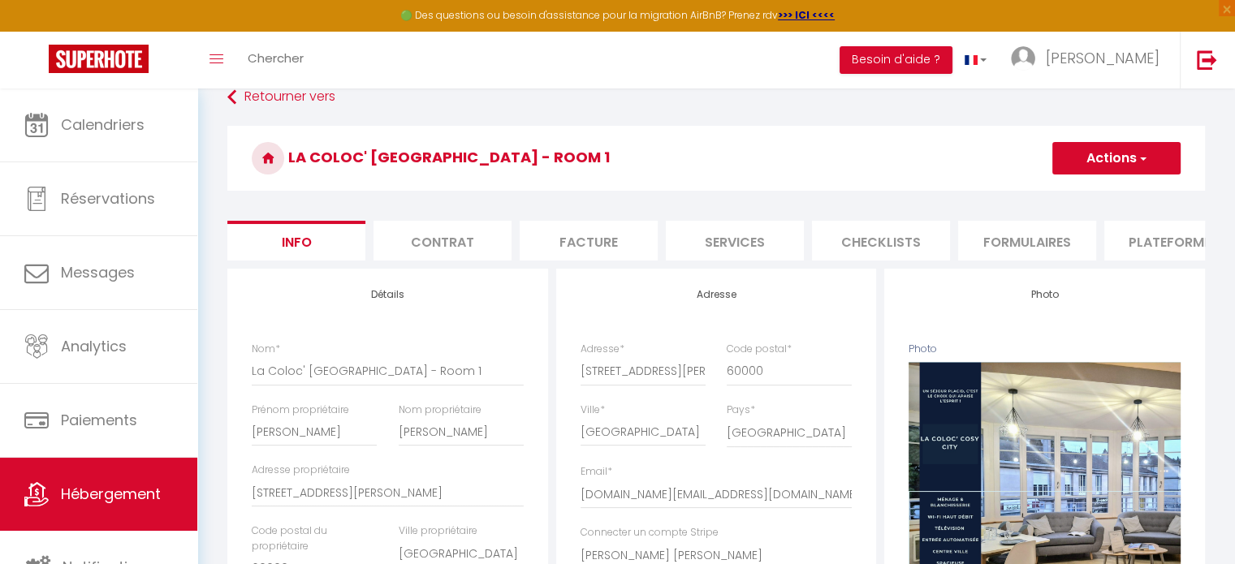
scroll to position [22, 0]
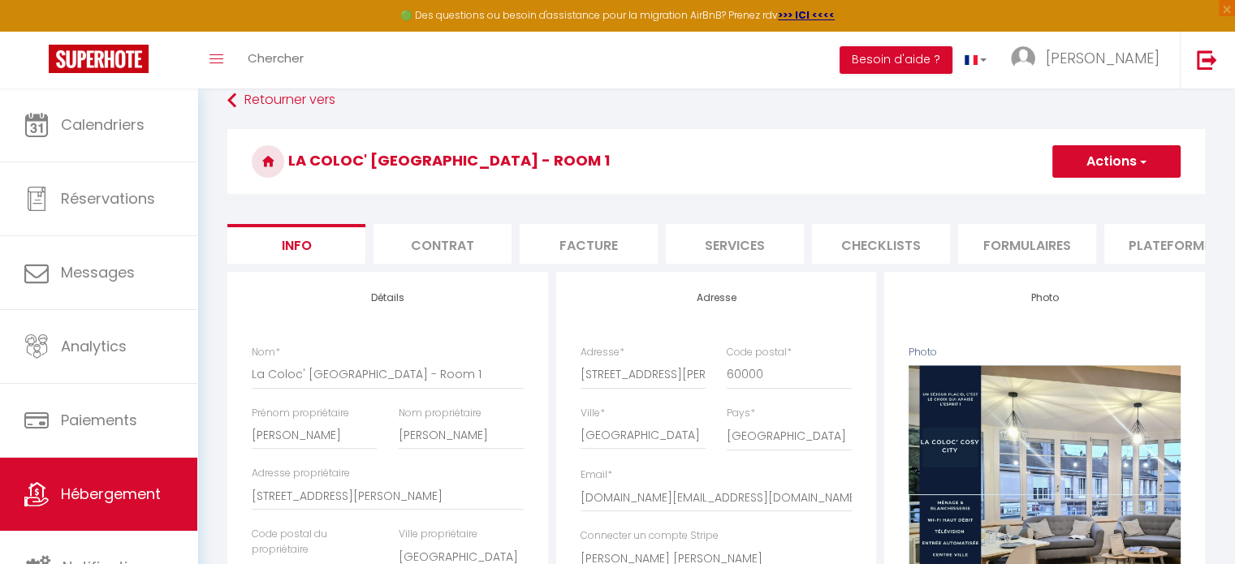
click at [1125, 158] on button "Actions" at bounding box center [1117, 161] width 128 height 32
click at [1049, 194] on input "Enregistrer" at bounding box center [1052, 197] width 60 height 16
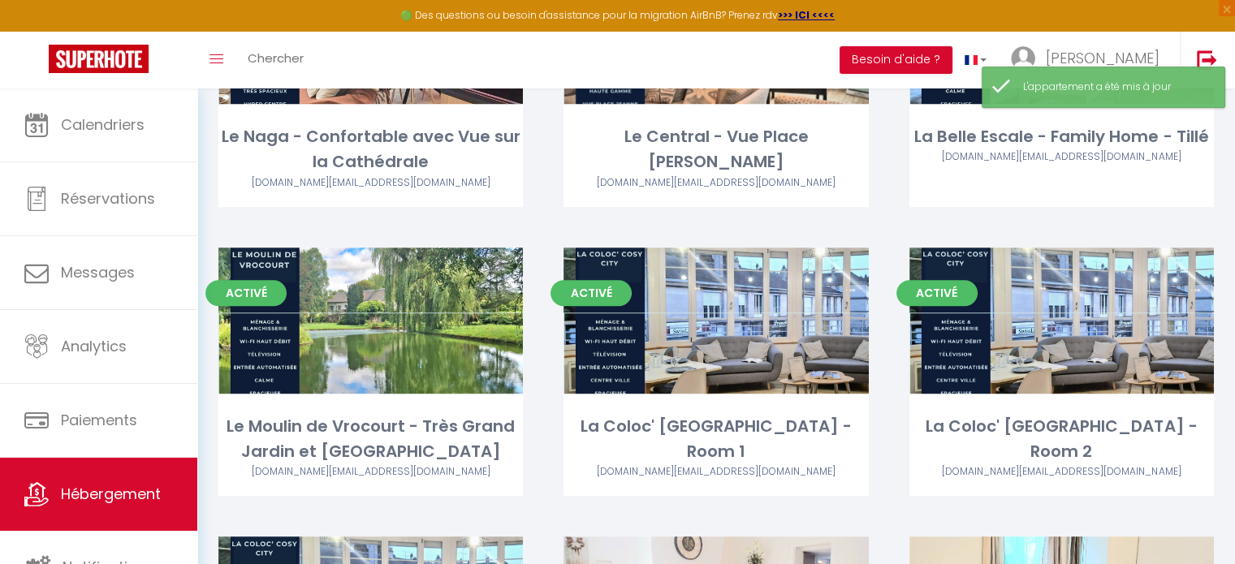
scroll to position [1126, 0]
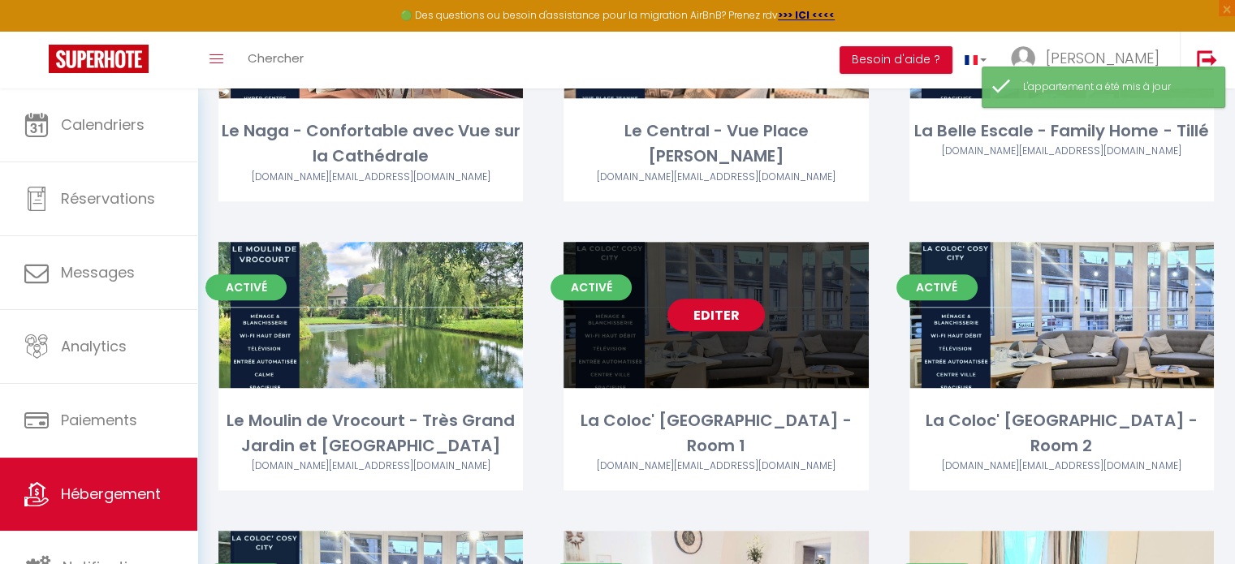
click at [715, 318] on link "Editer" at bounding box center [716, 315] width 97 height 32
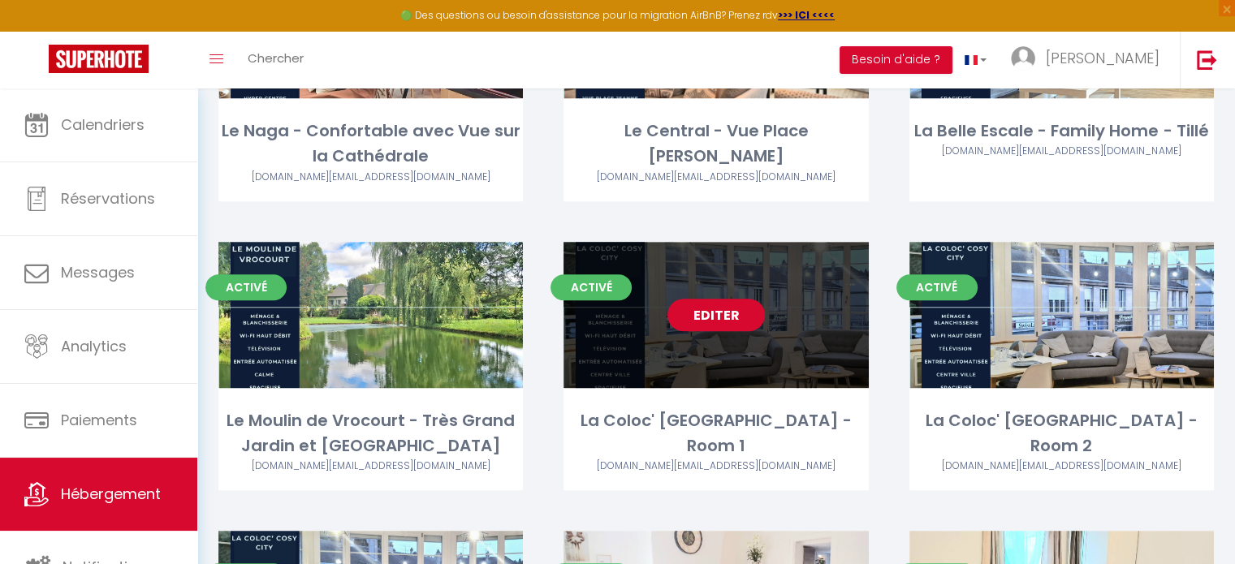
click at [715, 312] on link "Editer" at bounding box center [716, 315] width 97 height 32
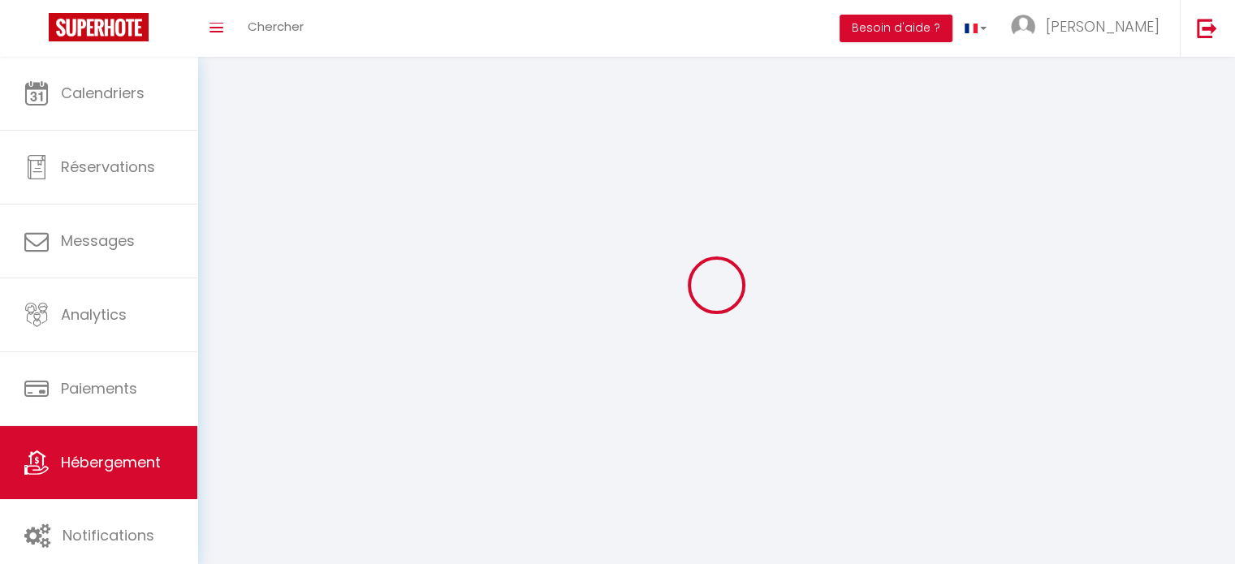
select select
select select "28"
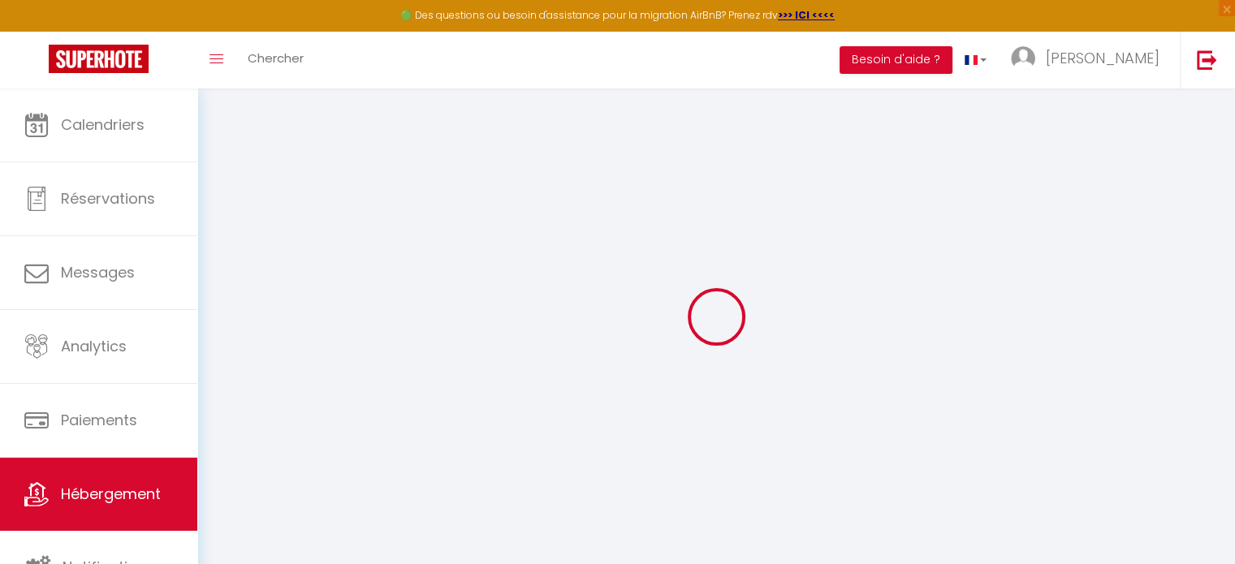
select select
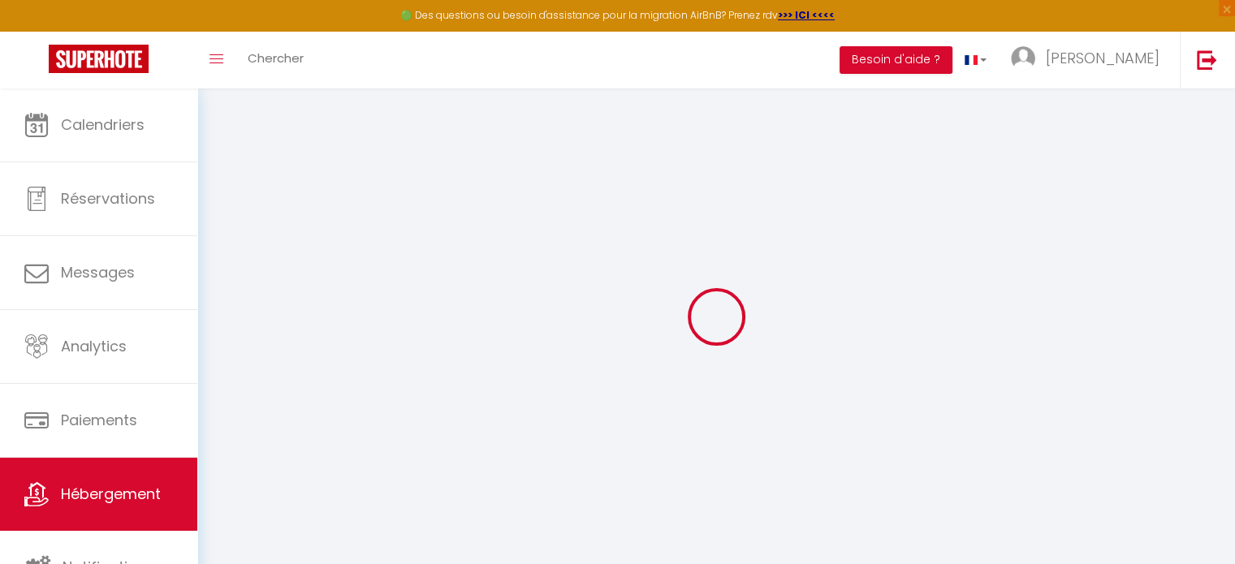
select select
checkbox input "false"
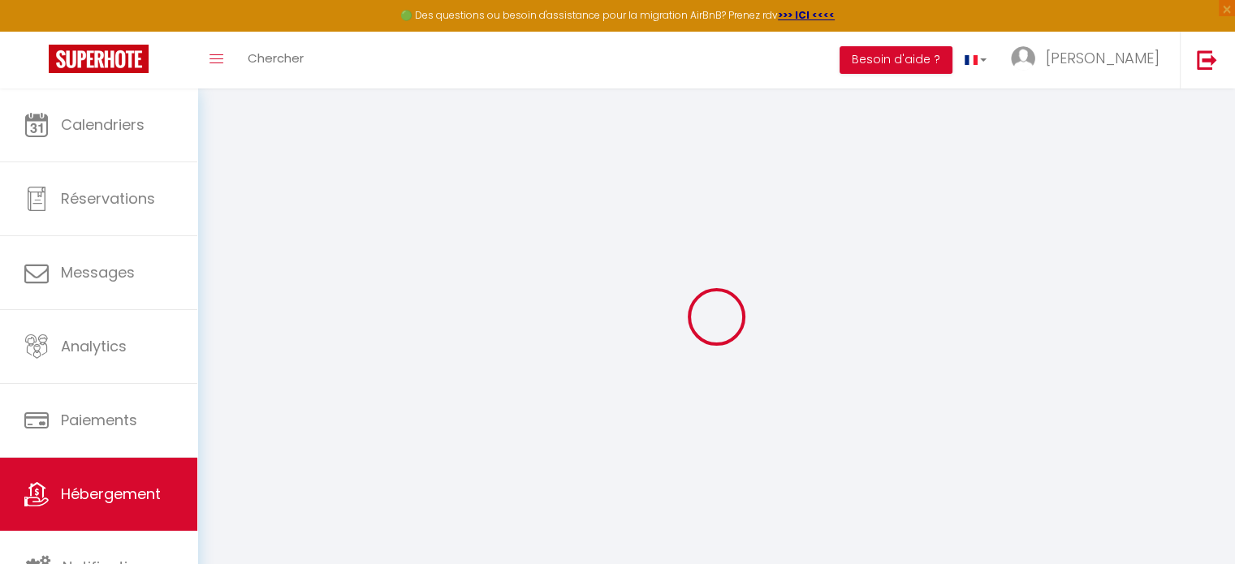
select select
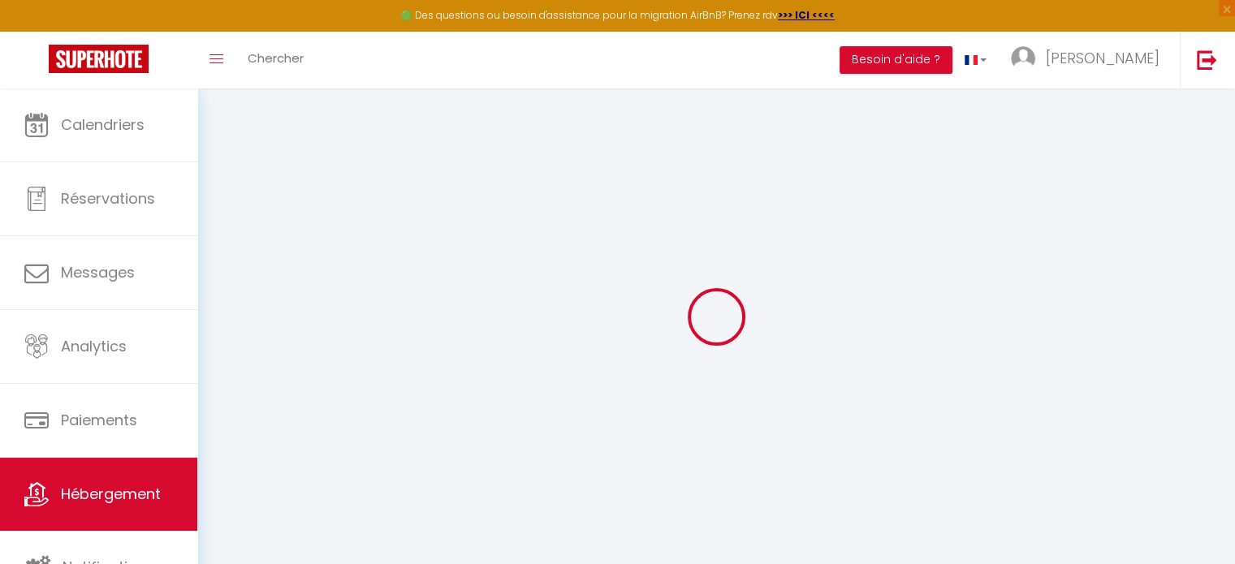
select select
checkbox input "false"
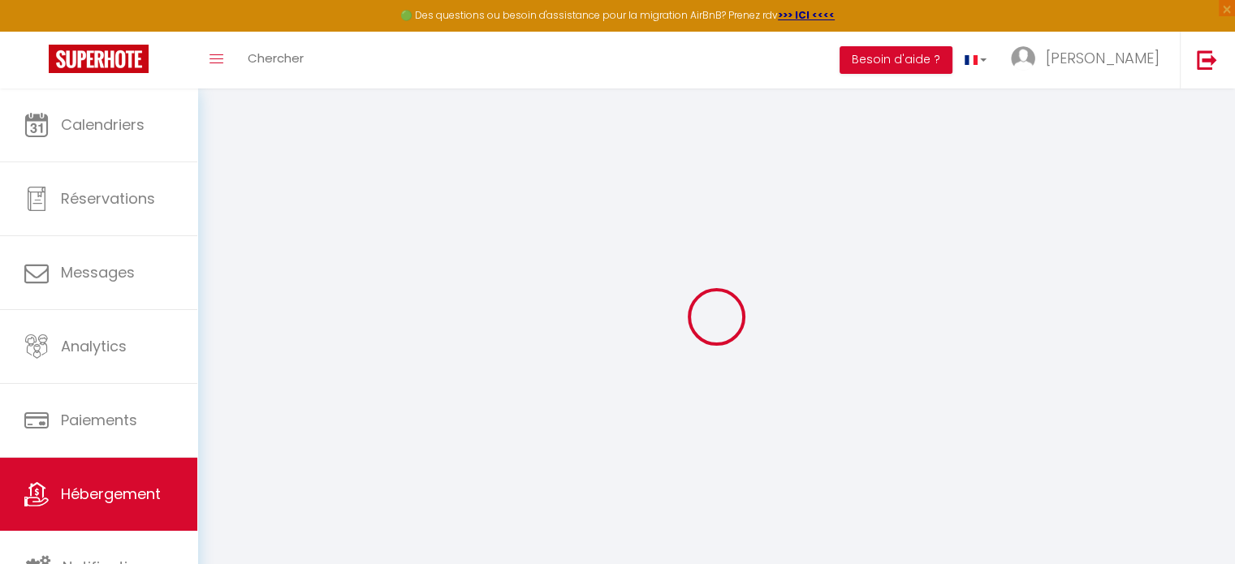
checkbox input "false"
select select
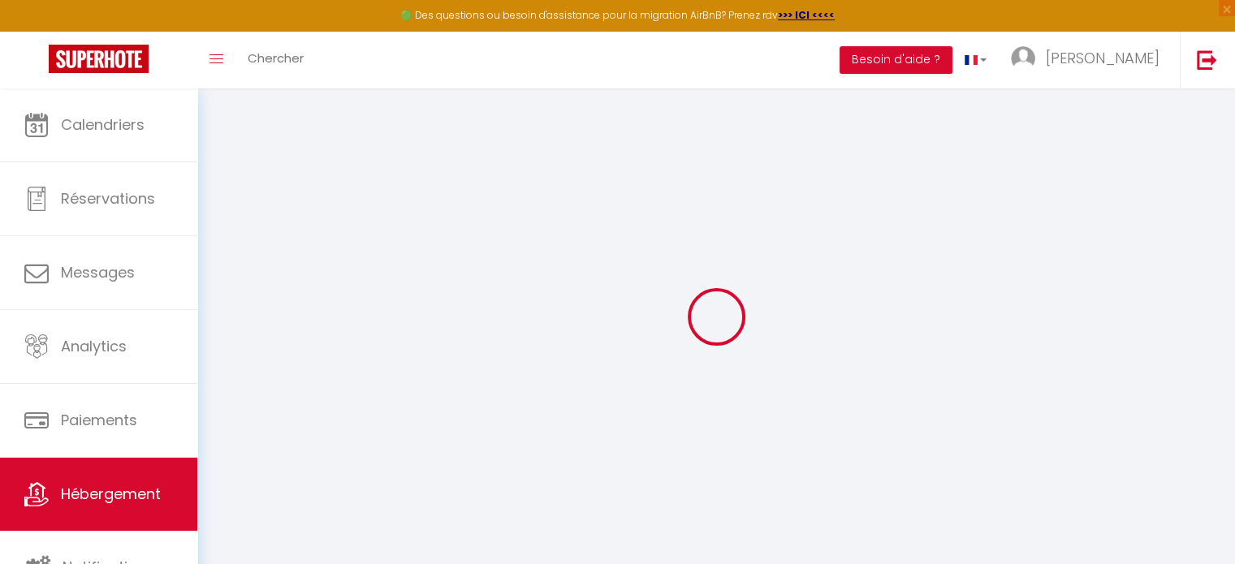
select select
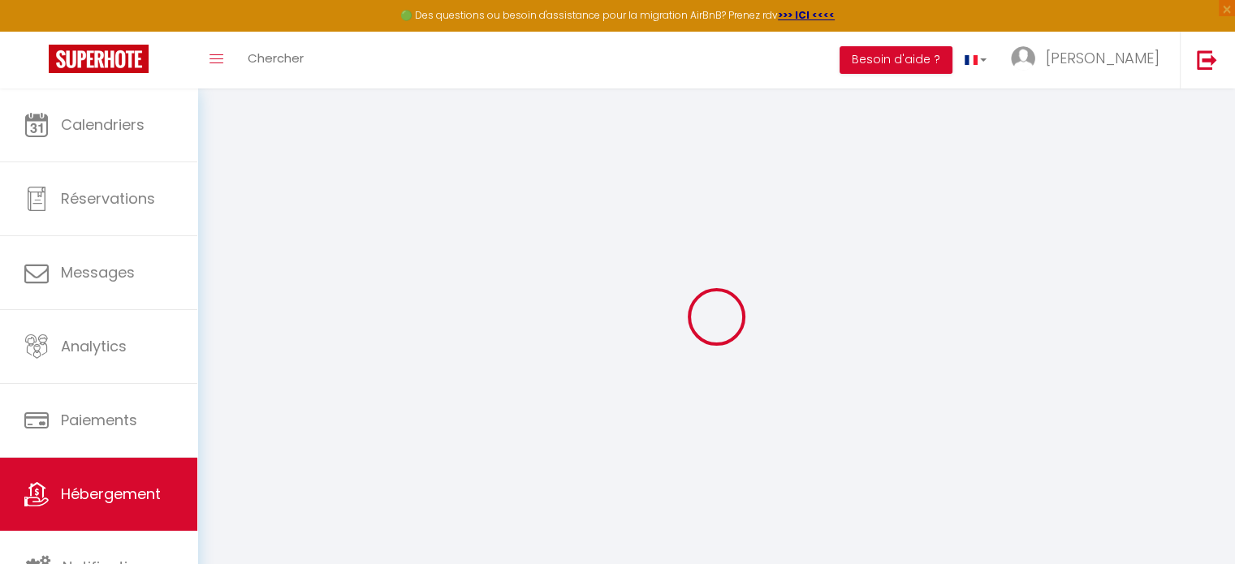
checkbox input "false"
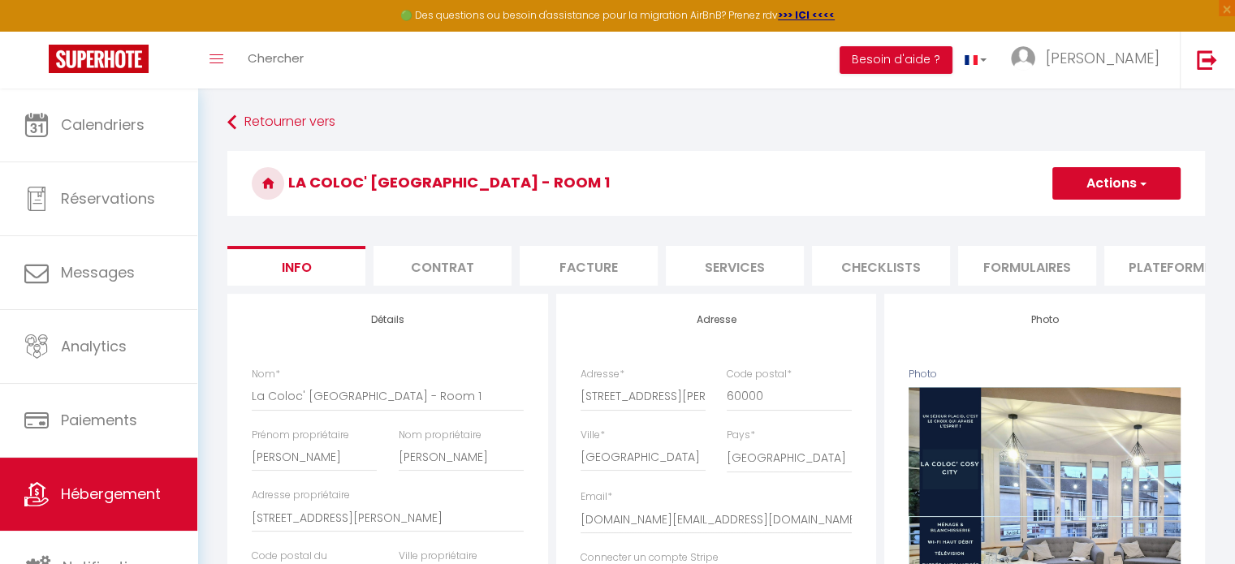
click at [1152, 261] on li "Plateformes" at bounding box center [1173, 266] width 138 height 40
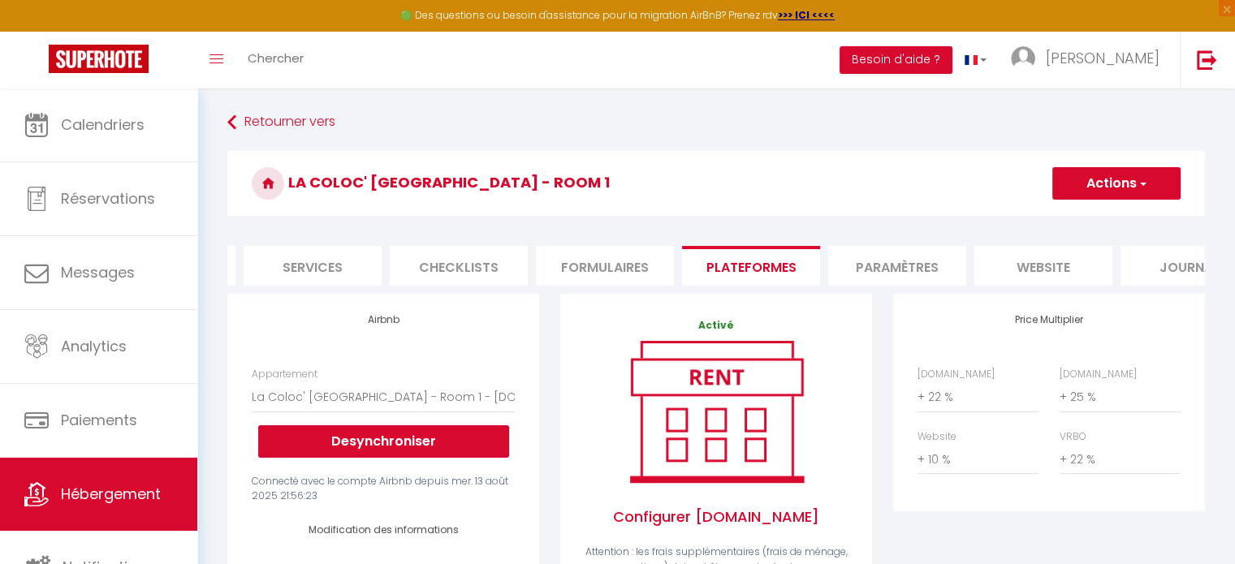
scroll to position [0, 484]
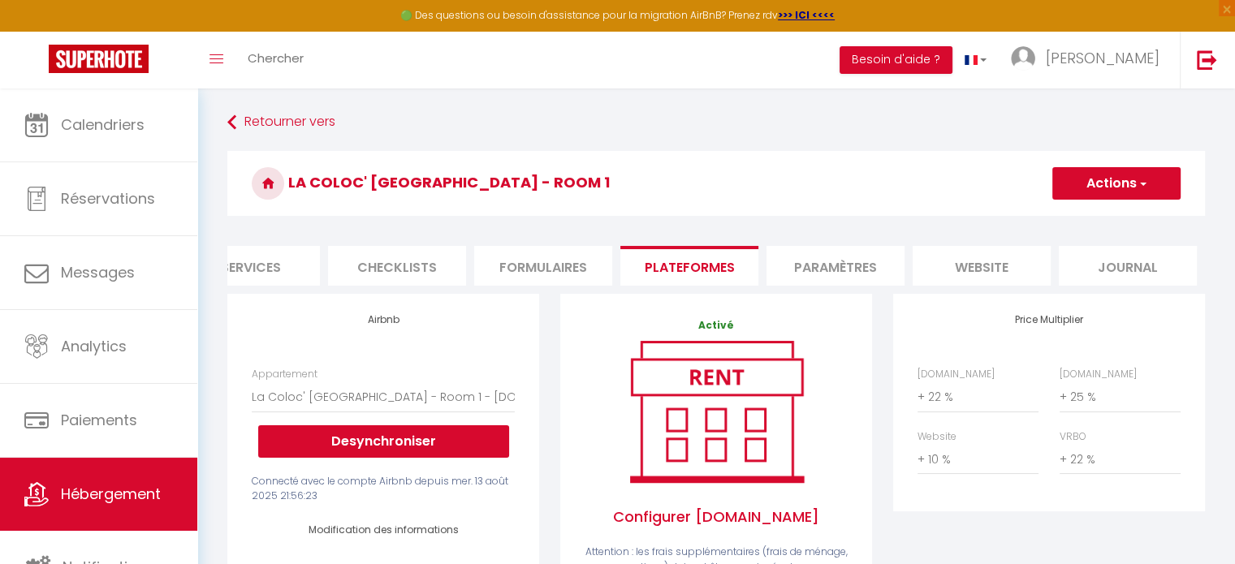
click at [1018, 273] on li "website" at bounding box center [982, 266] width 138 height 40
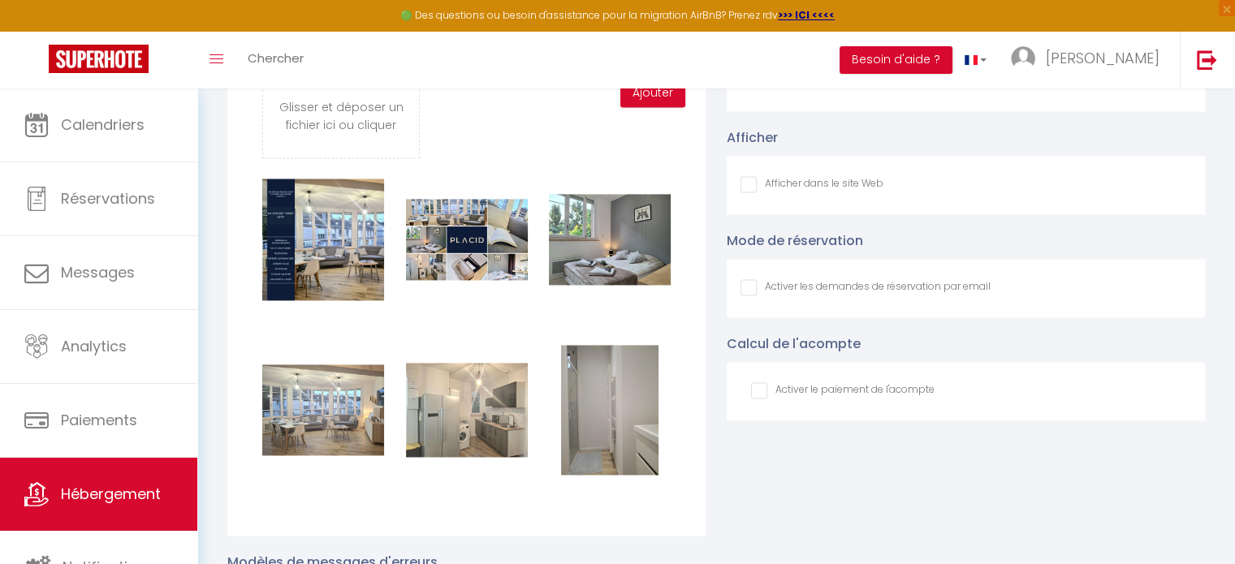
scroll to position [2349, 0]
click at [744, 192] on input "Afficher dans le site Web" at bounding box center [812, 183] width 143 height 16
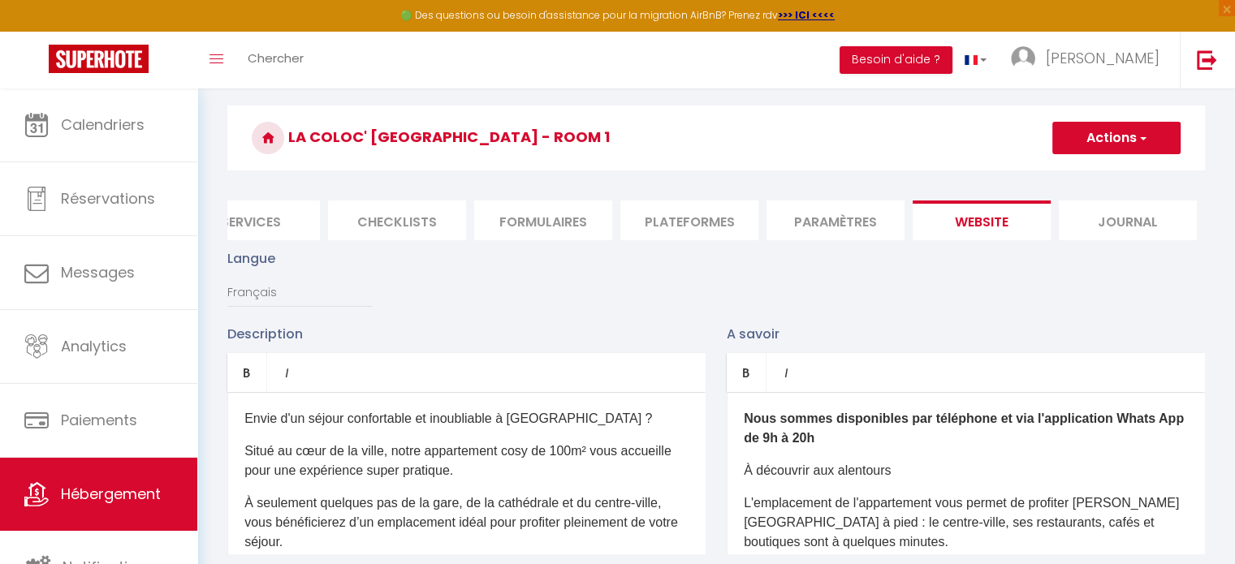
scroll to position [41, 0]
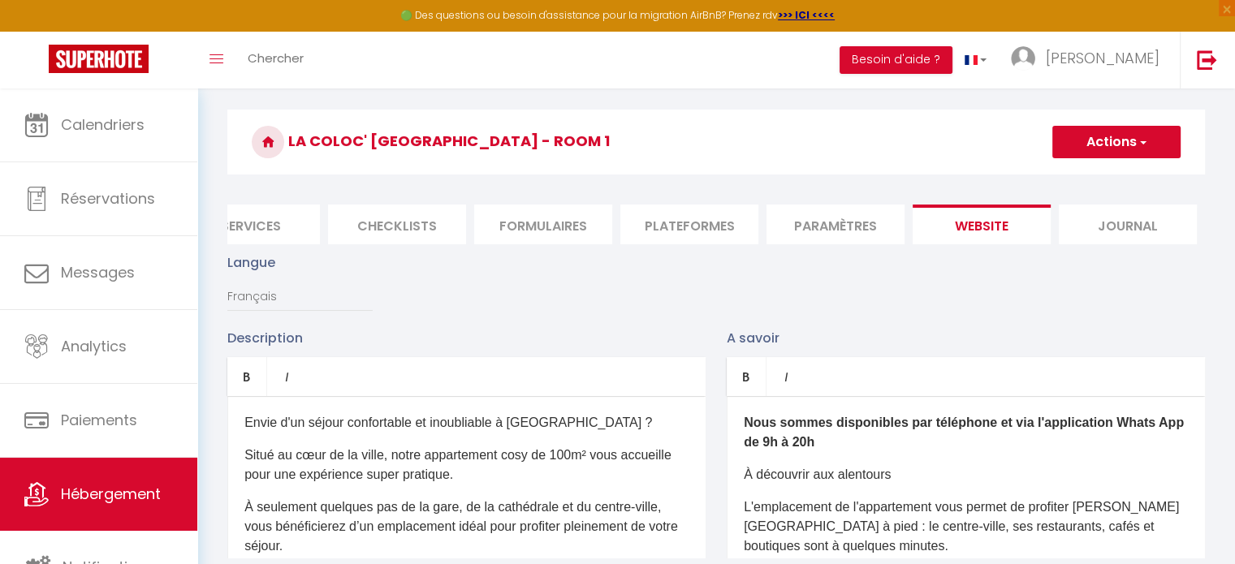
click at [1139, 142] on span "button" at bounding box center [1142, 142] width 11 height 16
click at [1093, 175] on input "Enregistrer" at bounding box center [1098, 178] width 60 height 16
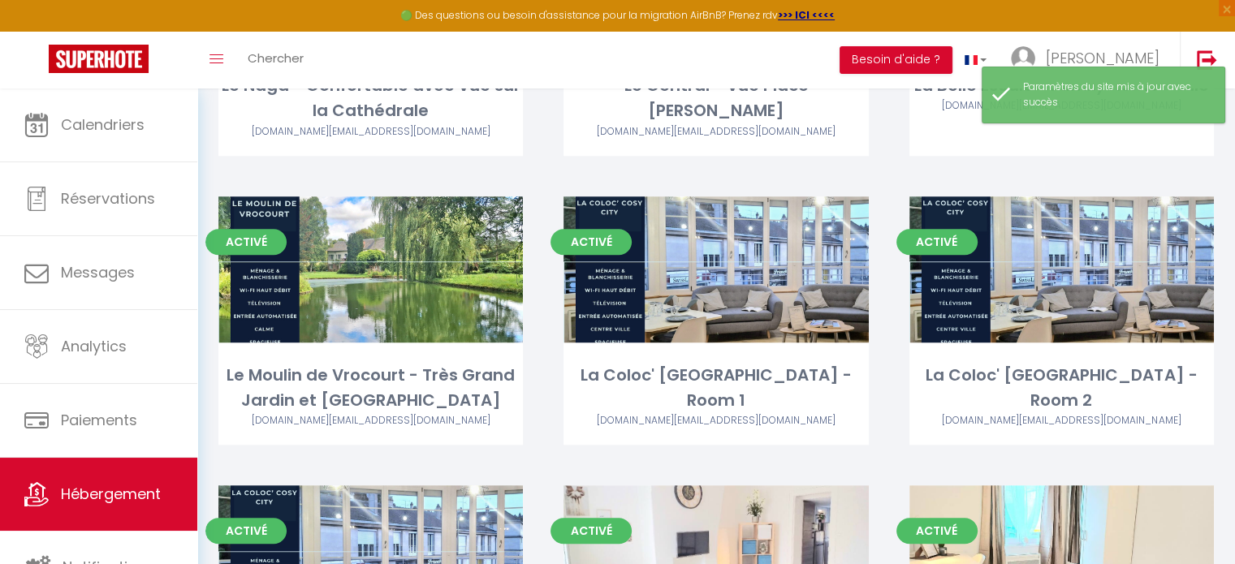
scroll to position [1172, 0]
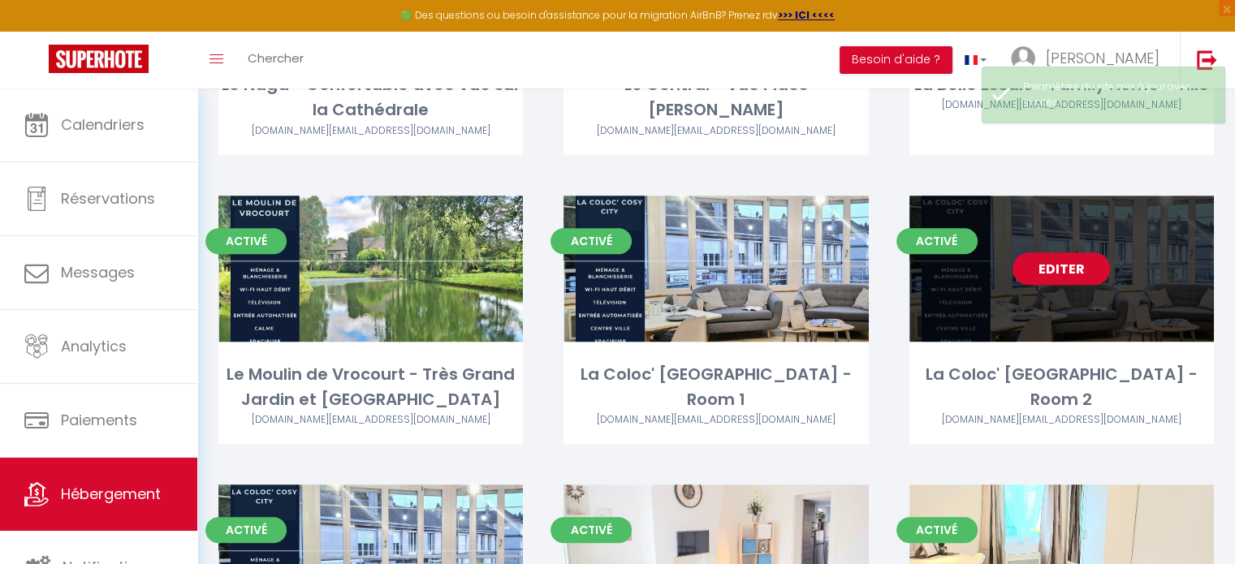
click at [1065, 270] on link "Editer" at bounding box center [1061, 269] width 97 height 32
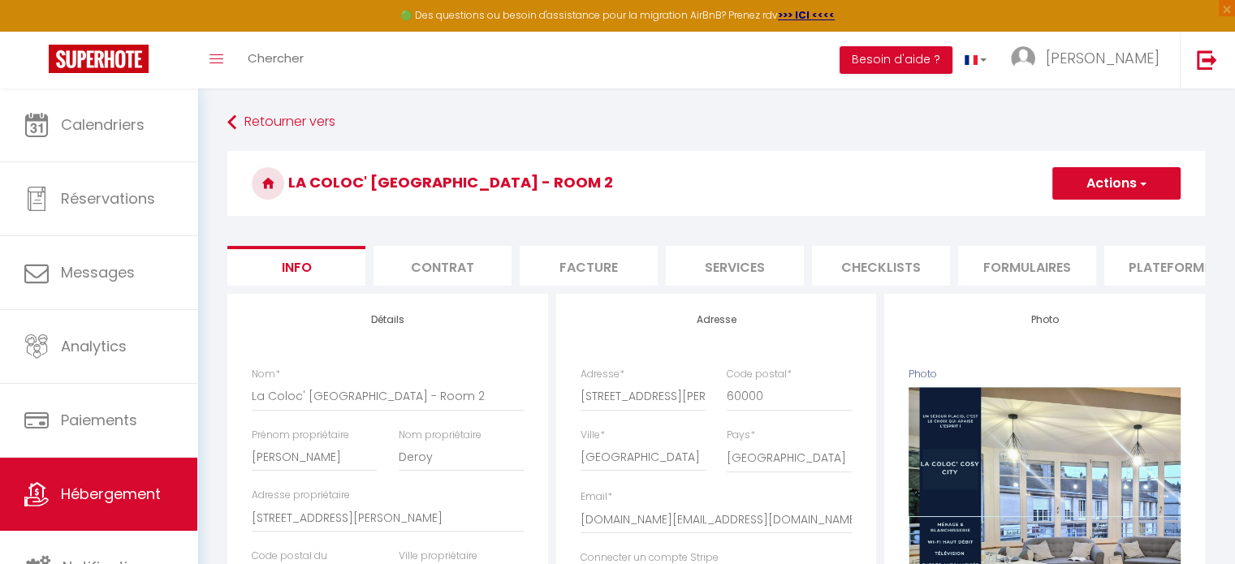
click at [1173, 283] on li "Plateformes" at bounding box center [1173, 266] width 138 height 40
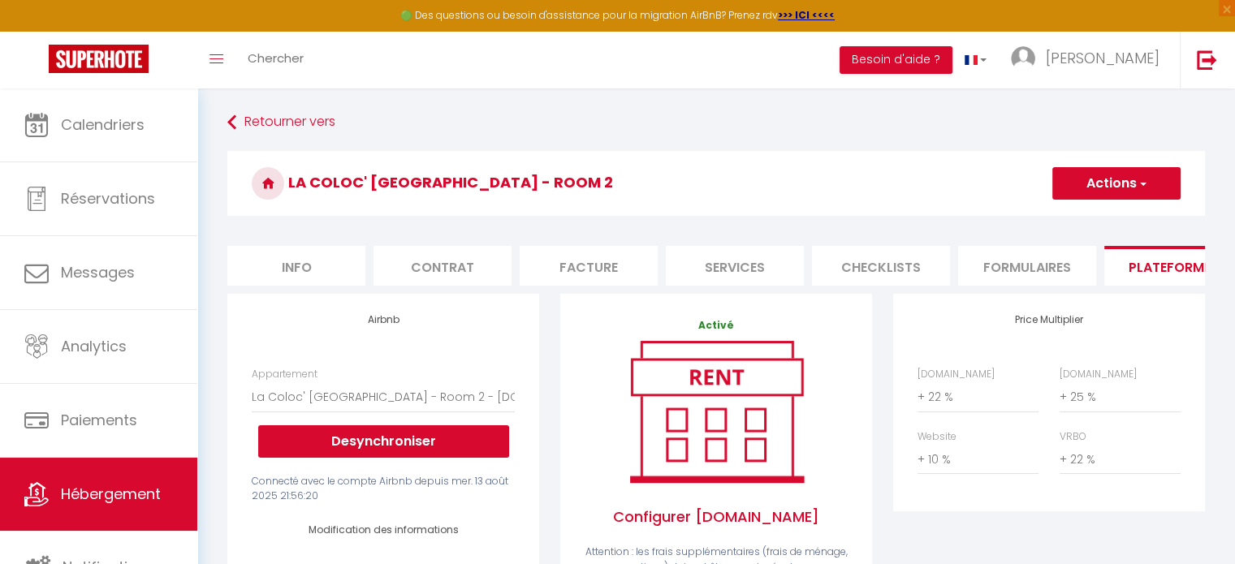
scroll to position [0, 484]
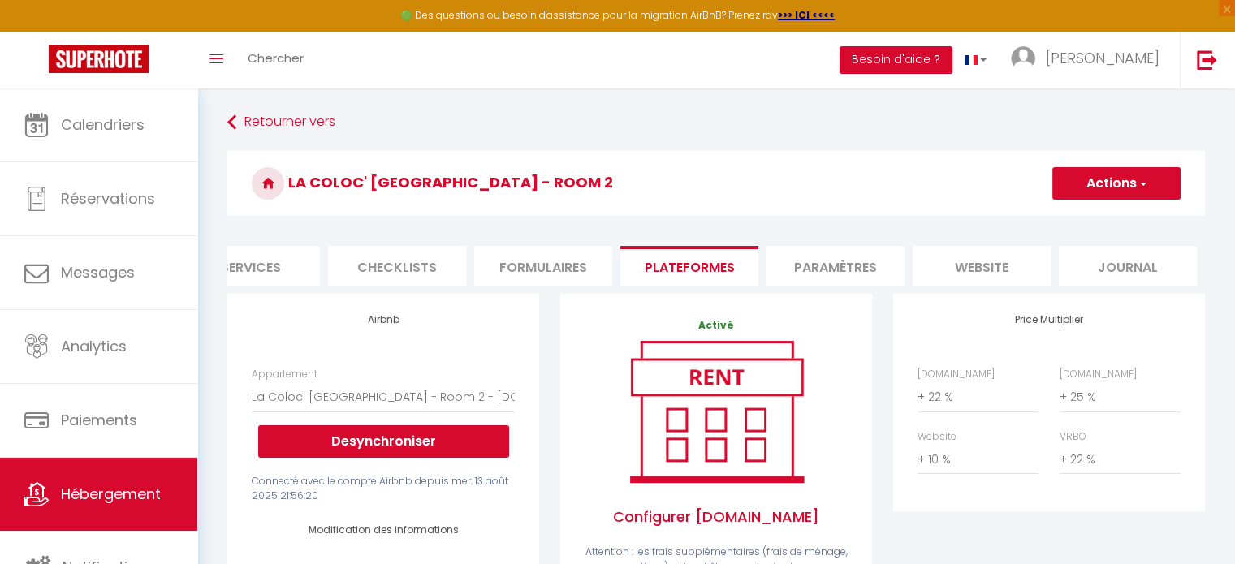
click at [982, 282] on li "website" at bounding box center [982, 266] width 138 height 40
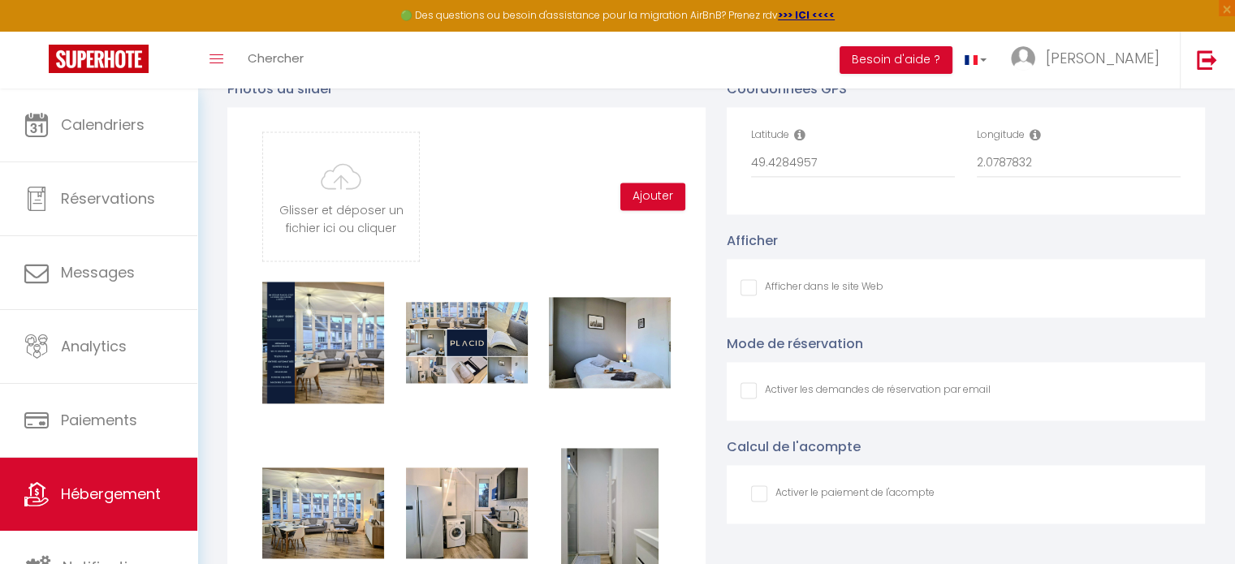
scroll to position [2243, 0]
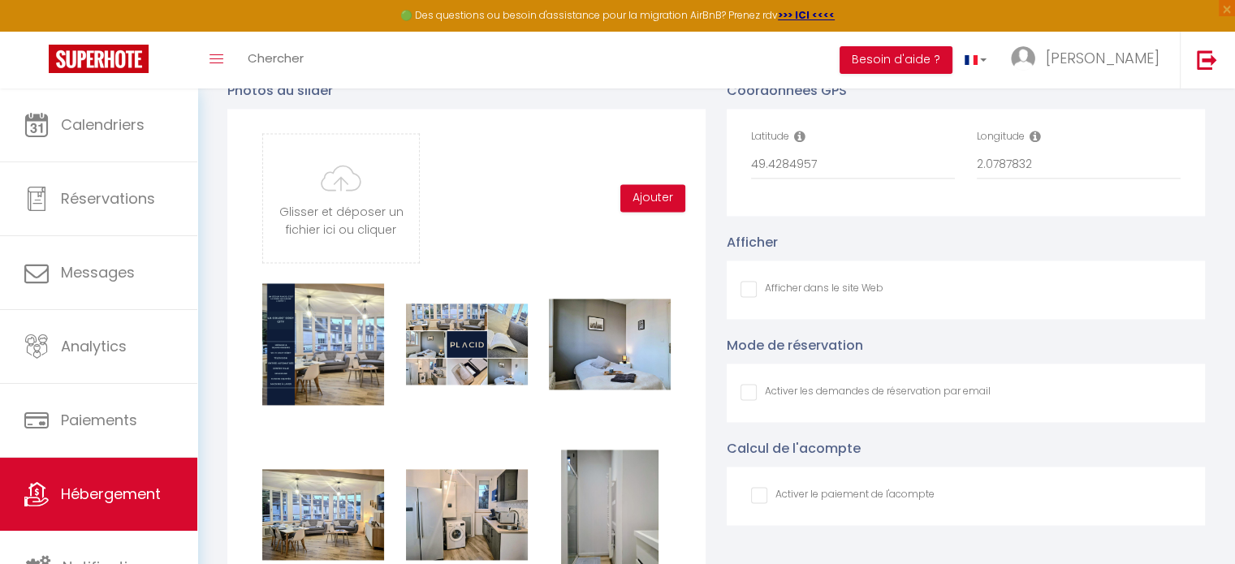
click at [754, 297] on input "Afficher dans le site Web" at bounding box center [812, 289] width 143 height 16
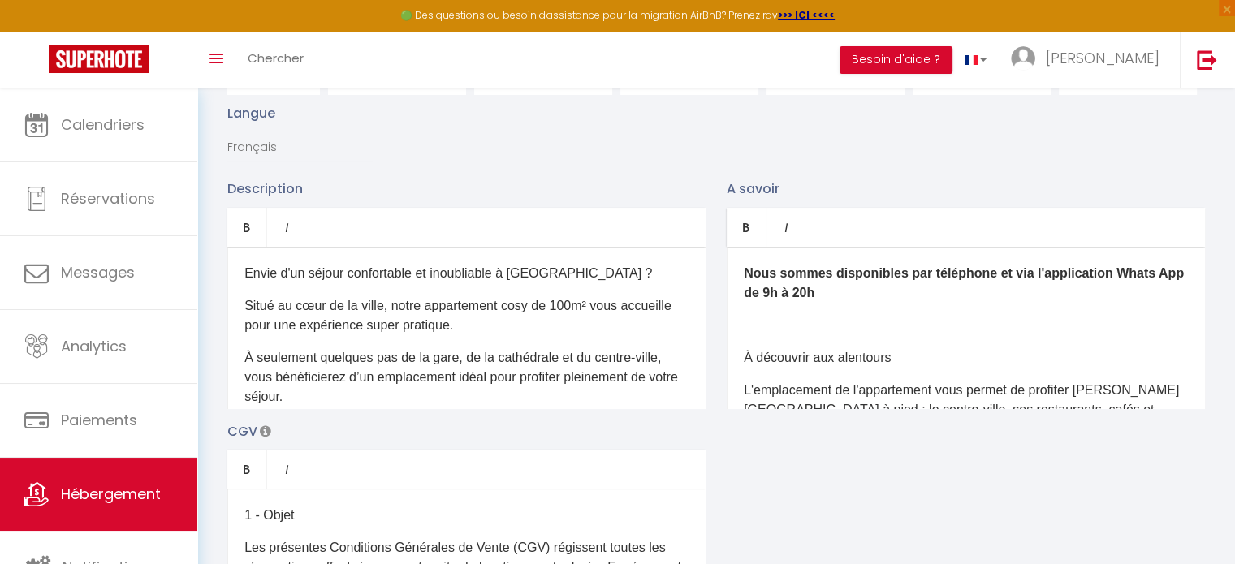
scroll to position [0, 0]
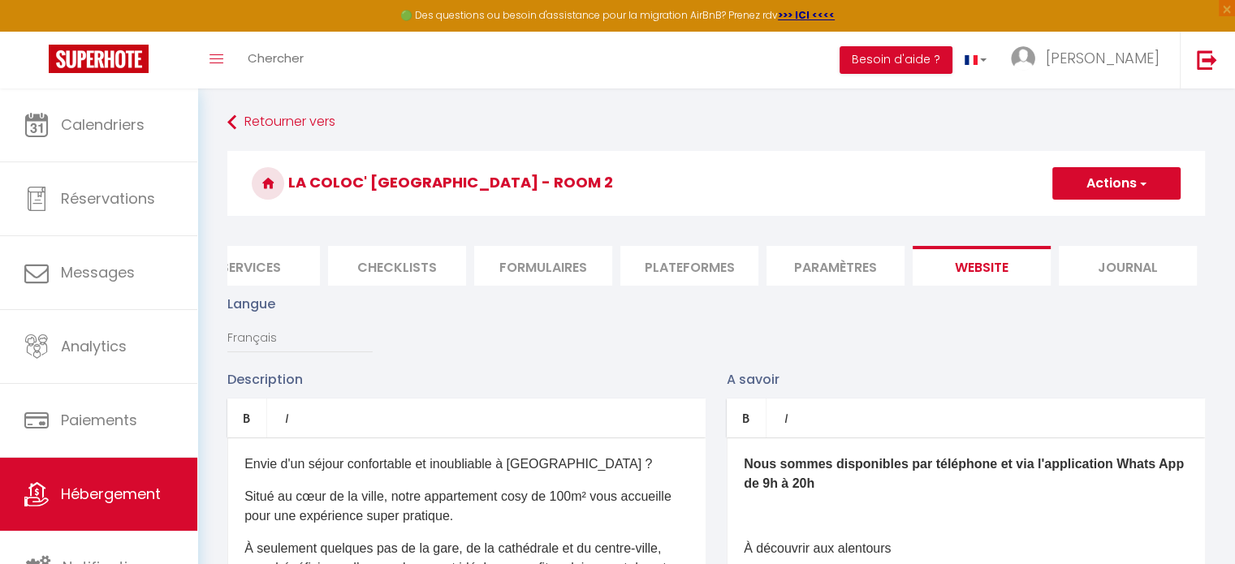
click at [1110, 179] on button "Actions" at bounding box center [1117, 183] width 128 height 32
click at [1077, 211] on input "Enregistrer" at bounding box center [1098, 219] width 60 height 16
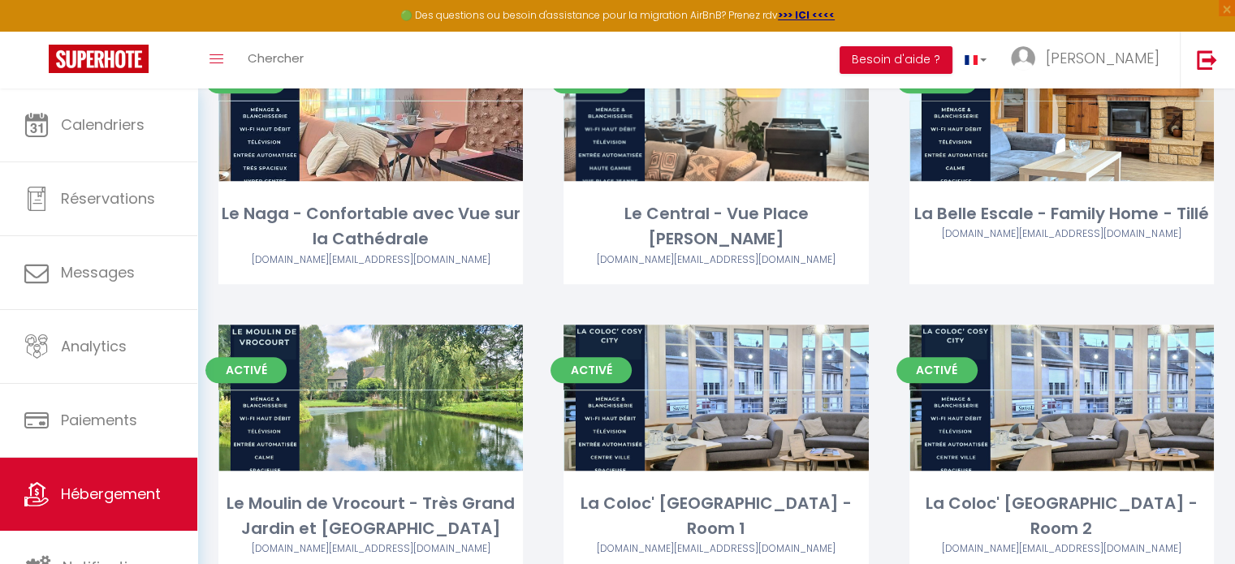
scroll to position [1062, 0]
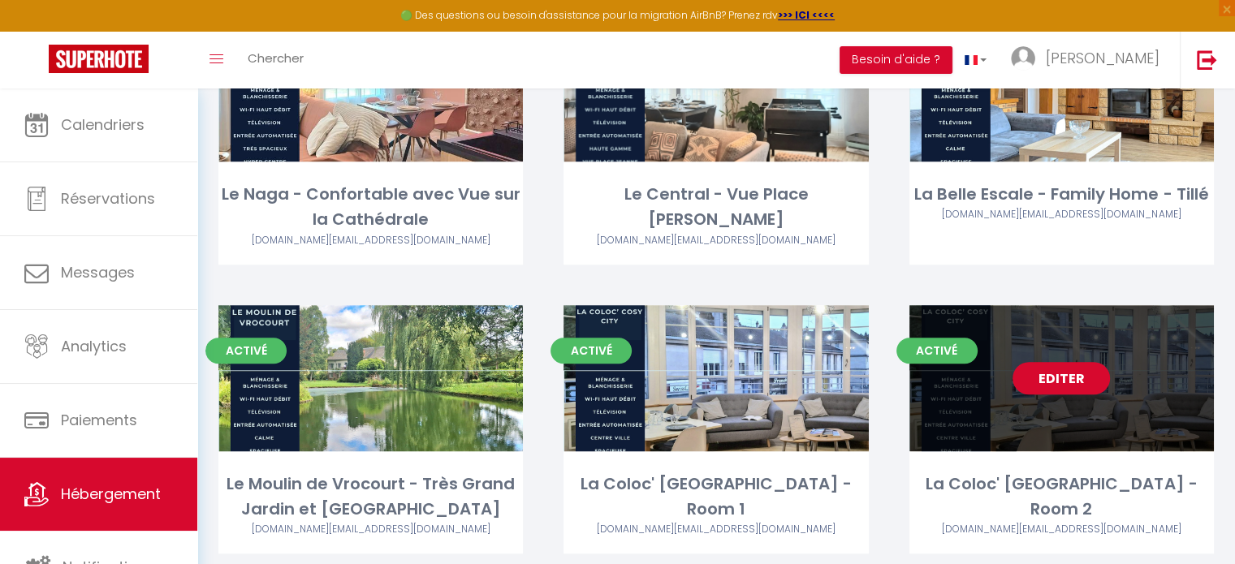
click at [1079, 370] on link "Editer" at bounding box center [1061, 378] width 97 height 32
click at [1036, 383] on link "Editer" at bounding box center [1061, 378] width 97 height 32
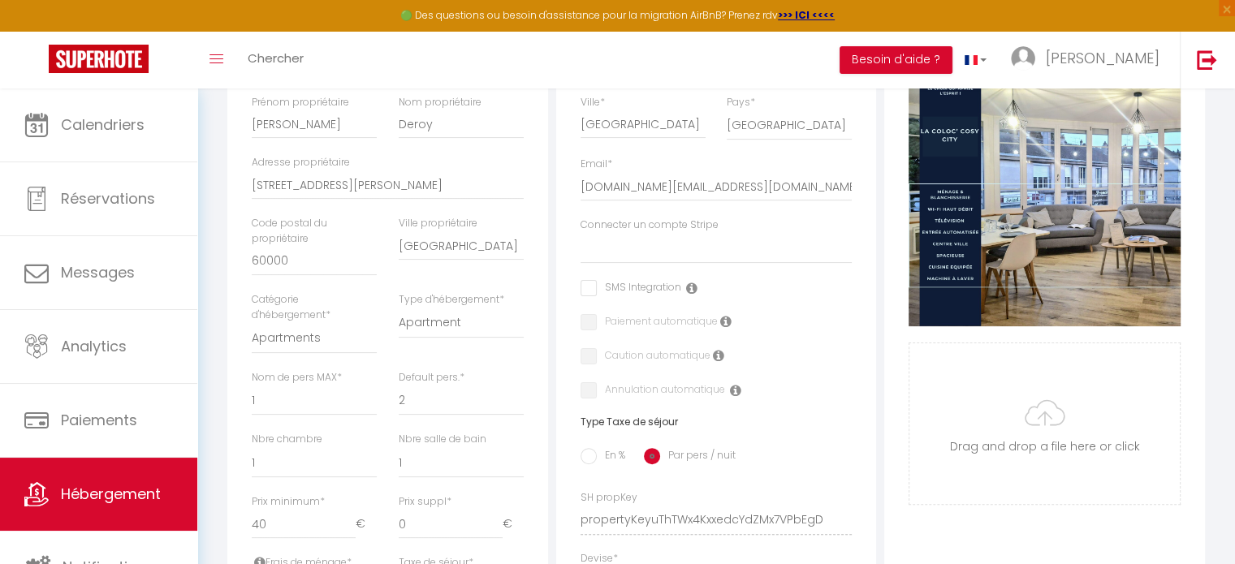
scroll to position [328, 0]
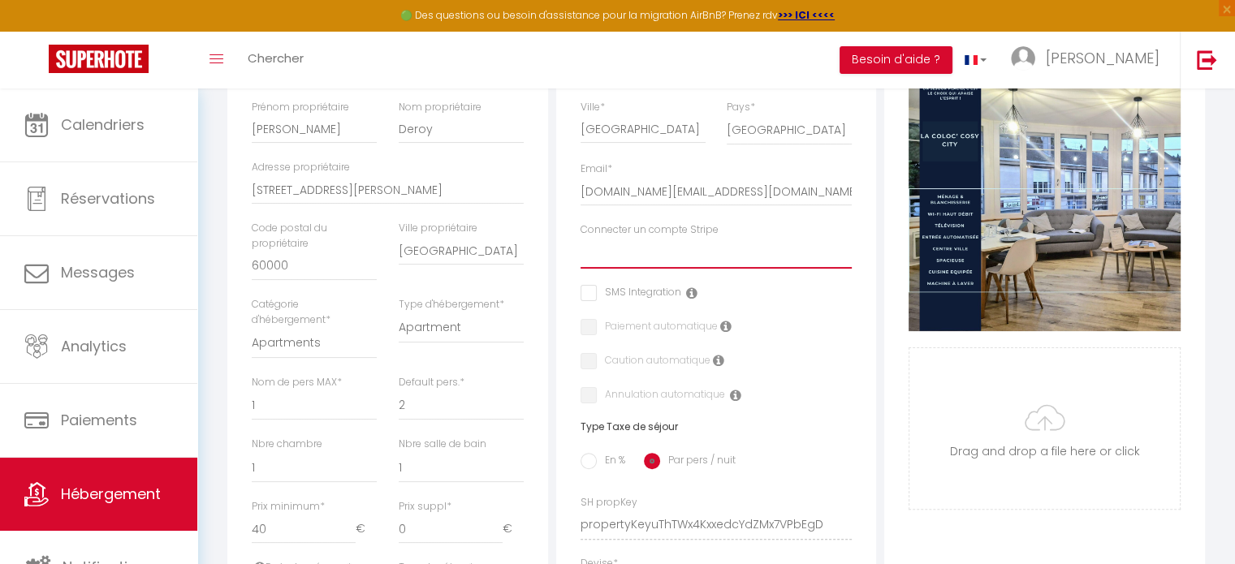
click at [633, 269] on select "Pauline-placid Chatin Augusta Thierry Yoan Sauval Kevin Gendrop Alexis Mélanie …" at bounding box center [717, 253] width 272 height 31
click at [581, 249] on select "Pauline-placid Chatin Augusta Thierry Yoan Sauval Kevin Gendrop Alexis Mélanie …" at bounding box center [717, 253] width 272 height 31
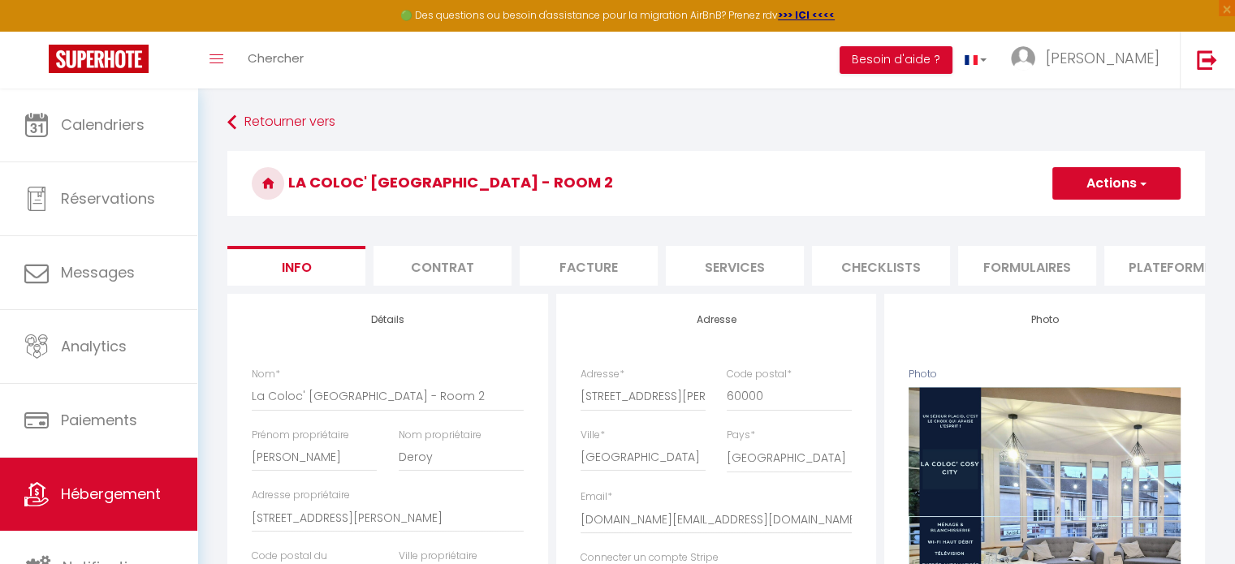
click at [1126, 178] on button "Actions" at bounding box center [1117, 183] width 128 height 32
click at [1072, 224] on input "Enregistrer" at bounding box center [1052, 219] width 60 height 16
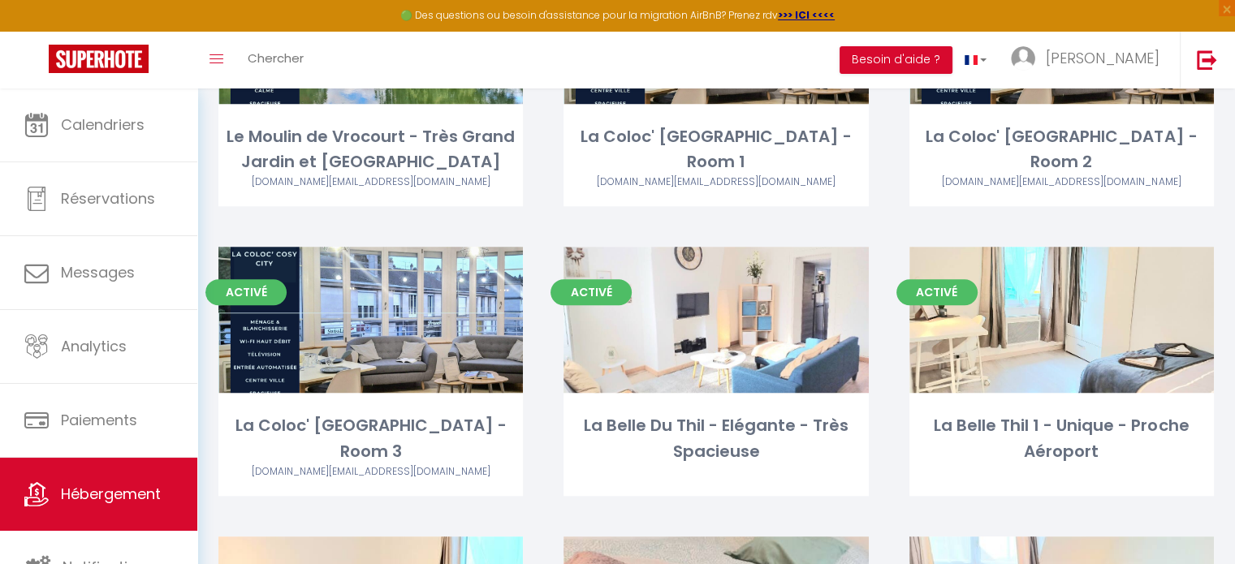
scroll to position [1415, 0]
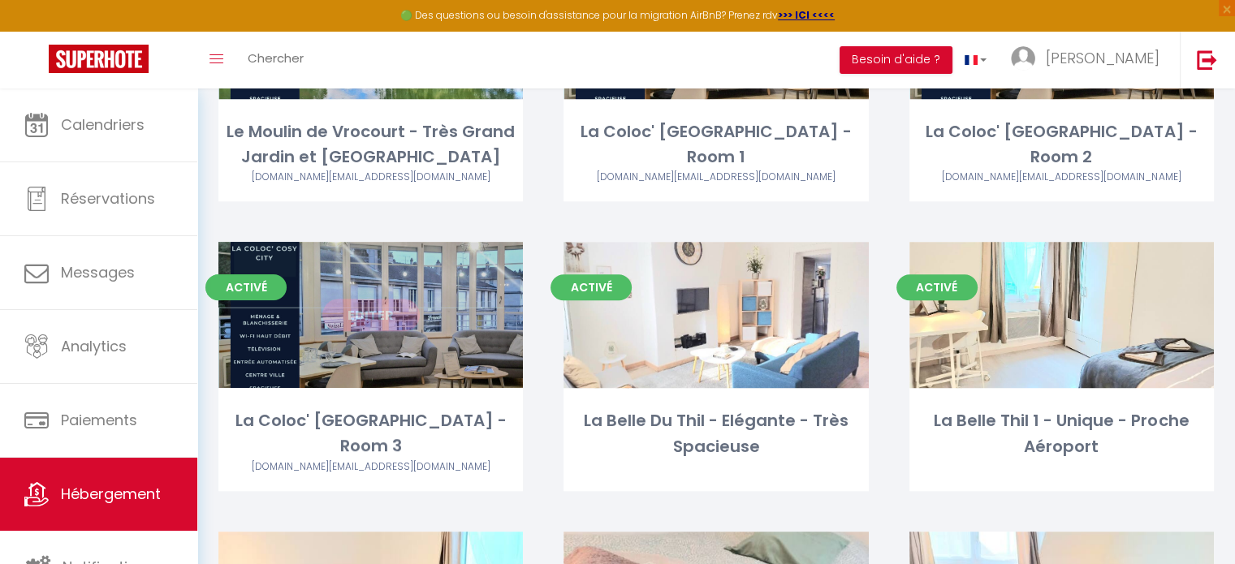
click at [370, 309] on link "Editer" at bounding box center [370, 315] width 97 height 32
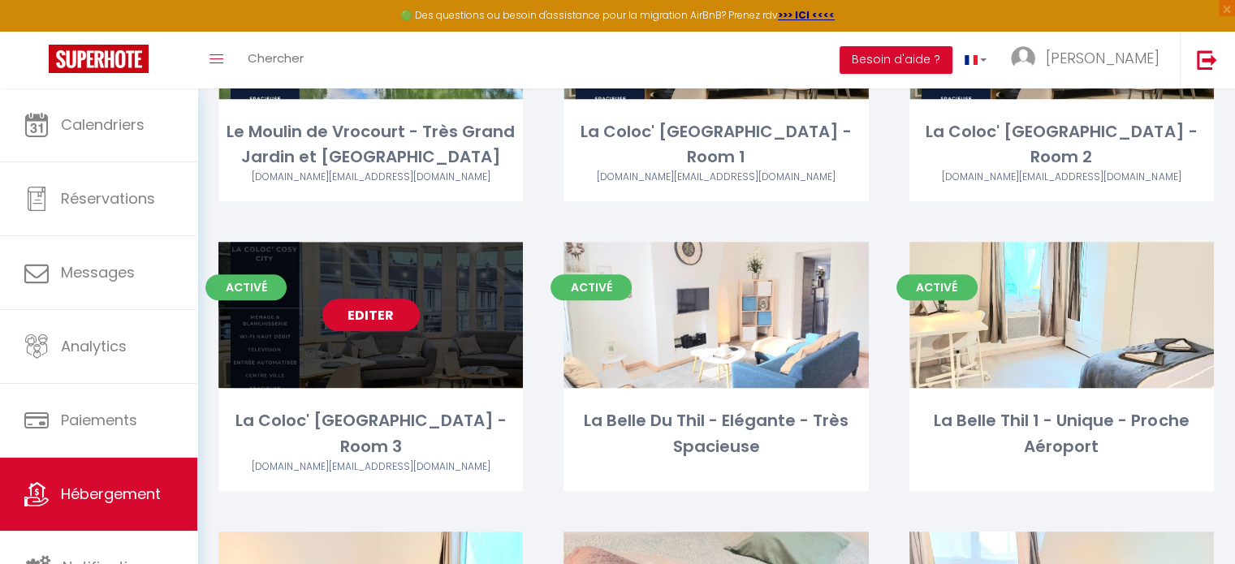
click at [383, 315] on link "Editer" at bounding box center [370, 315] width 97 height 32
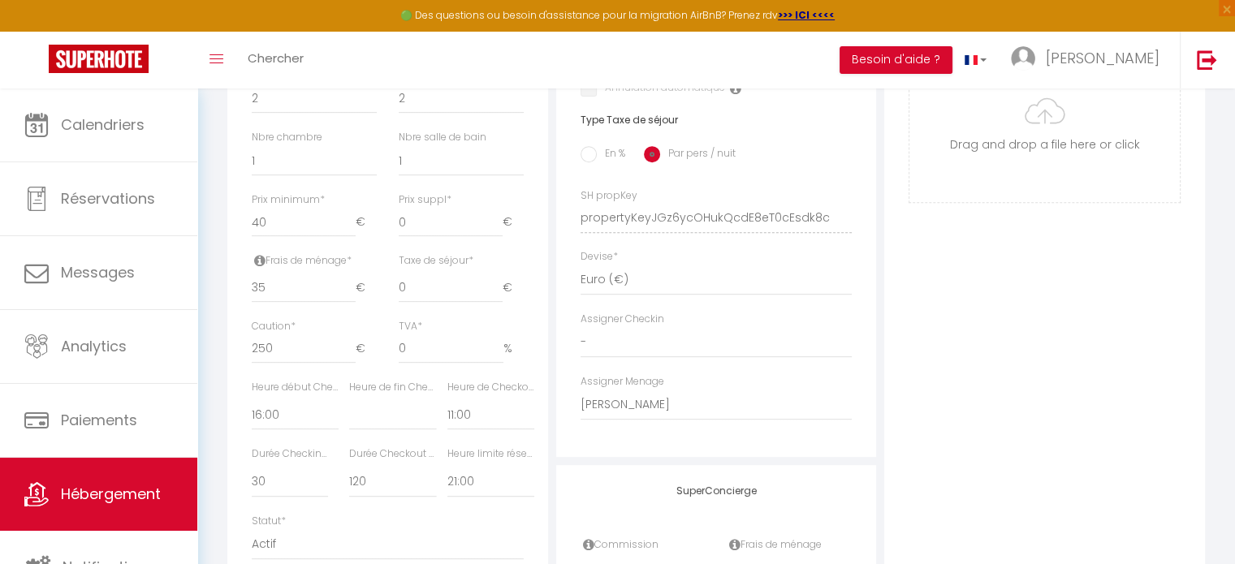
scroll to position [646, 0]
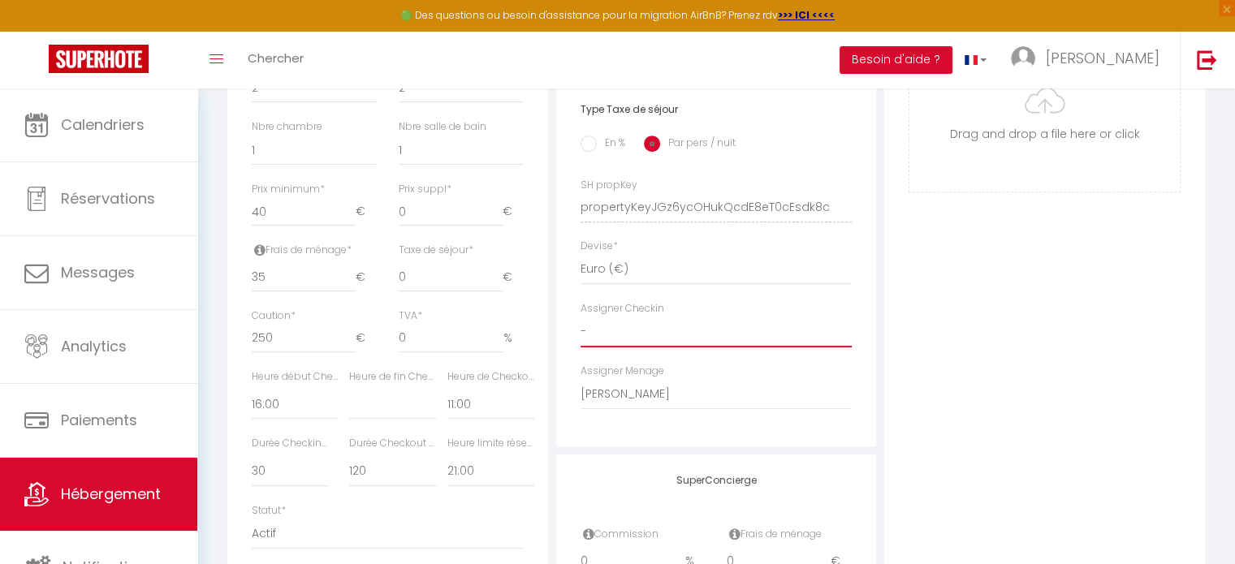
click at [661, 347] on select "- Wilfried Henon Placid MJC Héloise agenhen Philippe Piffero Julie Lambour Yoan…" at bounding box center [717, 332] width 272 height 31
click at [581, 328] on select "- Wilfried Henon Placid MJC Héloise agenhen Philippe Piffero Julie Lambour Yoan…" at bounding box center [717, 332] width 272 height 31
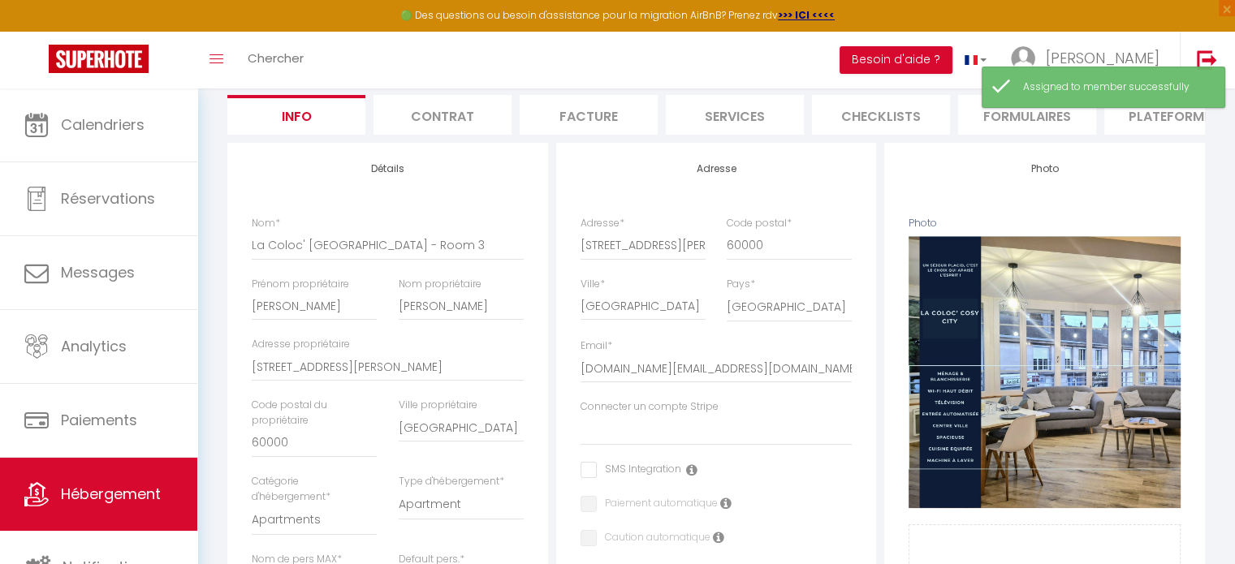
scroll to position [110, 0]
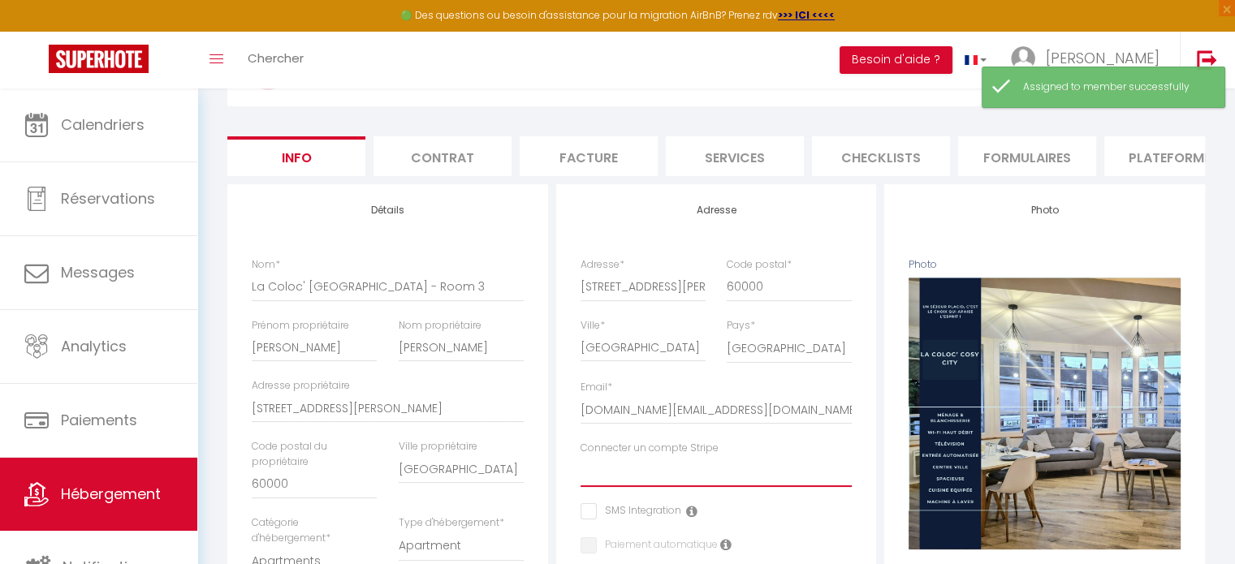
click at [735, 487] on select "Pauline-placid Chatin Augusta Thierry Yoan Sauval Kevin Gendrop Alexis Mélanie …" at bounding box center [717, 471] width 272 height 31
click at [581, 468] on select "Pauline-placid Chatin Augusta Thierry Yoan Sauval Kevin Gendrop Alexis Mélanie …" at bounding box center [717, 471] width 272 height 31
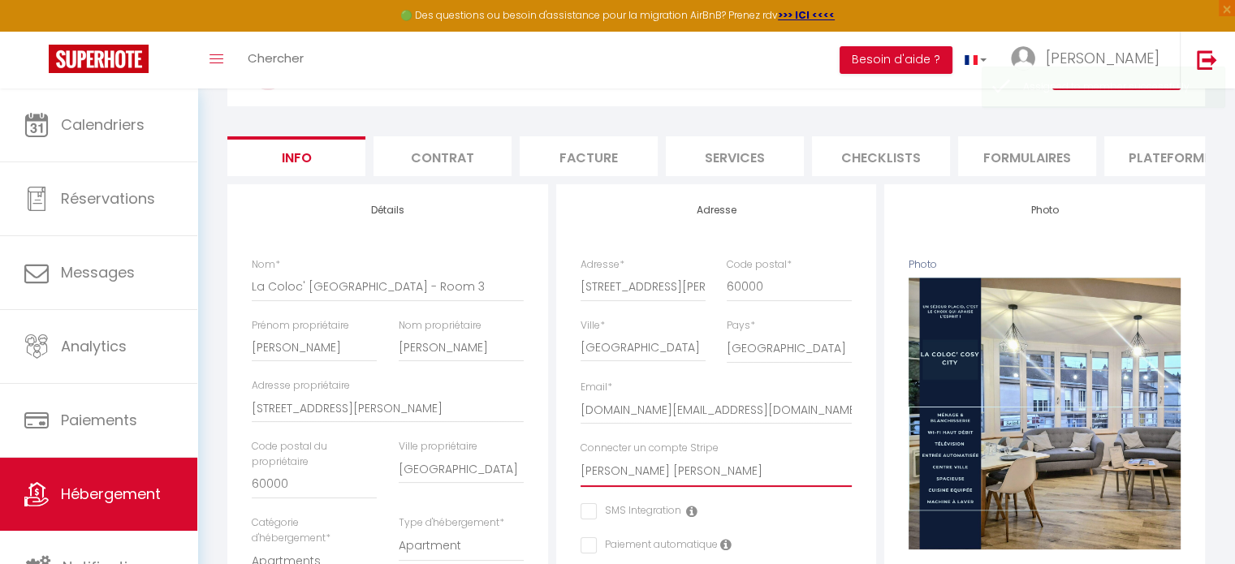
scroll to position [0, 0]
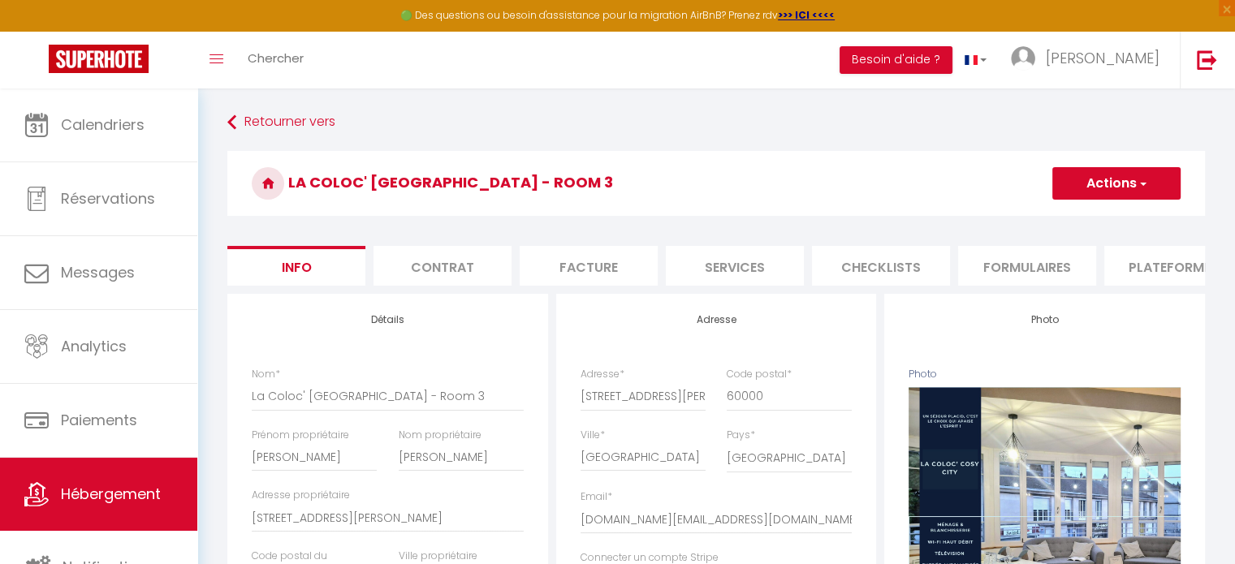
click at [1117, 183] on button "Actions" at bounding box center [1117, 183] width 128 height 32
click at [1065, 217] on input "Enregistrer" at bounding box center [1052, 219] width 60 height 16
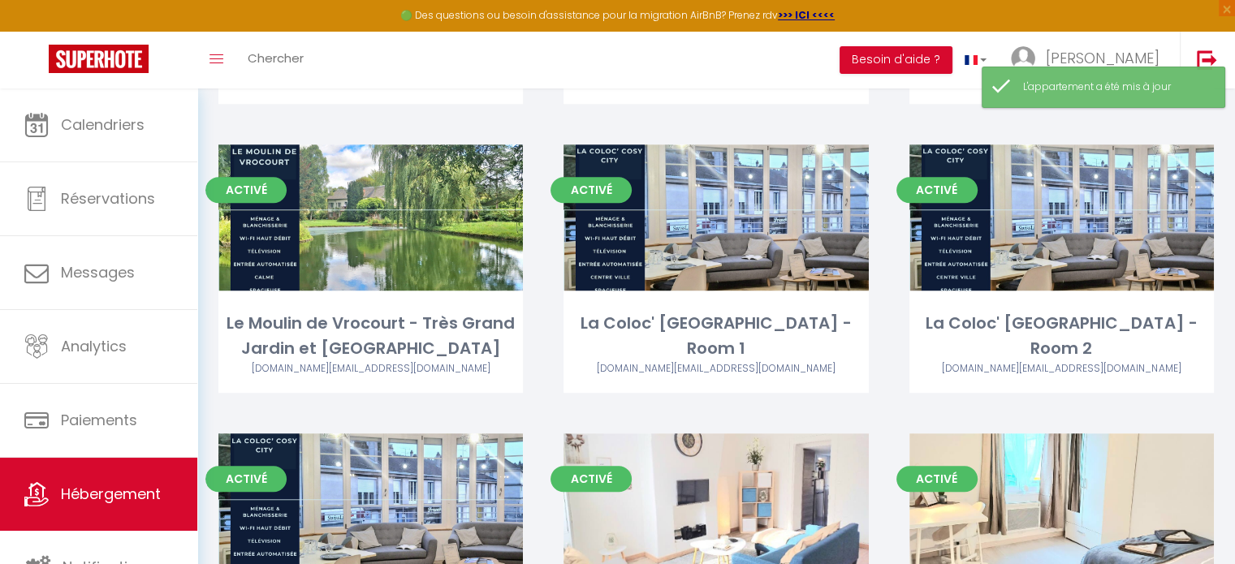
click at [947, 454] on div "Editer" at bounding box center [1062, 507] width 305 height 146
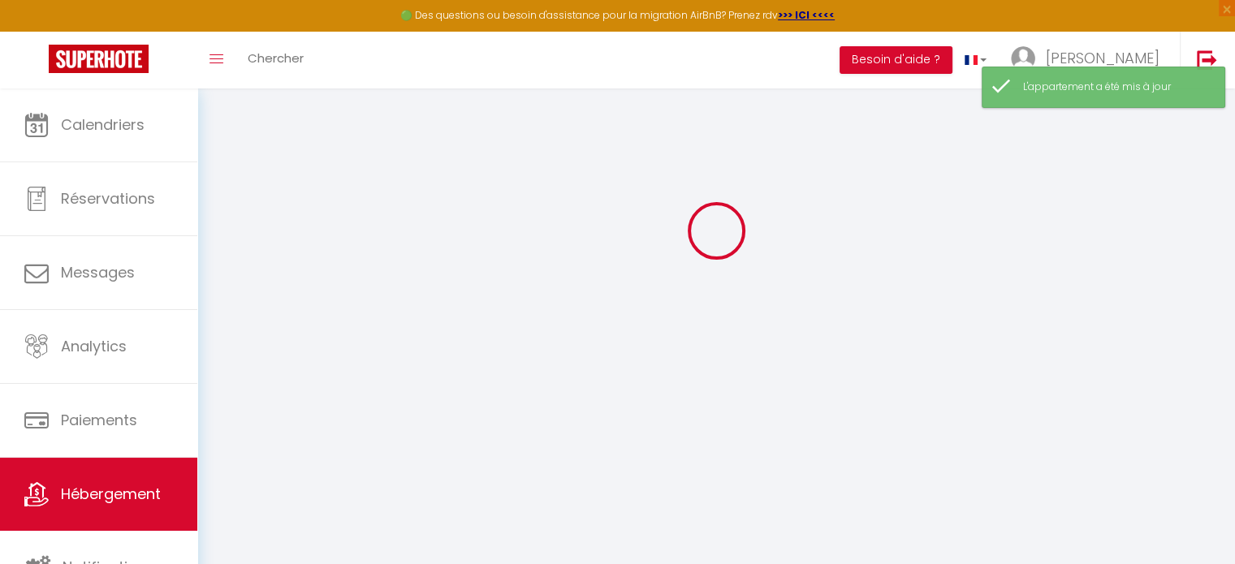
scroll to position [88, 0]
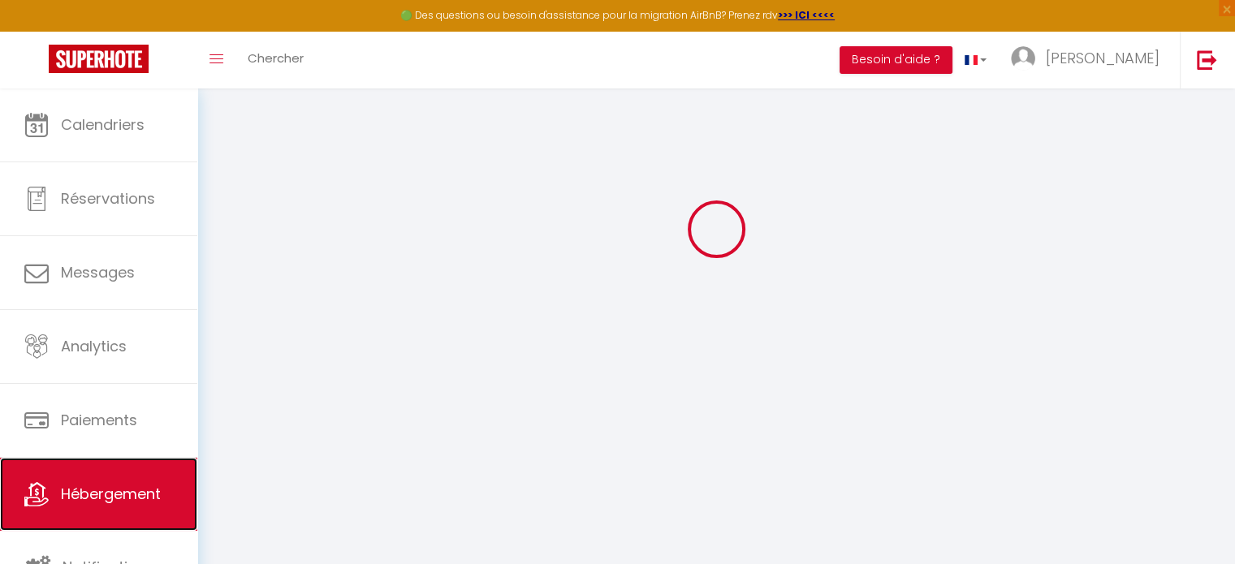
click at [132, 510] on link "Hébergement" at bounding box center [98, 494] width 197 height 73
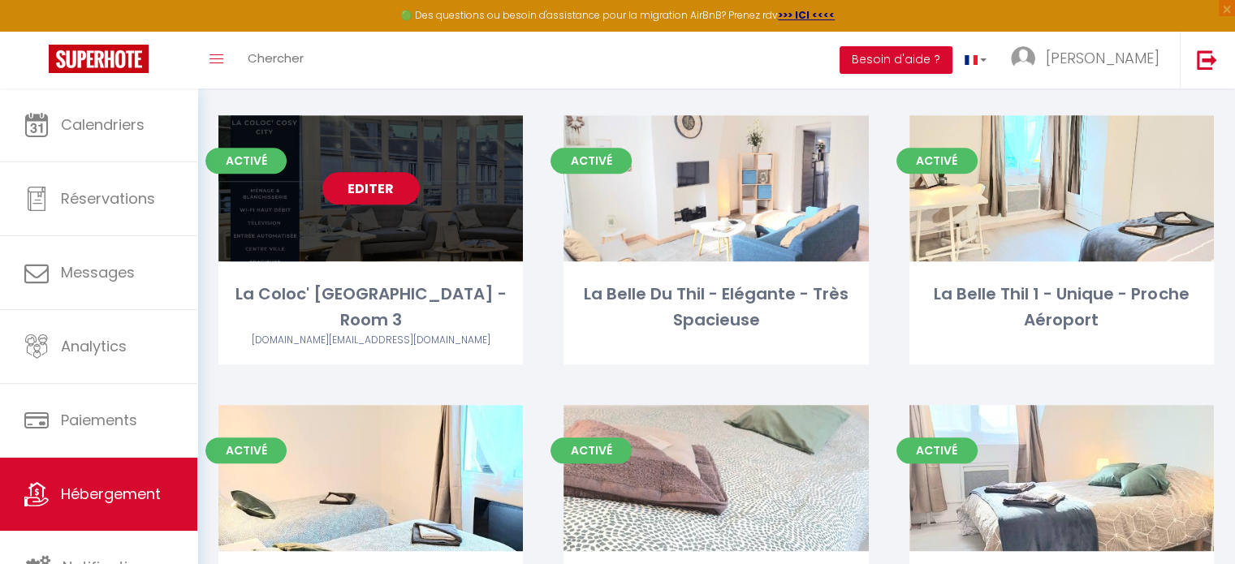
scroll to position [1545, 0]
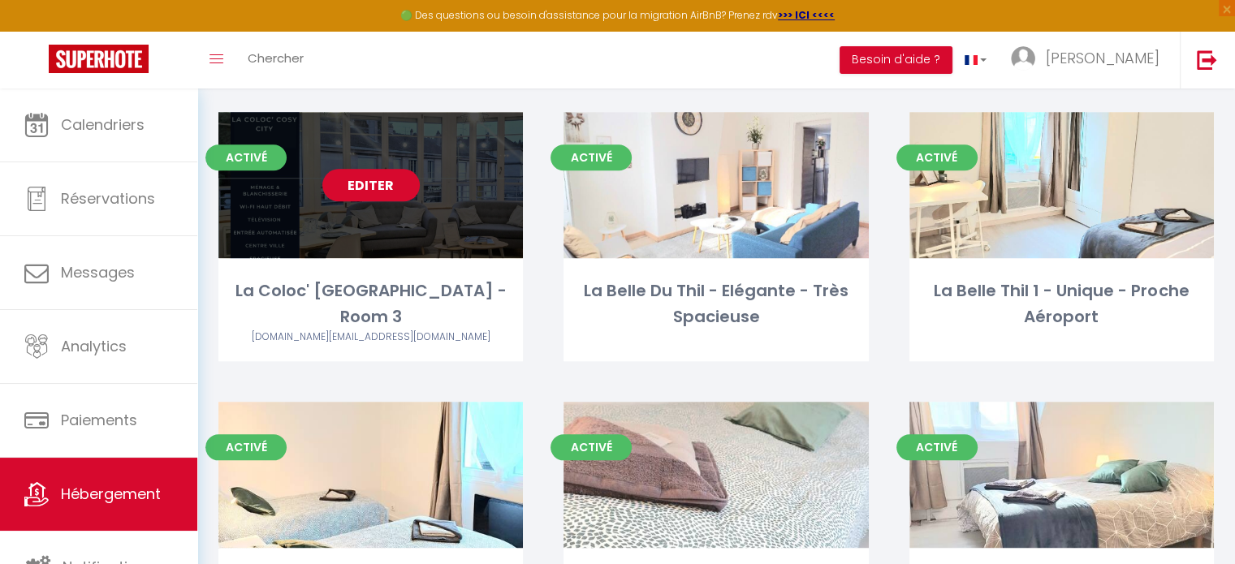
click at [366, 178] on link "Editer" at bounding box center [370, 185] width 97 height 32
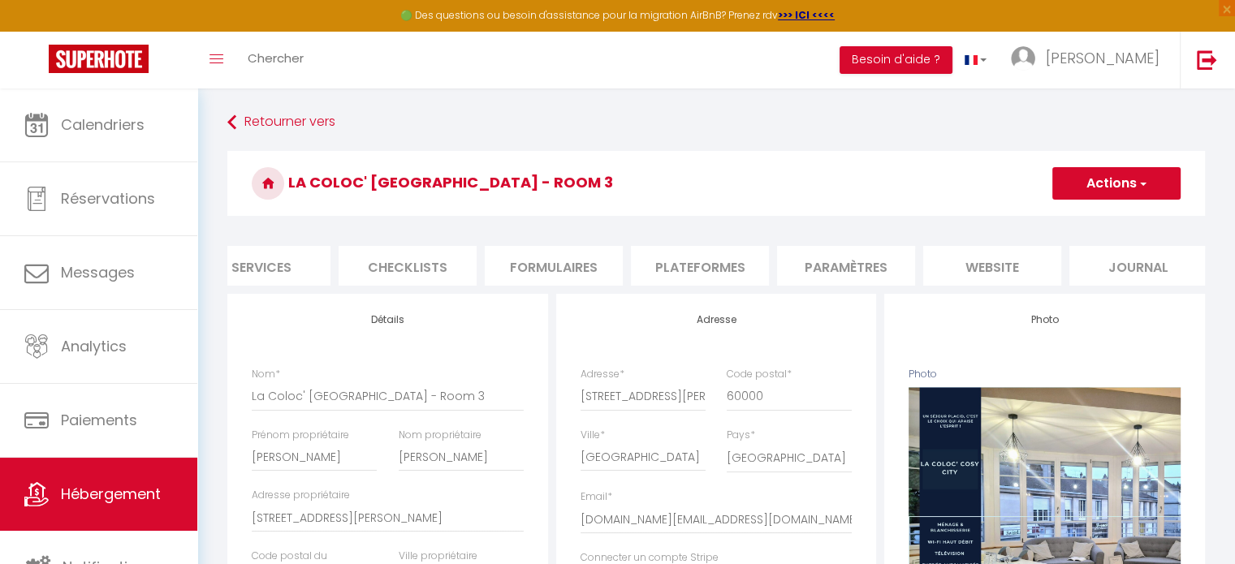
scroll to position [0, 484]
click at [966, 272] on li "website" at bounding box center [982, 266] width 138 height 40
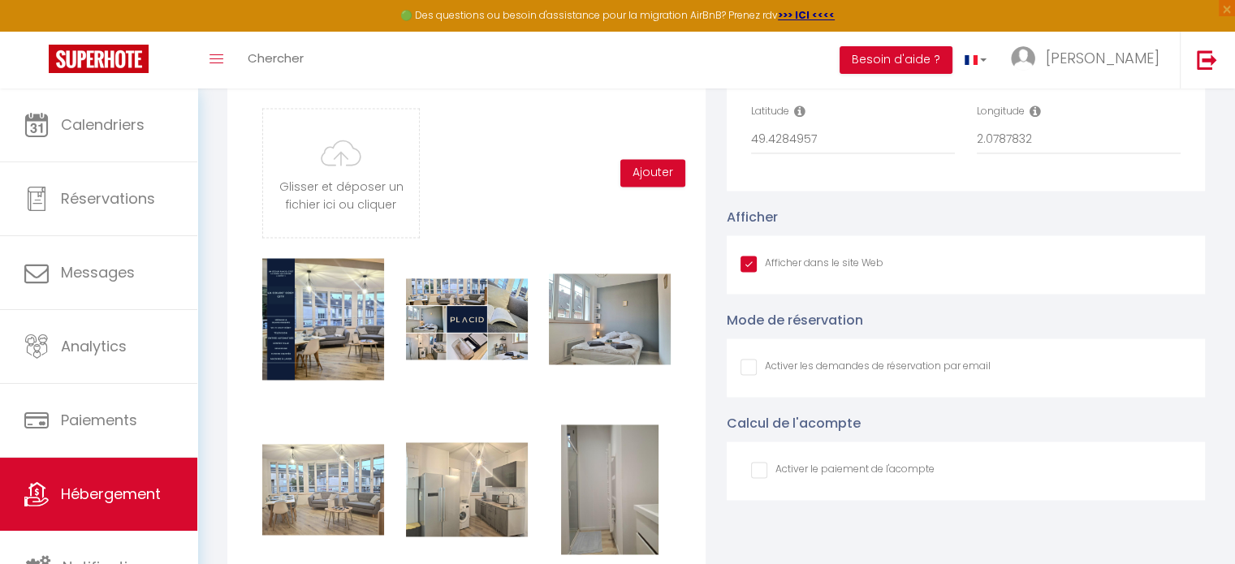
scroll to position [2440, 0]
click at [744, 374] on input "Afficher dans le site Web" at bounding box center [866, 366] width 250 height 16
click at [746, 374] on input "Afficher dans le site Web" at bounding box center [866, 366] width 250 height 16
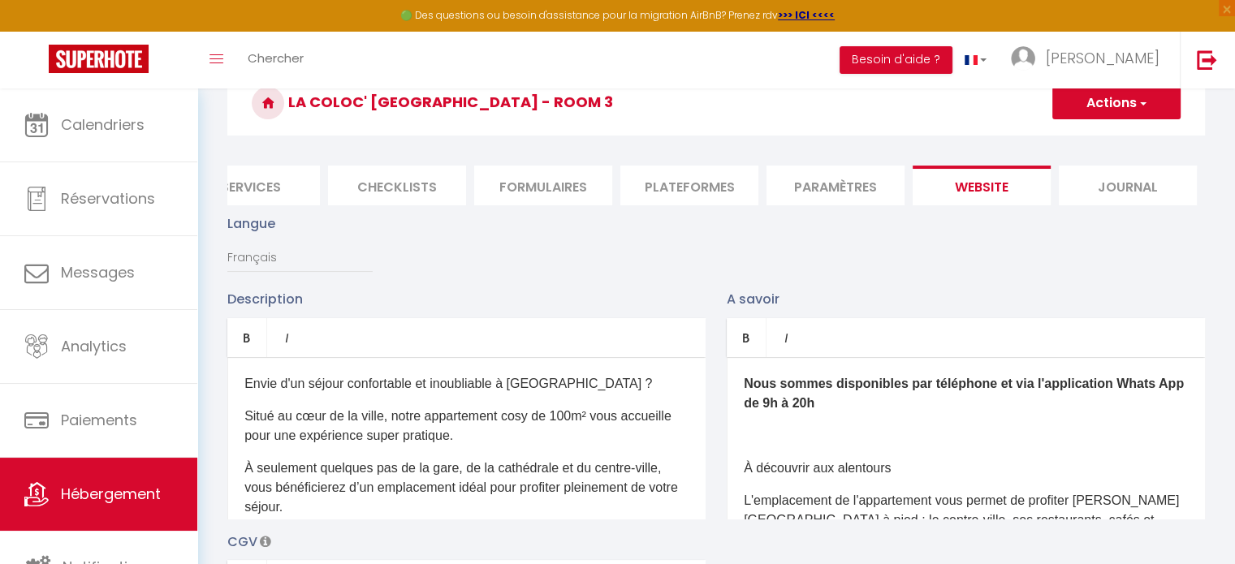
scroll to position [0, 0]
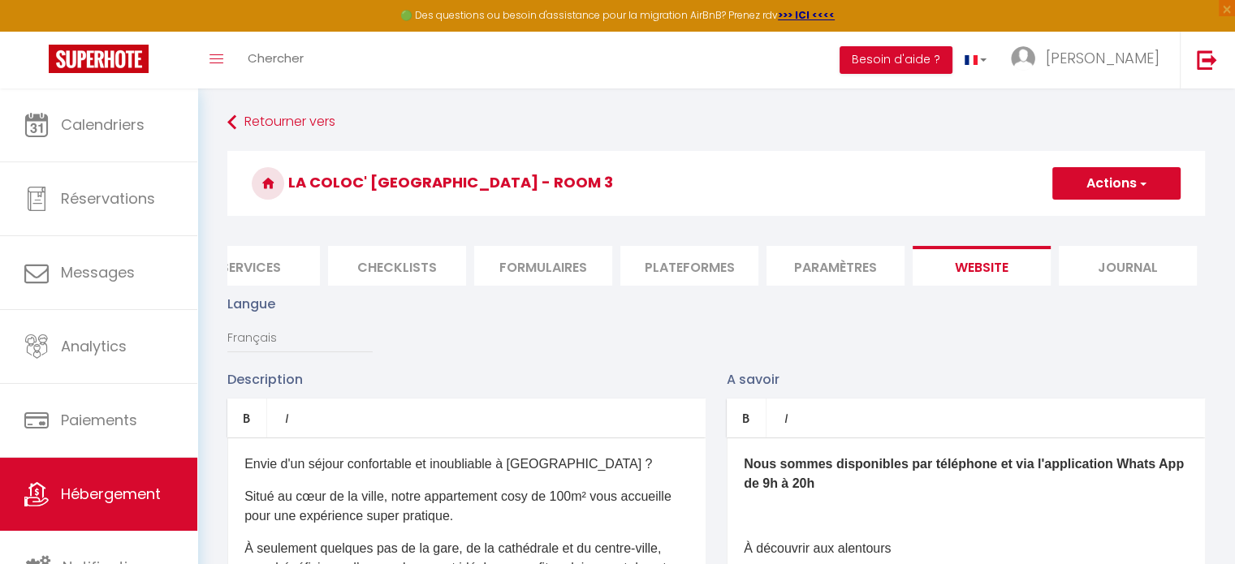
click at [1107, 187] on button "Actions" at bounding box center [1117, 183] width 128 height 32
click at [1087, 214] on input "Enregistrer" at bounding box center [1098, 219] width 60 height 16
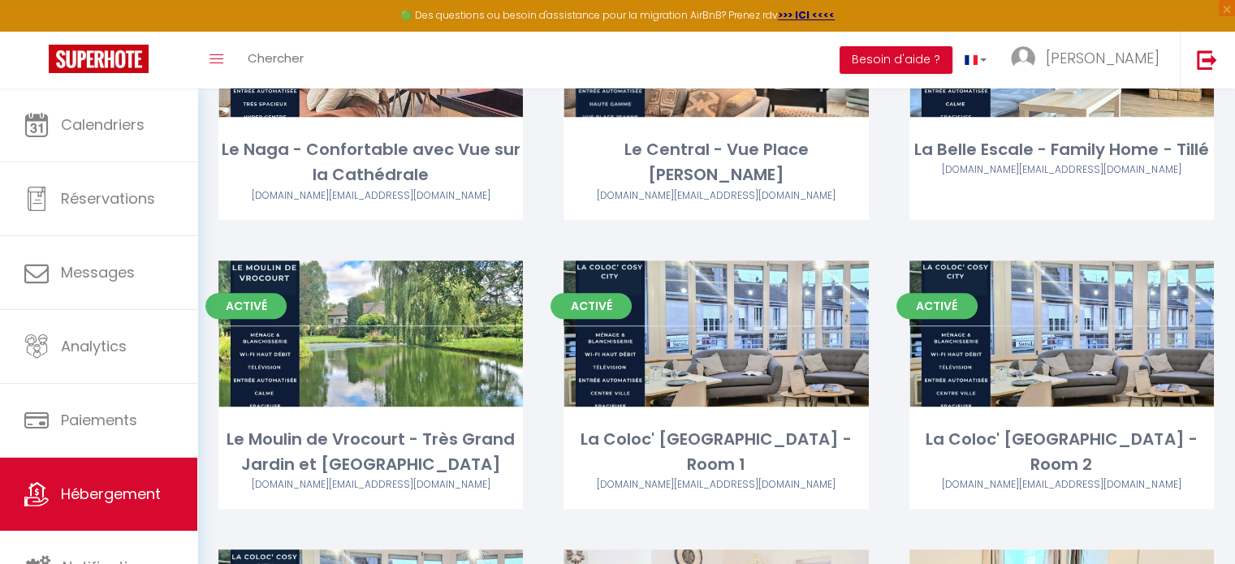
scroll to position [1108, 0]
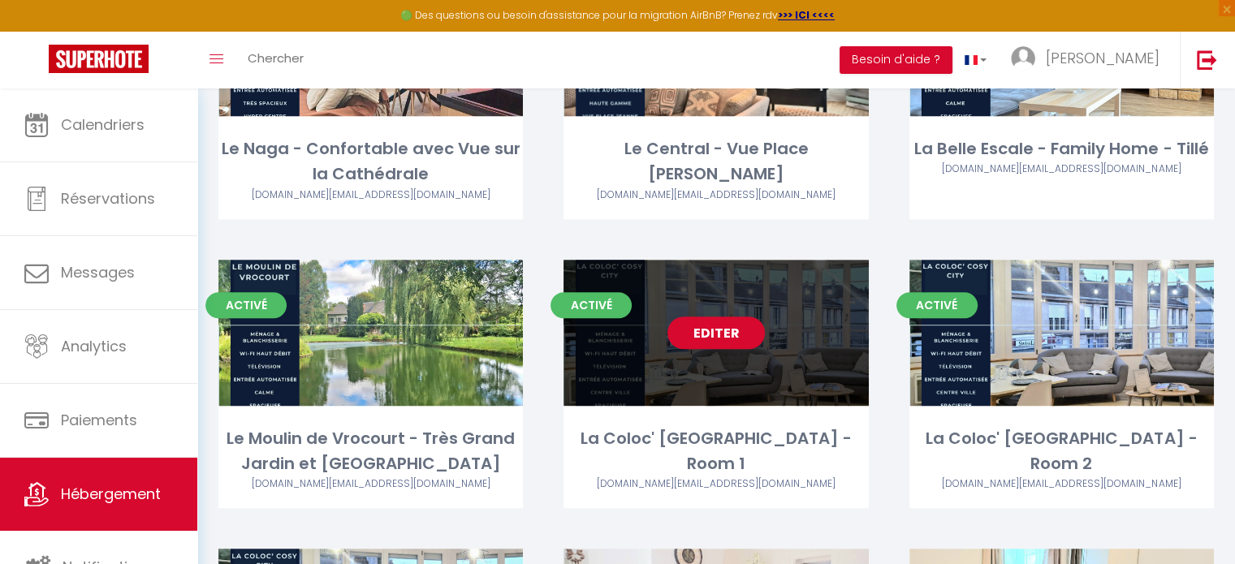
click at [711, 336] on link "Editer" at bounding box center [716, 333] width 97 height 32
click at [741, 340] on link "Editer" at bounding box center [716, 333] width 97 height 32
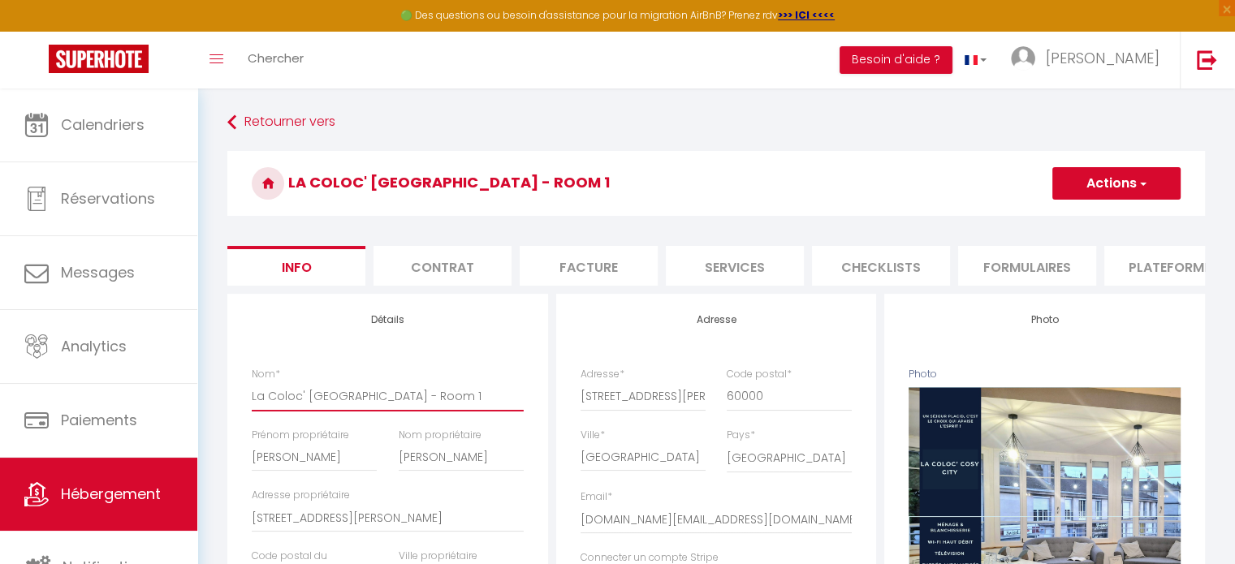
click at [354, 408] on input "La Coloc' [GEOGRAPHIC_DATA] - Room 1" at bounding box center [388, 396] width 272 height 29
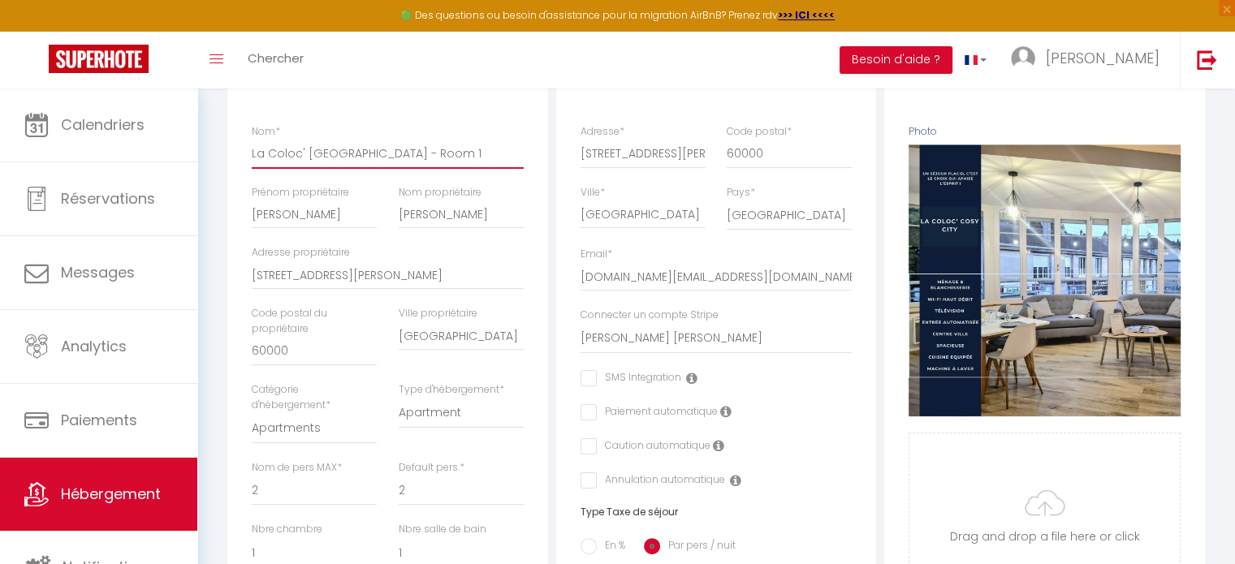
scroll to position [244, 0]
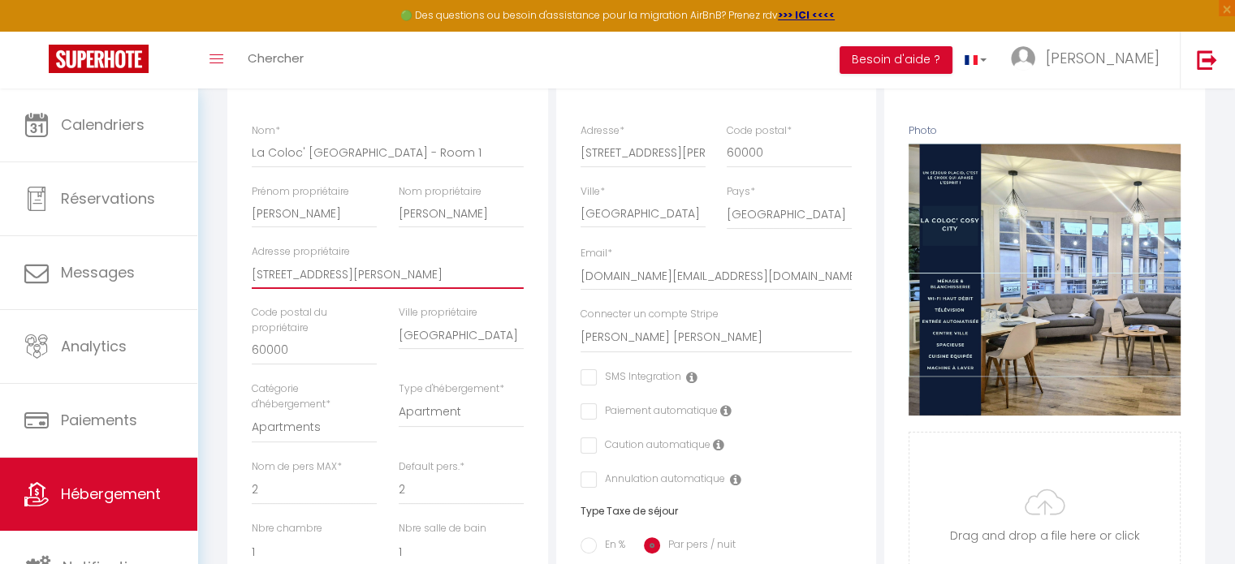
click at [305, 286] on input "2 rue denis simon" at bounding box center [388, 274] width 272 height 29
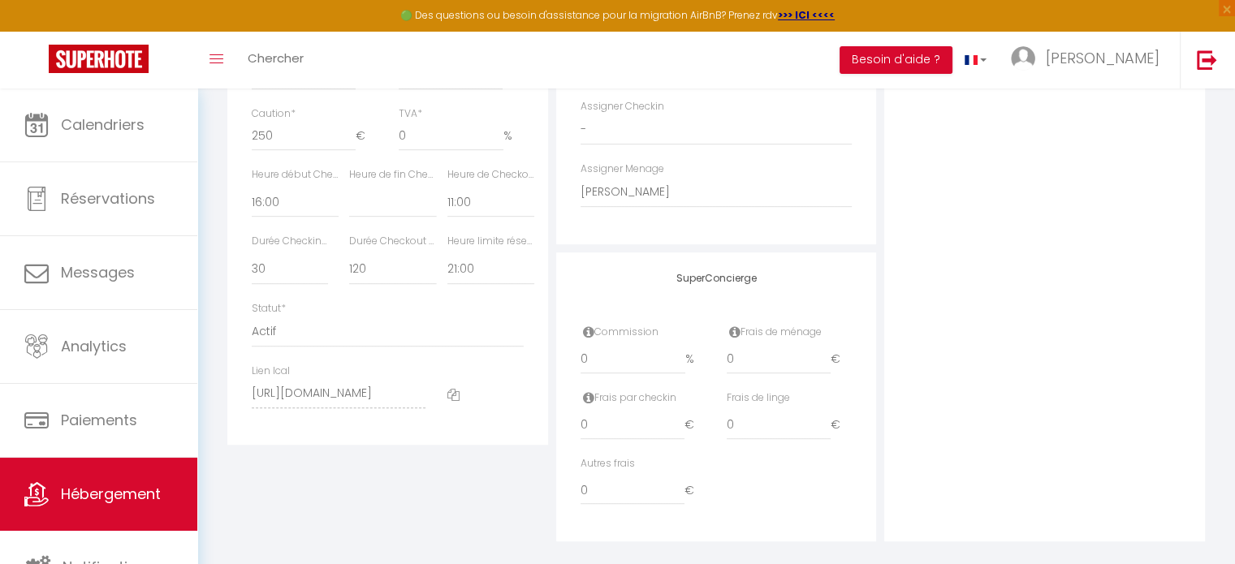
scroll to position [705, 0]
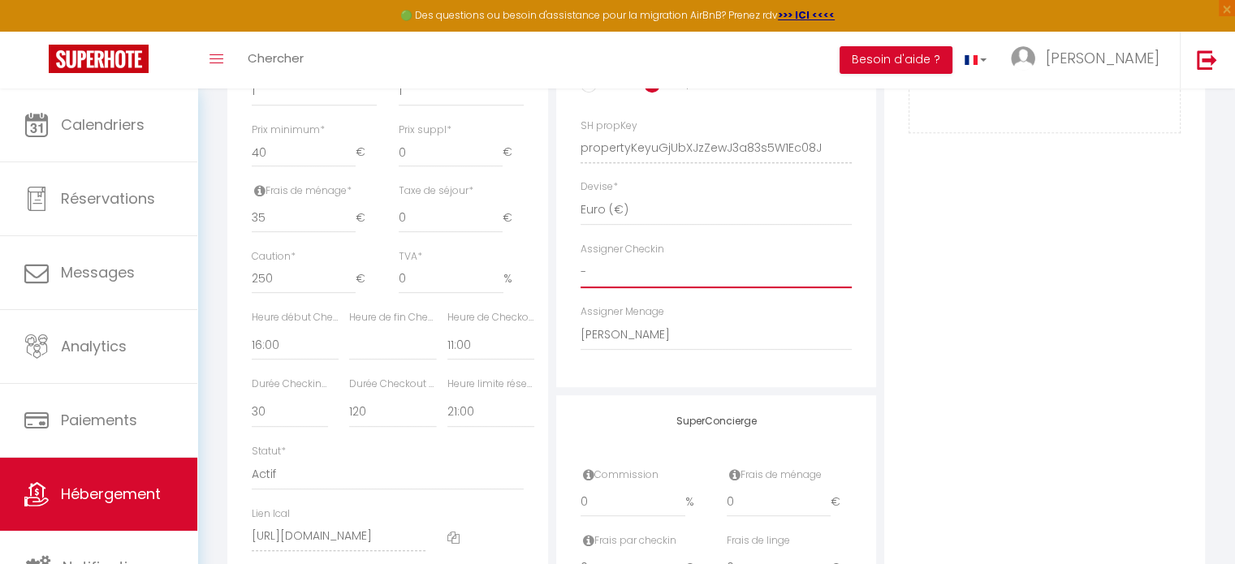
click at [625, 287] on select "- Wilfried Henon Placid MJC Héloise agenhen Philippe Piffero Julie Lambour Yoan…" at bounding box center [717, 272] width 272 height 31
click at [581, 270] on select "- Wilfried Henon Placid MJC Héloise agenhen Philippe Piffero Julie Lambour Yoan…" at bounding box center [717, 272] width 272 height 31
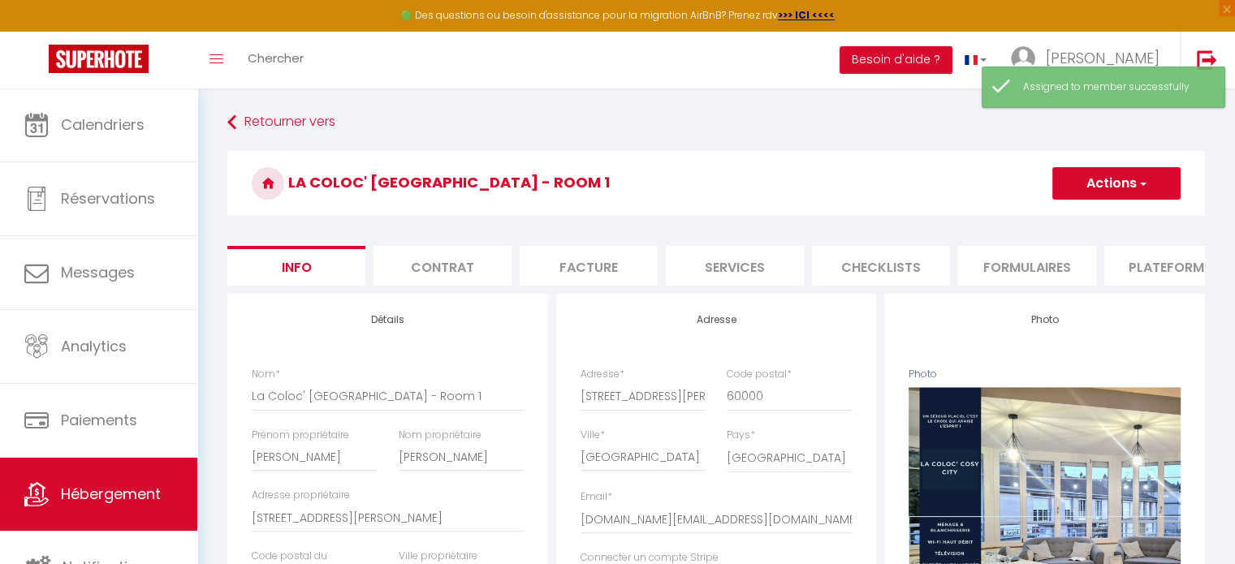
scroll to position [0, 484]
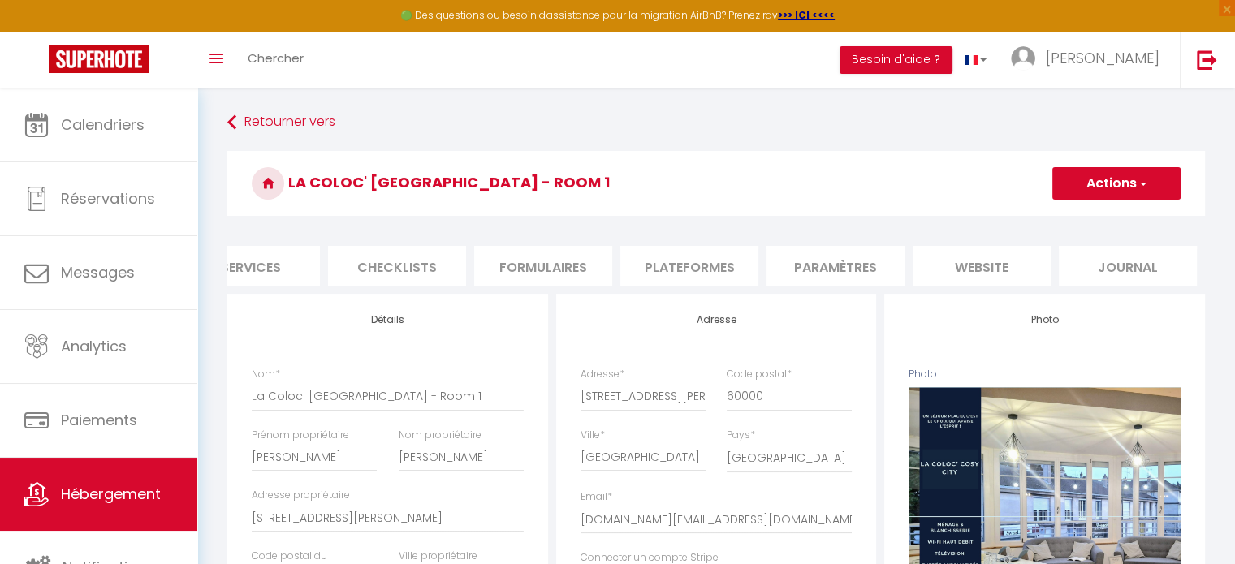
click at [970, 269] on li "website" at bounding box center [982, 266] width 138 height 40
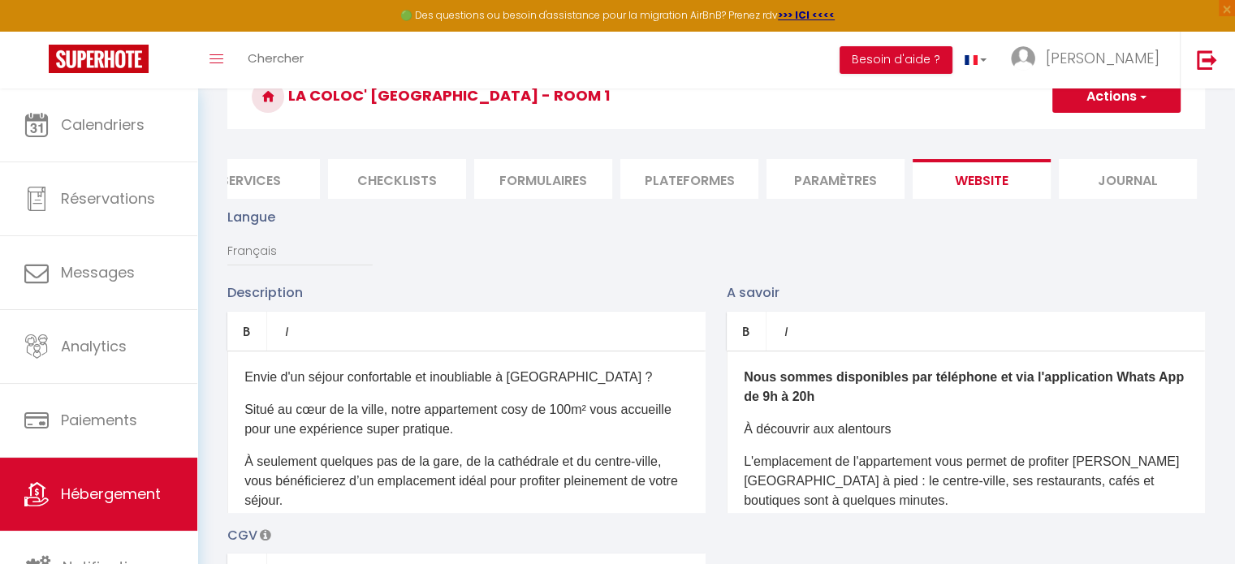
scroll to position [88, 0]
drag, startPoint x: 528, startPoint y: 435, endPoint x: 237, endPoint y: 418, distance: 291.2
click at [237, 418] on div "​Envie d'un séjour confortable et inoubliable à Beauvais ? Situé au cœur de la …" at bounding box center [466, 431] width 478 height 162
copy p "Situé au cœur de la ville, notre appartement cosy de 100m² vous accueille pour …"
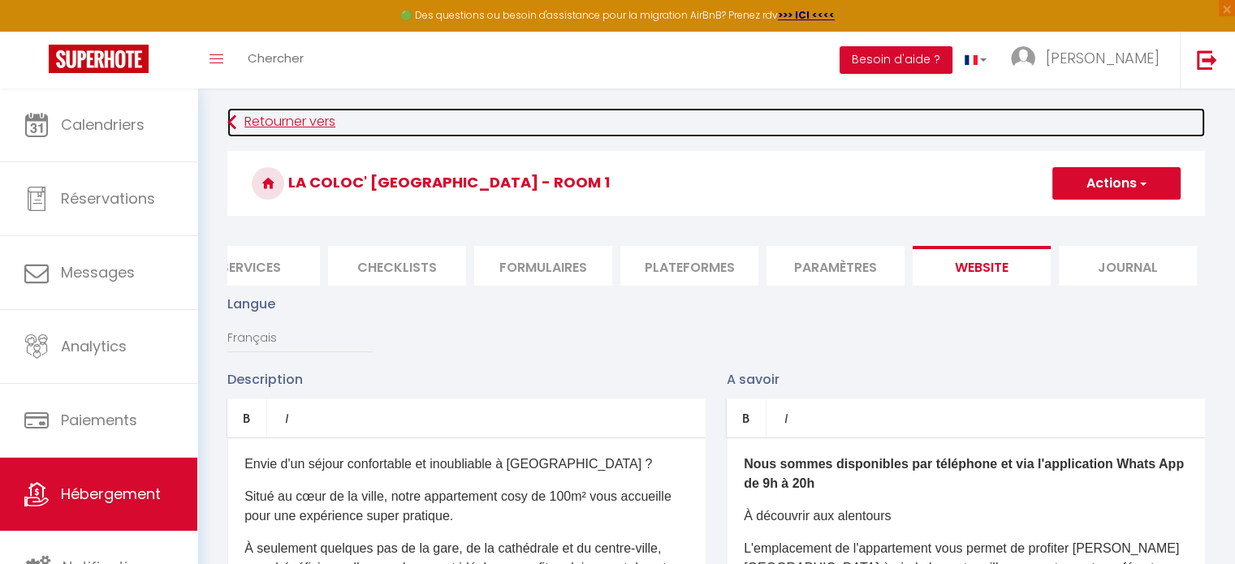
click at [315, 128] on link "Retourner vers" at bounding box center [716, 122] width 978 height 29
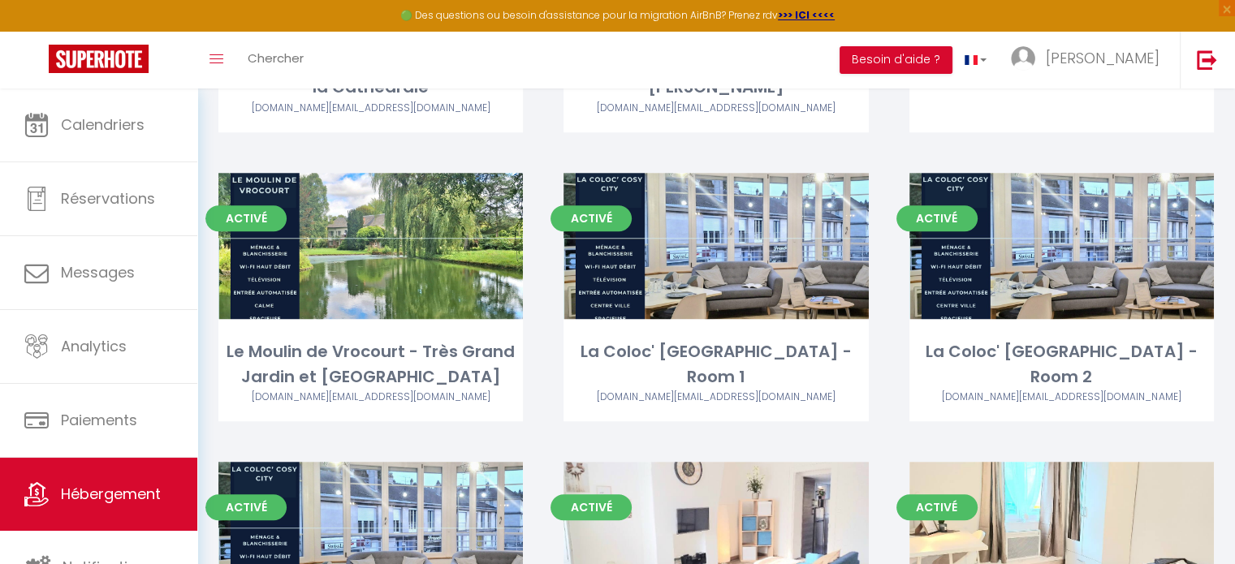
scroll to position [1174, 0]
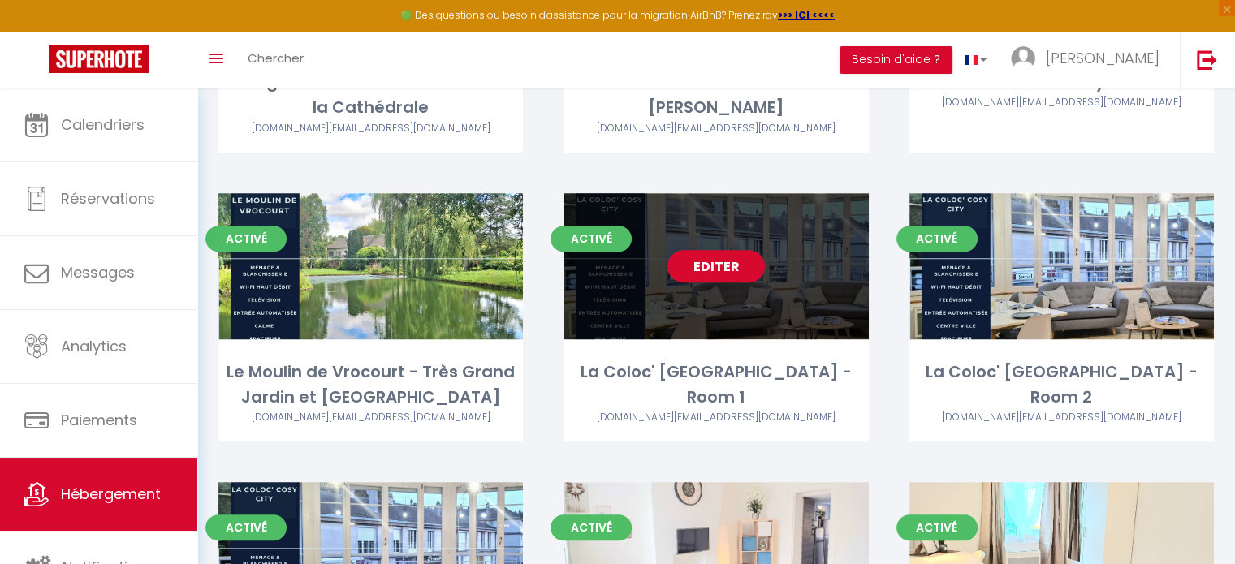
click at [715, 265] on link "Editer" at bounding box center [716, 266] width 97 height 32
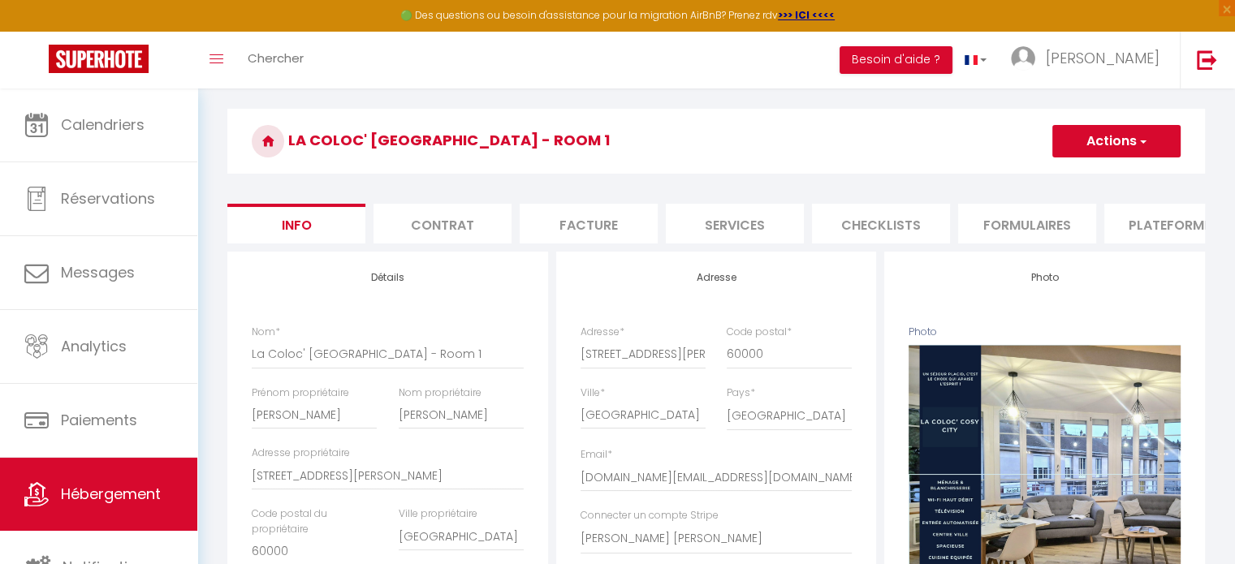
scroll to position [0, 484]
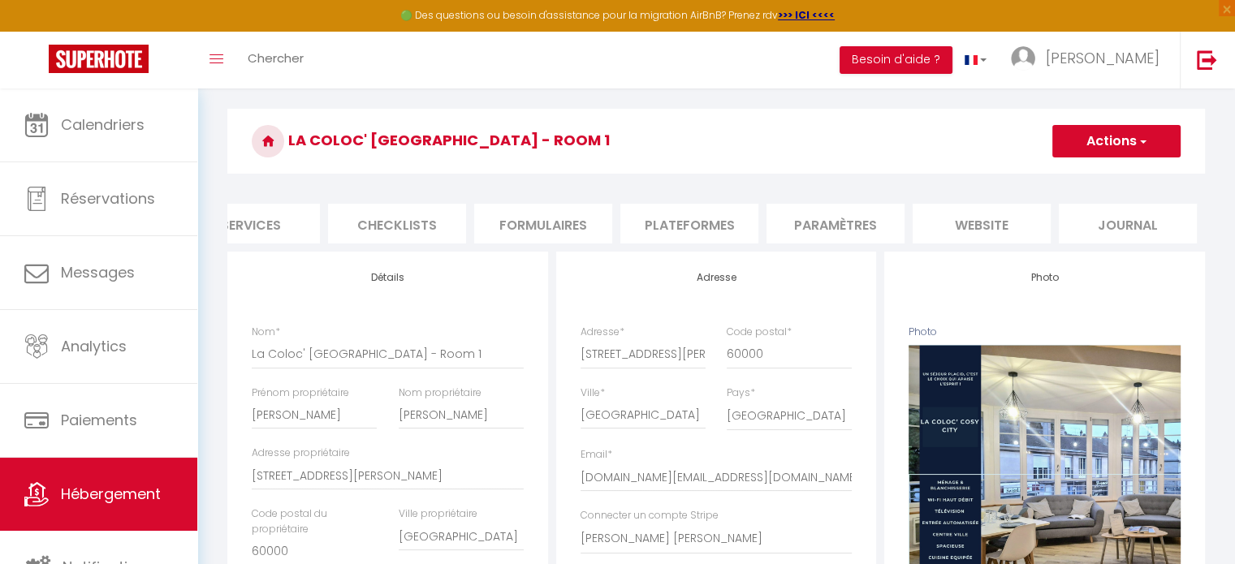
click at [995, 223] on li "website" at bounding box center [982, 224] width 138 height 40
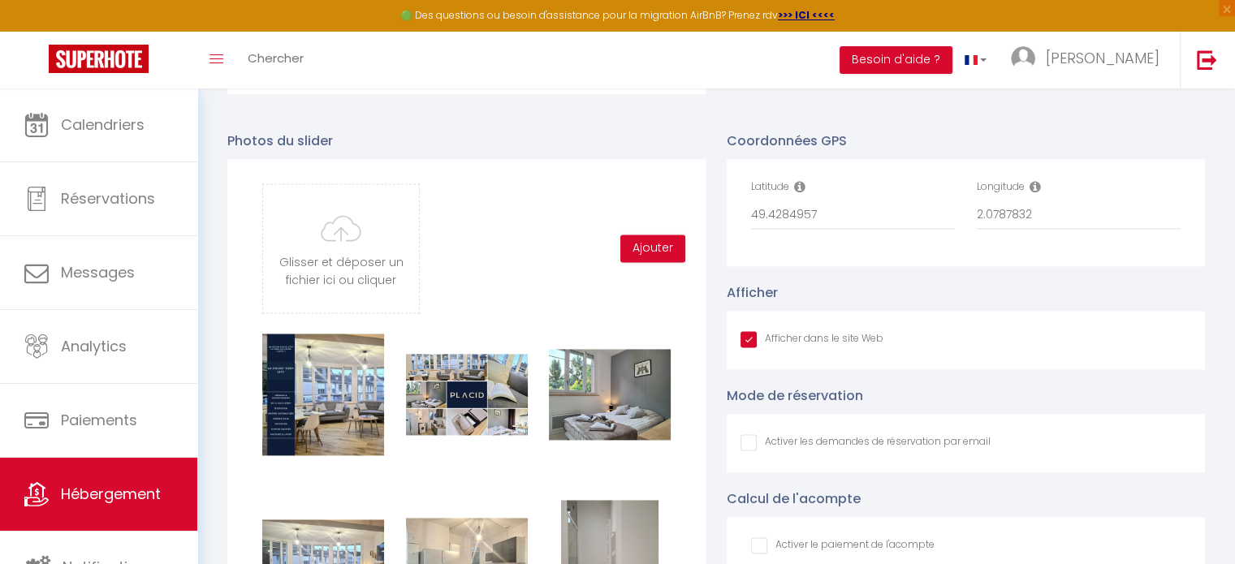
scroll to position [2195, 0]
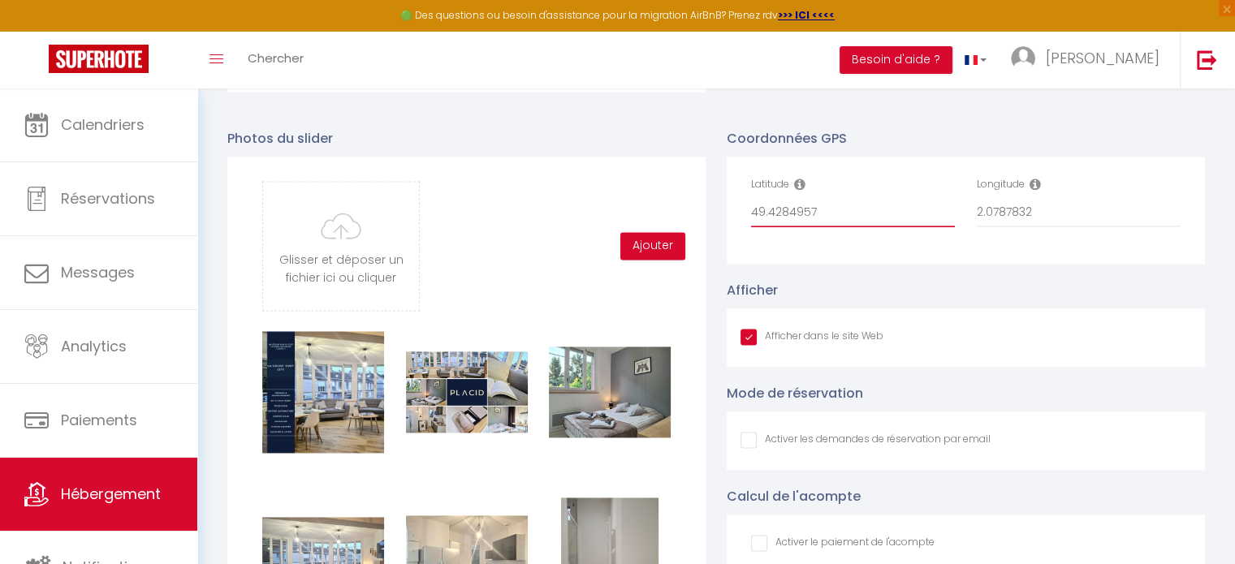
click at [778, 213] on input "49.4284957" at bounding box center [853, 212] width 204 height 29
click at [1008, 219] on input "2.0787832" at bounding box center [1079, 212] width 204 height 29
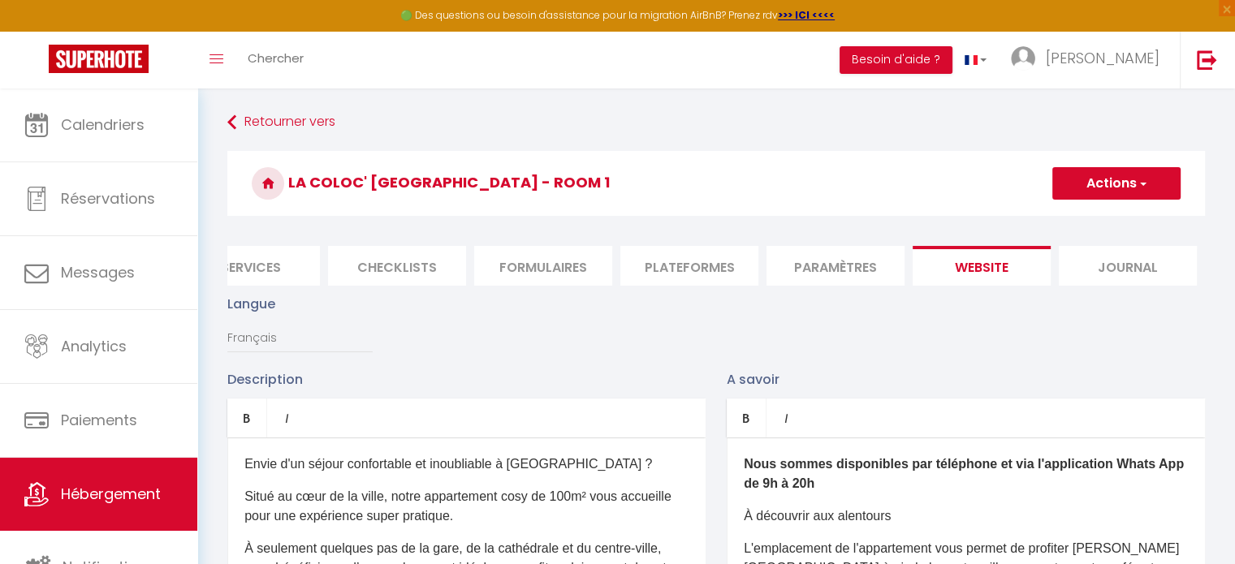
scroll to position [0, 0]
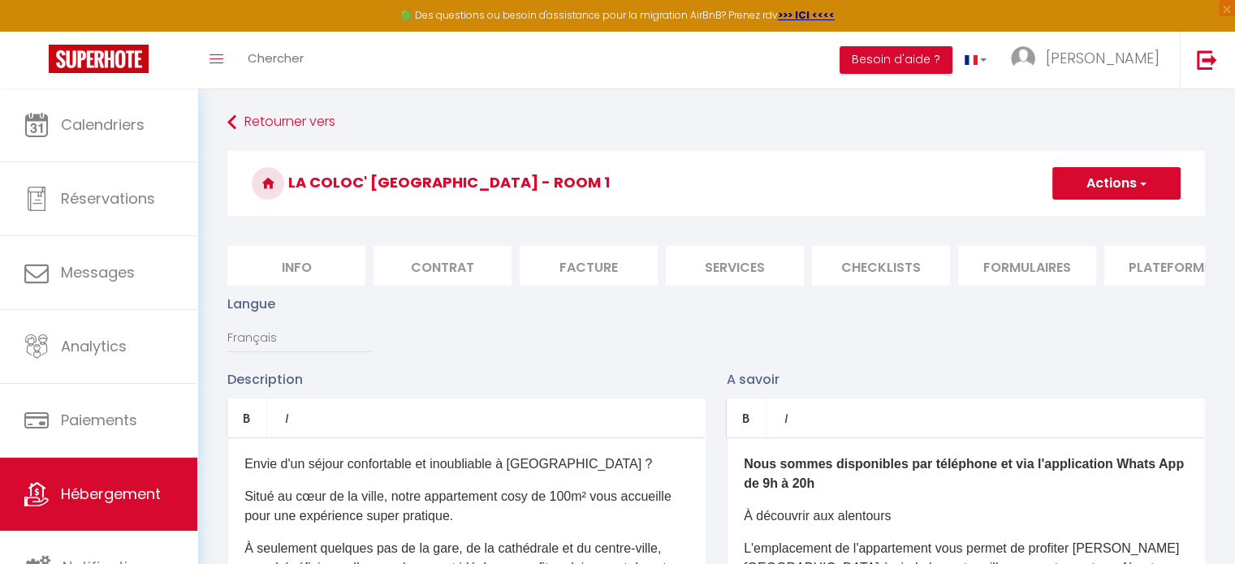
click at [317, 271] on li "Info" at bounding box center [296, 266] width 138 height 40
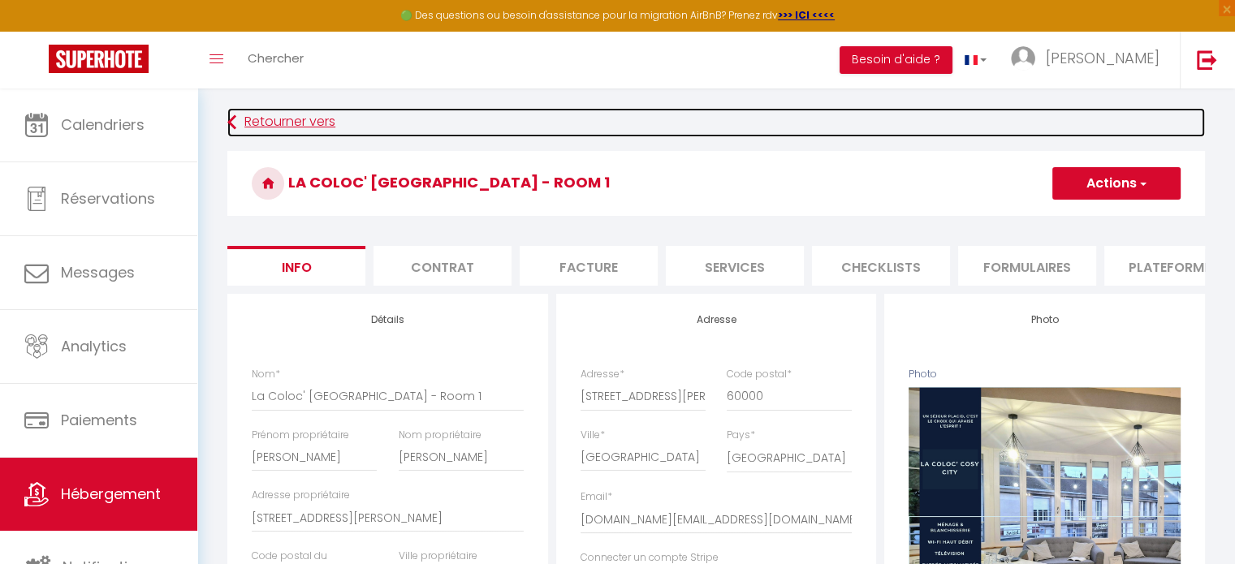
click at [314, 124] on link "Retourner vers" at bounding box center [716, 122] width 978 height 29
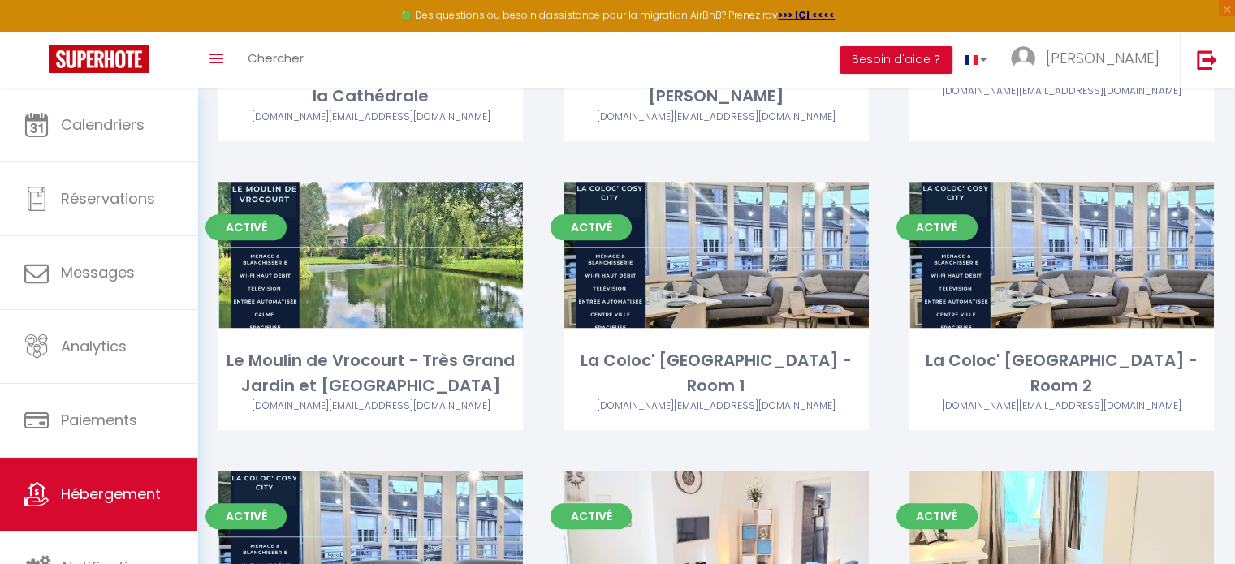
scroll to position [1175, 0]
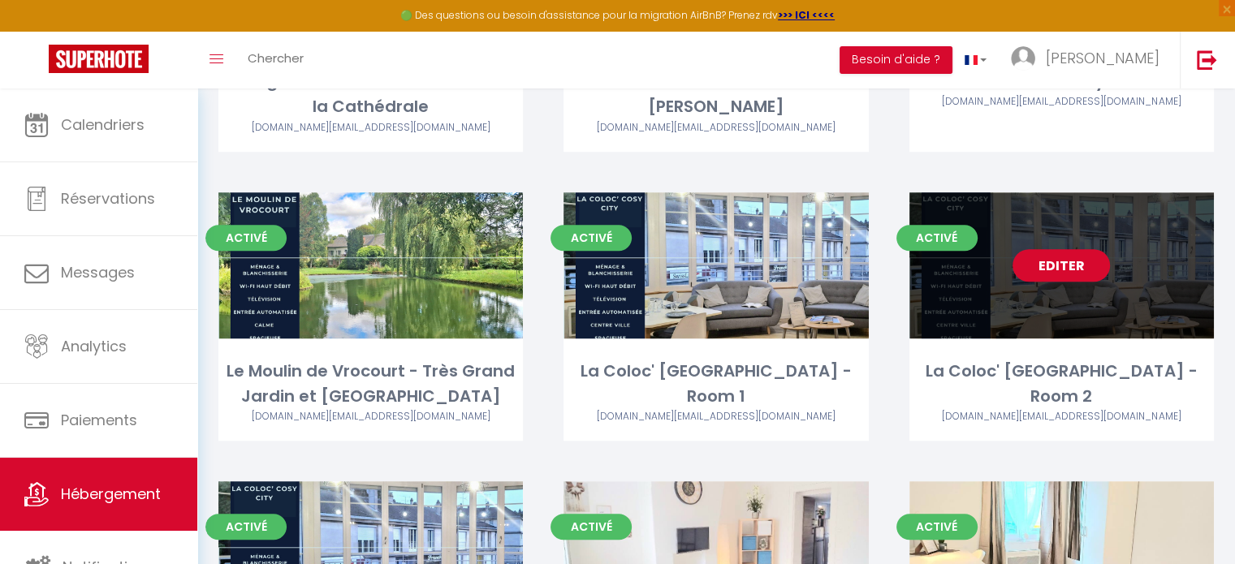
click at [1053, 276] on link "Editer" at bounding box center [1061, 265] width 97 height 32
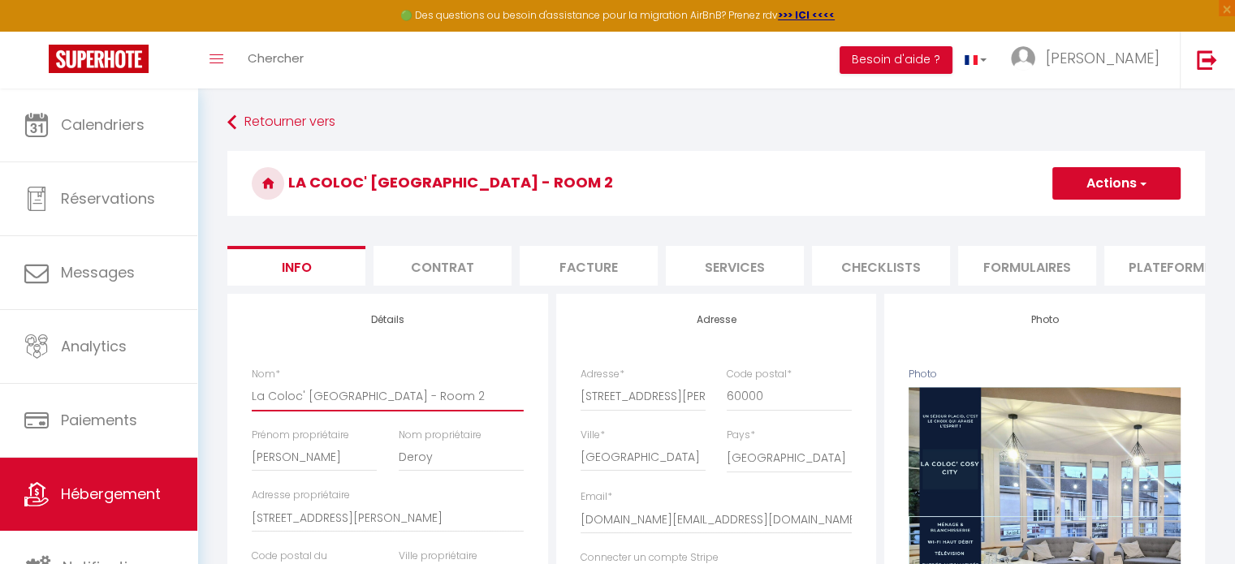
click at [331, 408] on input "La Coloc' [GEOGRAPHIC_DATA] - Room 2" at bounding box center [388, 396] width 272 height 29
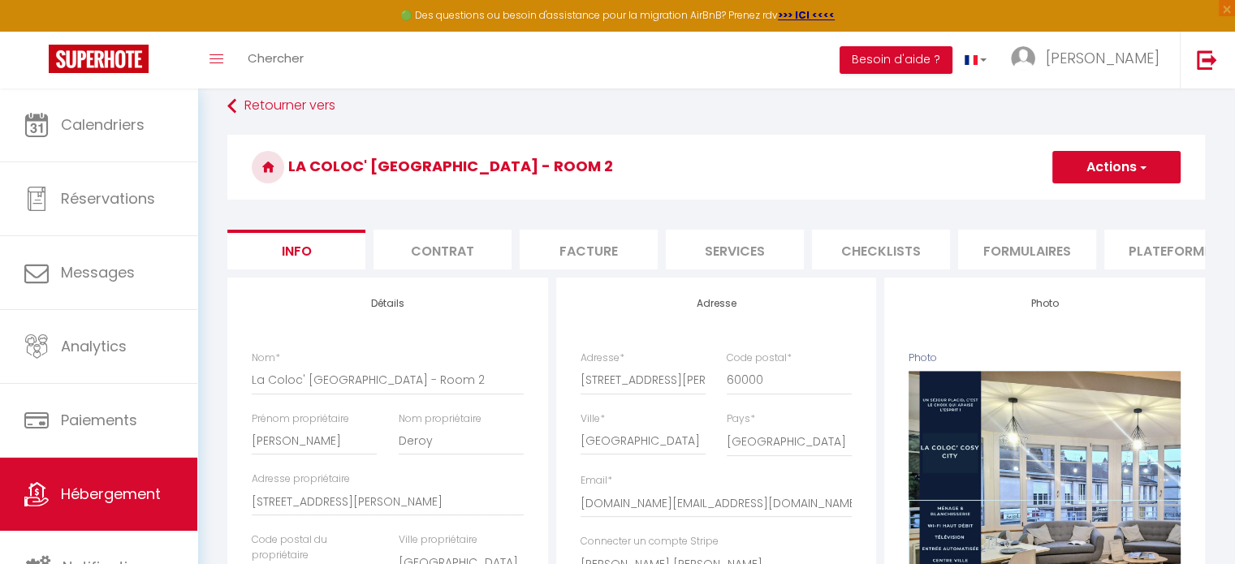
scroll to position [10, 0]
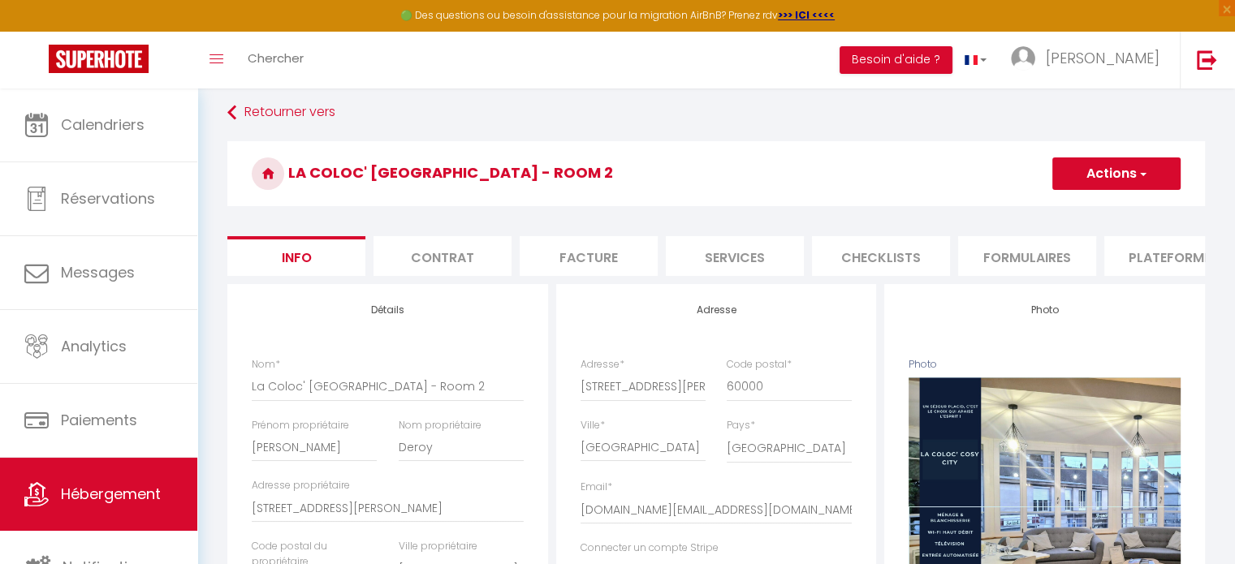
click at [1115, 275] on li "Plateformes" at bounding box center [1173, 256] width 138 height 40
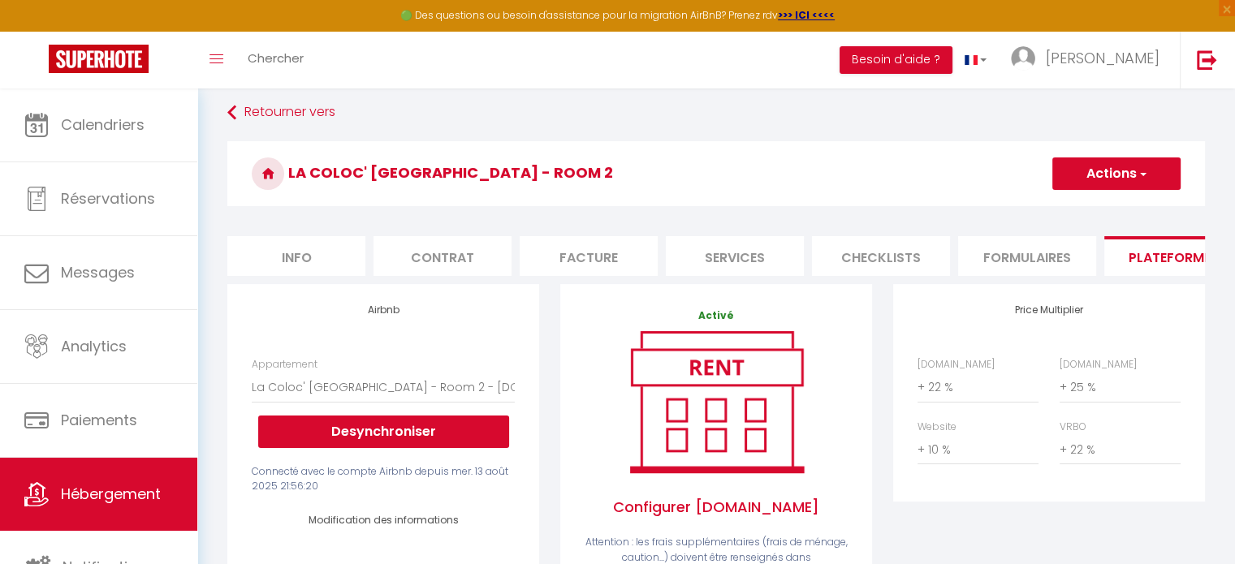
scroll to position [0, 484]
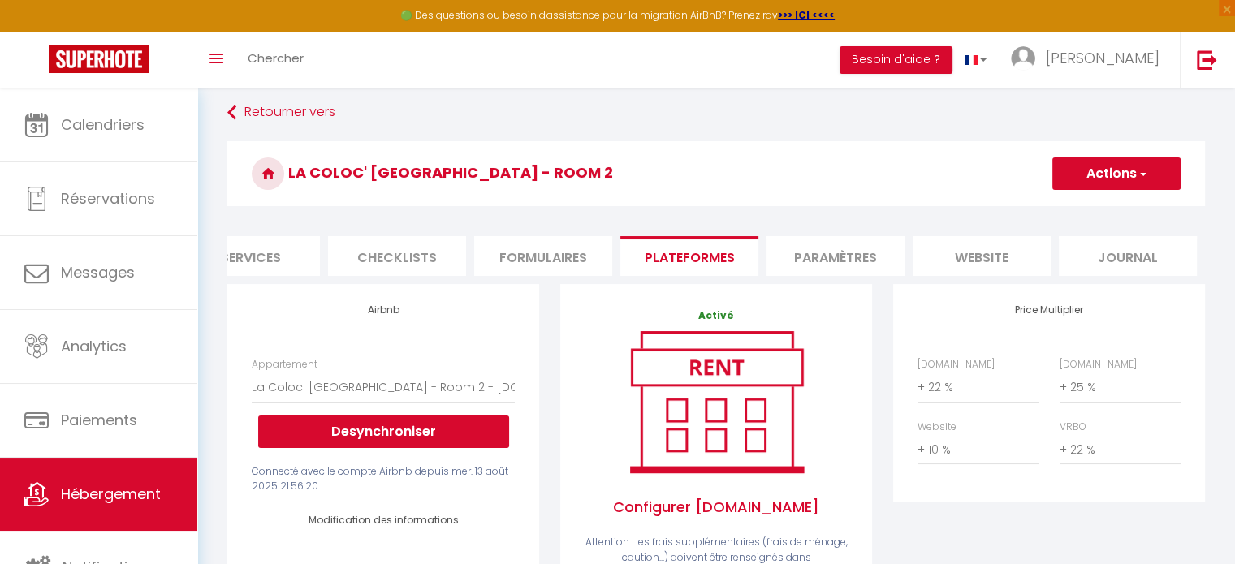
click at [968, 260] on li "website" at bounding box center [982, 256] width 138 height 40
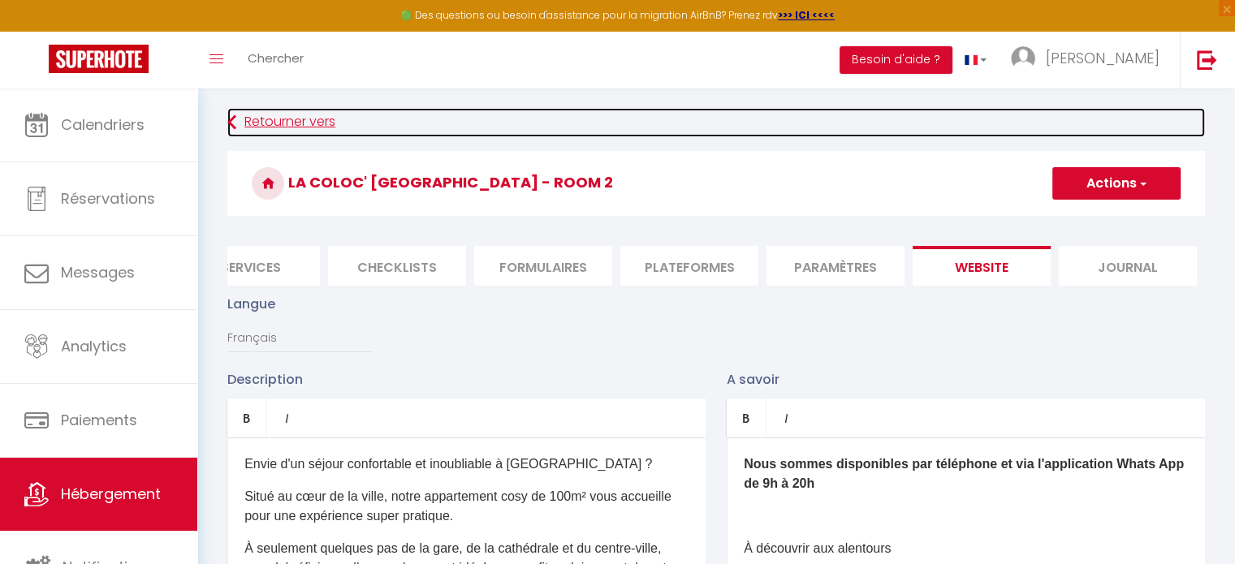
click at [287, 114] on link "Retourner vers" at bounding box center [716, 122] width 978 height 29
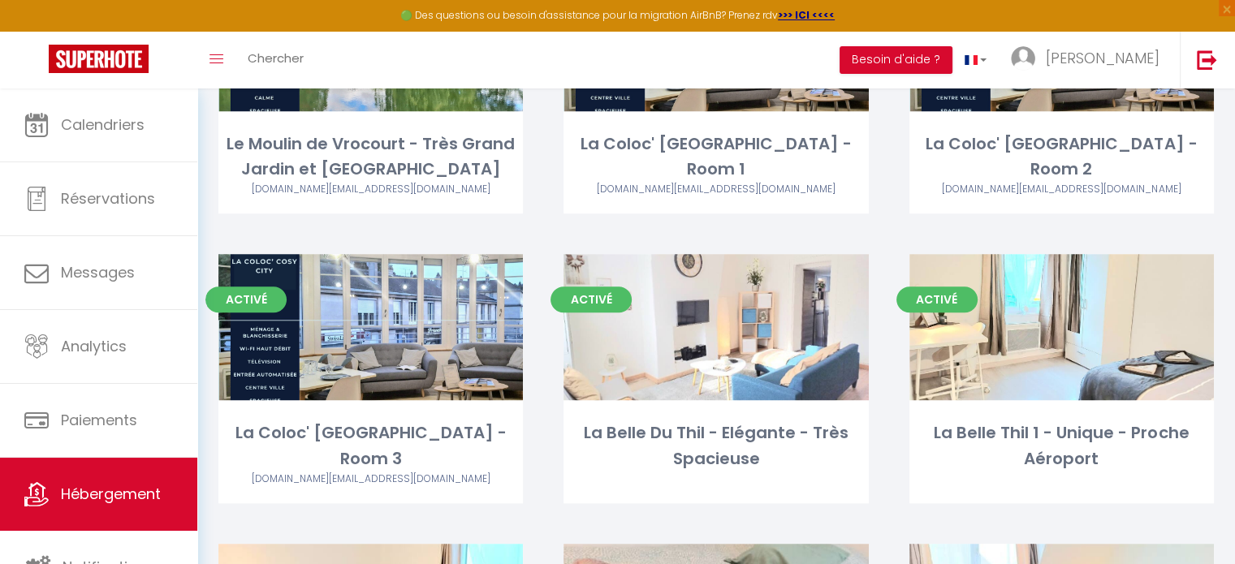
scroll to position [1403, 0]
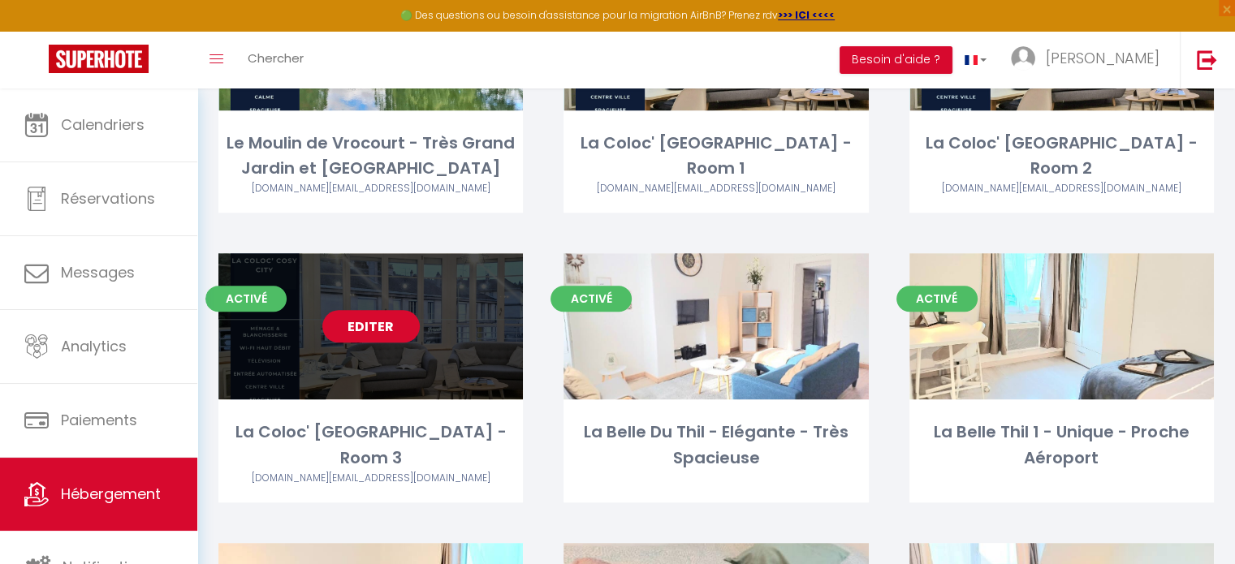
click at [348, 332] on link "Editer" at bounding box center [370, 326] width 97 height 32
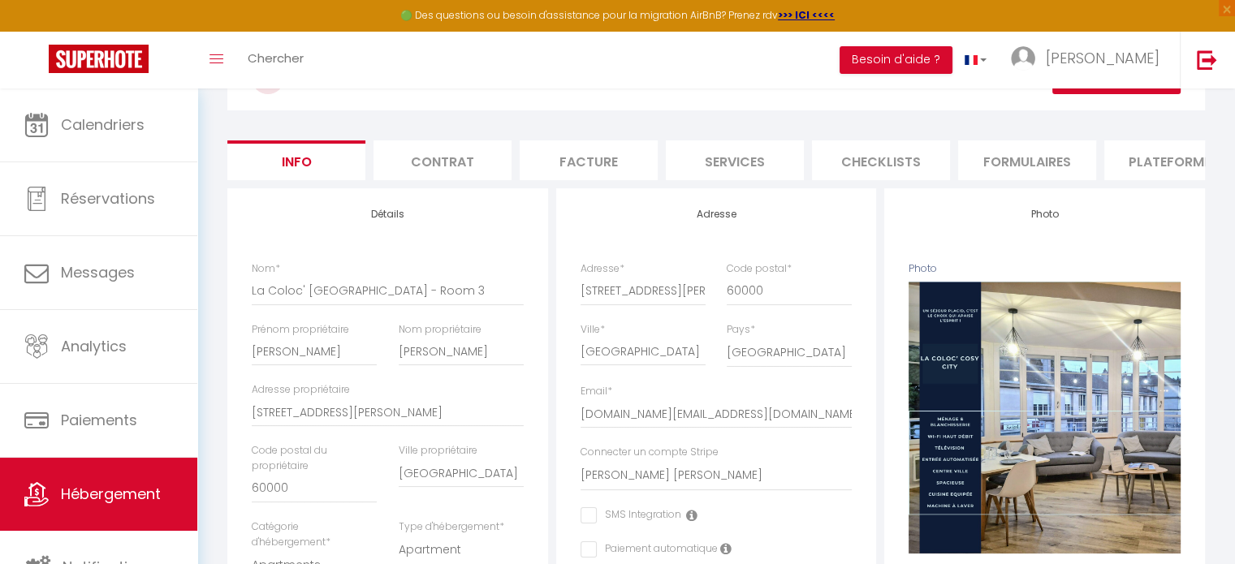
scroll to position [107, 0]
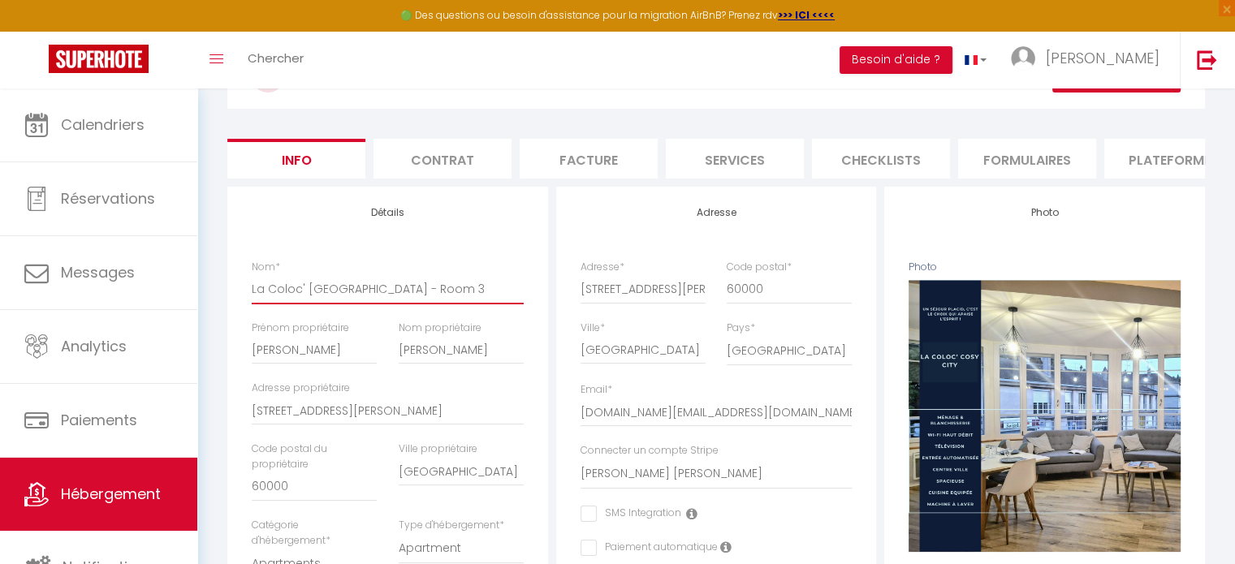
click at [331, 301] on input "La Coloc' [GEOGRAPHIC_DATA] - Room 3" at bounding box center [388, 288] width 272 height 29
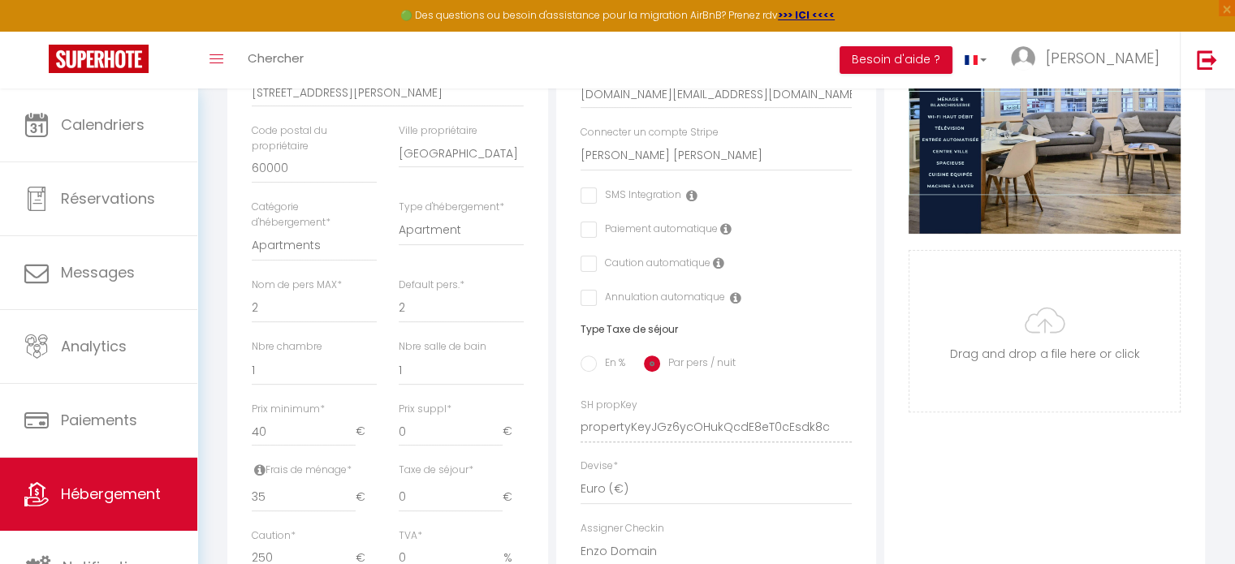
scroll to position [422, 0]
